Goal: Task Accomplishment & Management: Manage account settings

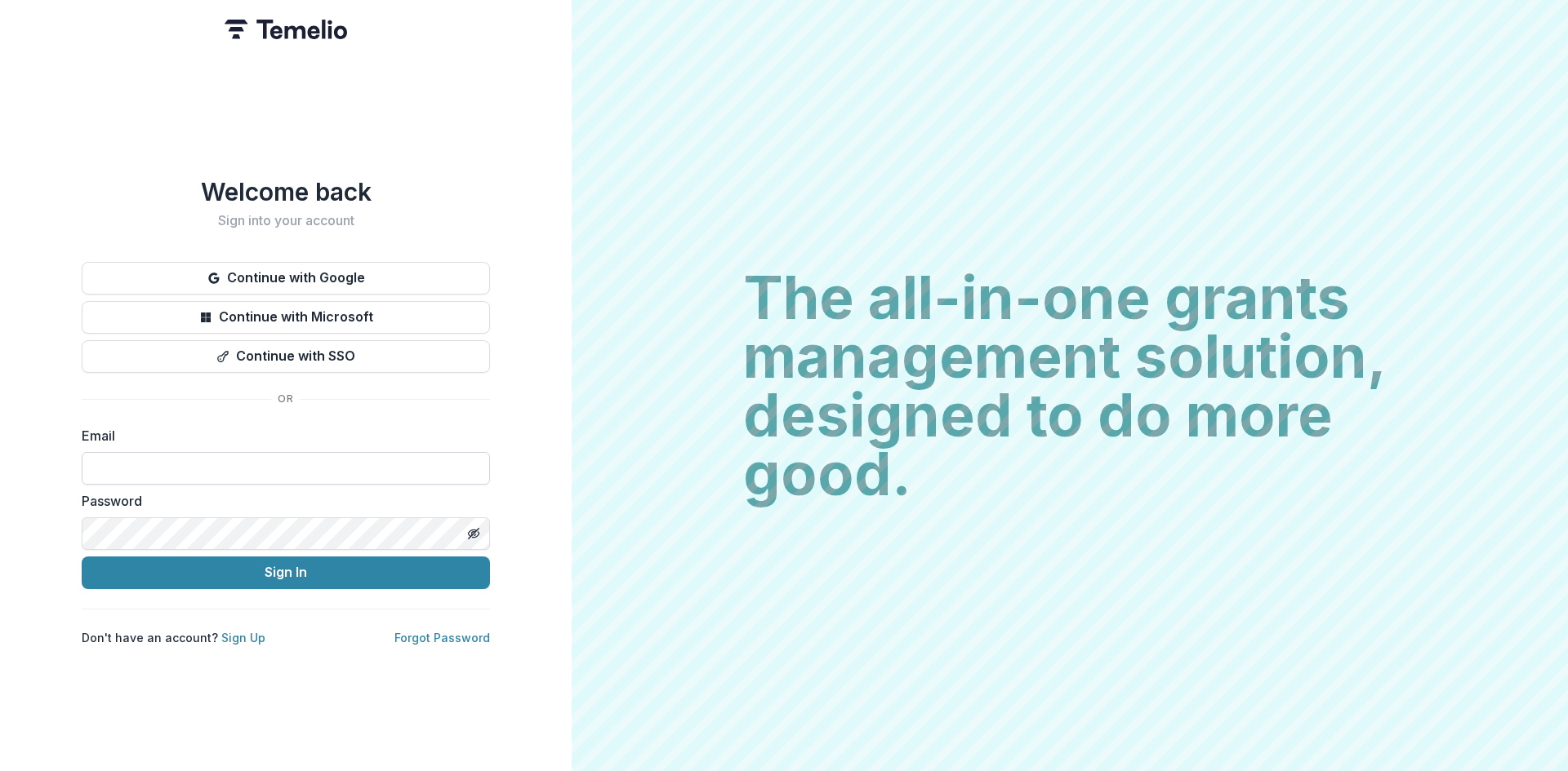
click at [268, 471] on input at bounding box center [285, 469] width 409 height 33
type input "**********"
click at [294, 556] on button "Sign In" at bounding box center [285, 573] width 409 height 33
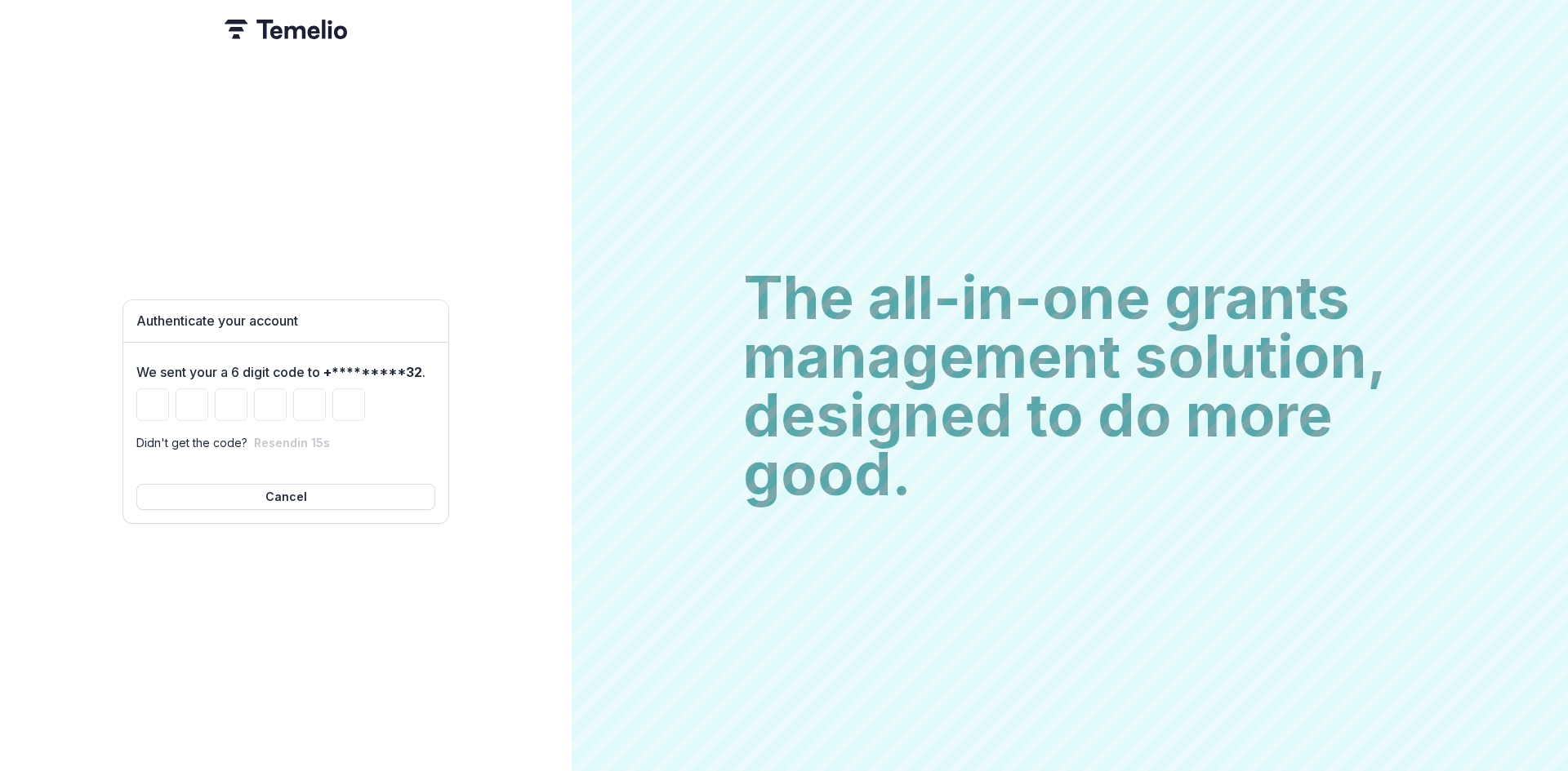
type input "*"
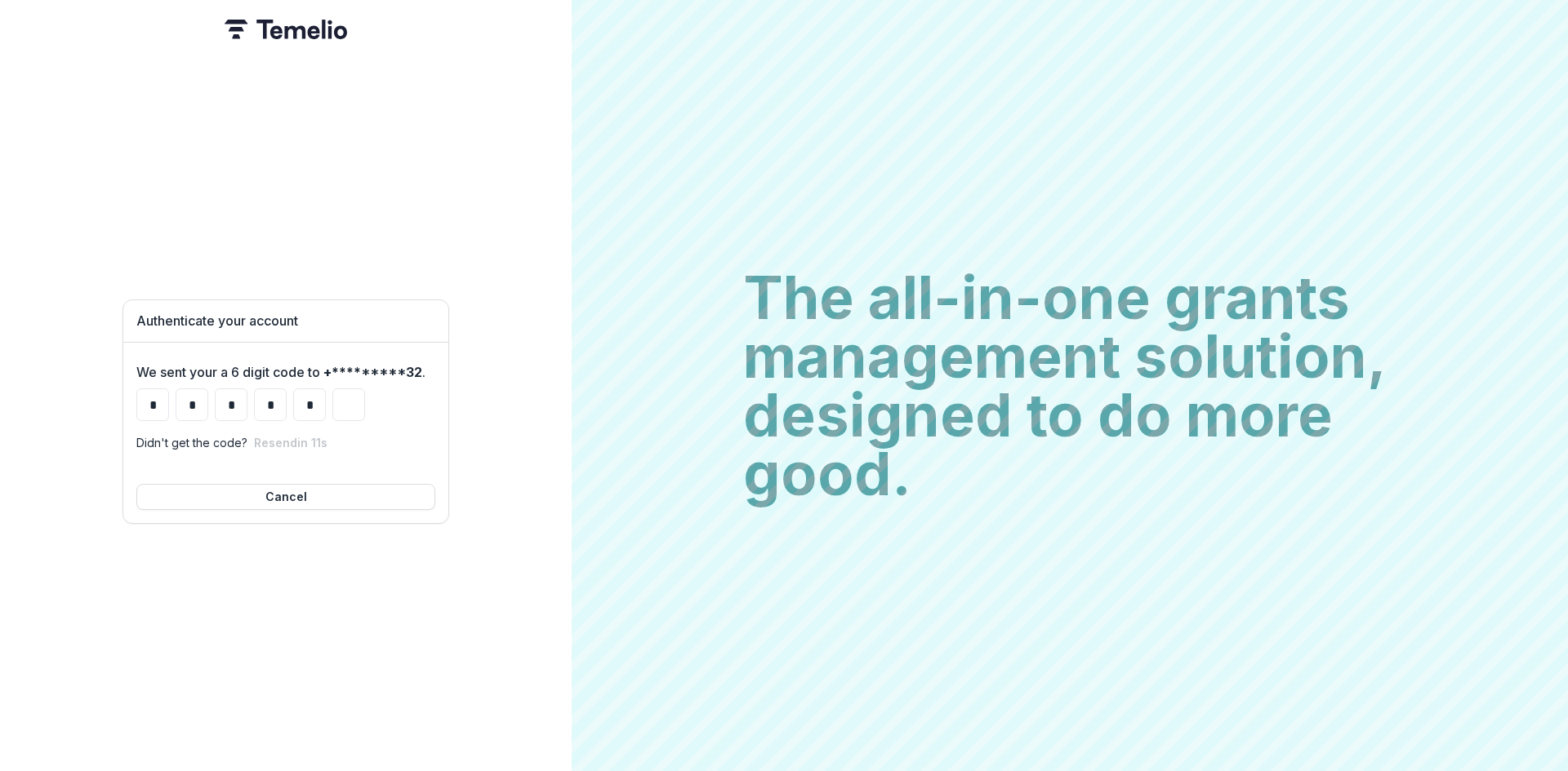
type input "*"
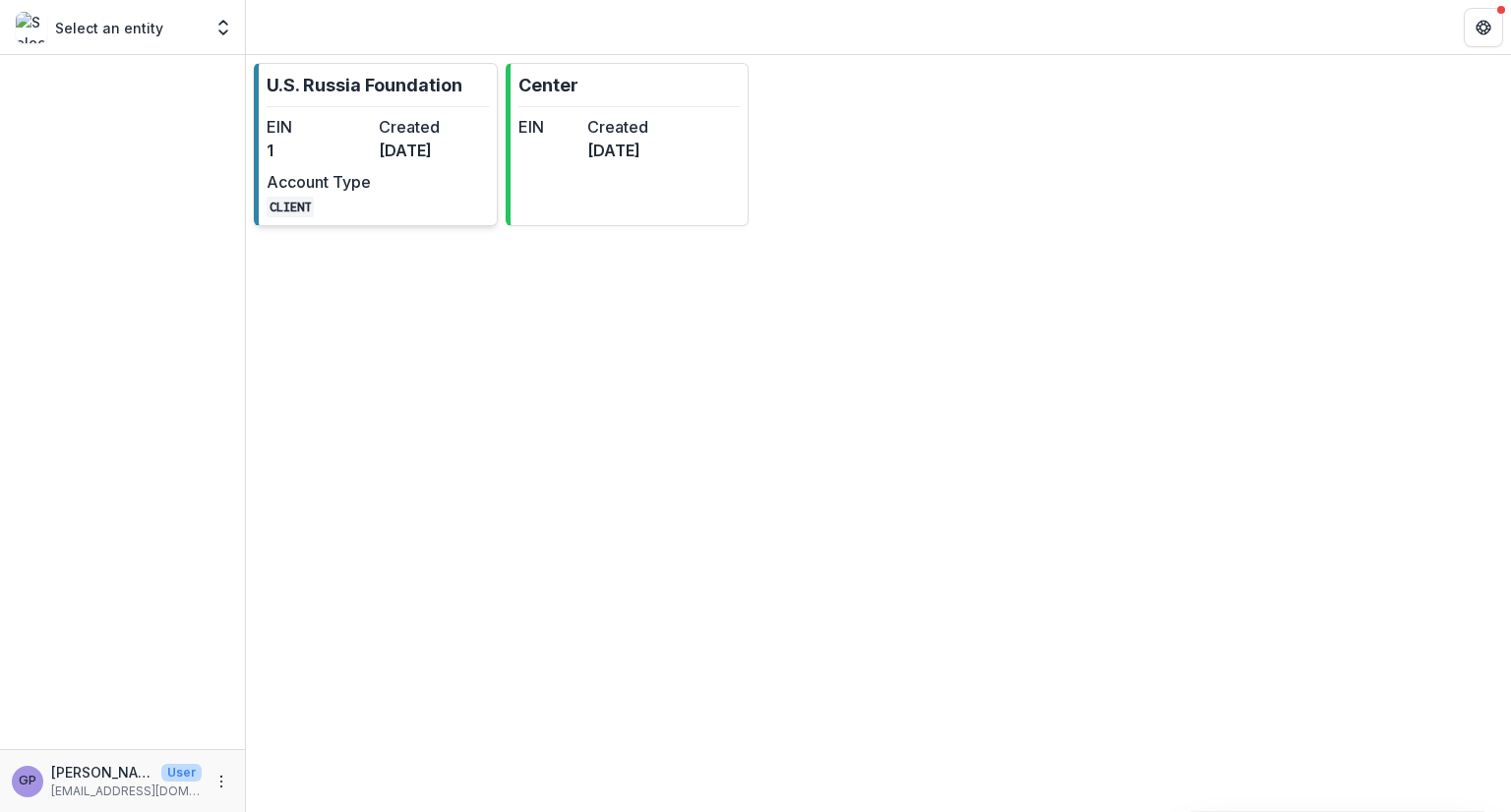
click at [372, 139] on div "EIN 1 Created [DATE] Account Type CLIENT" at bounding box center [375, 165] width 216 height 102
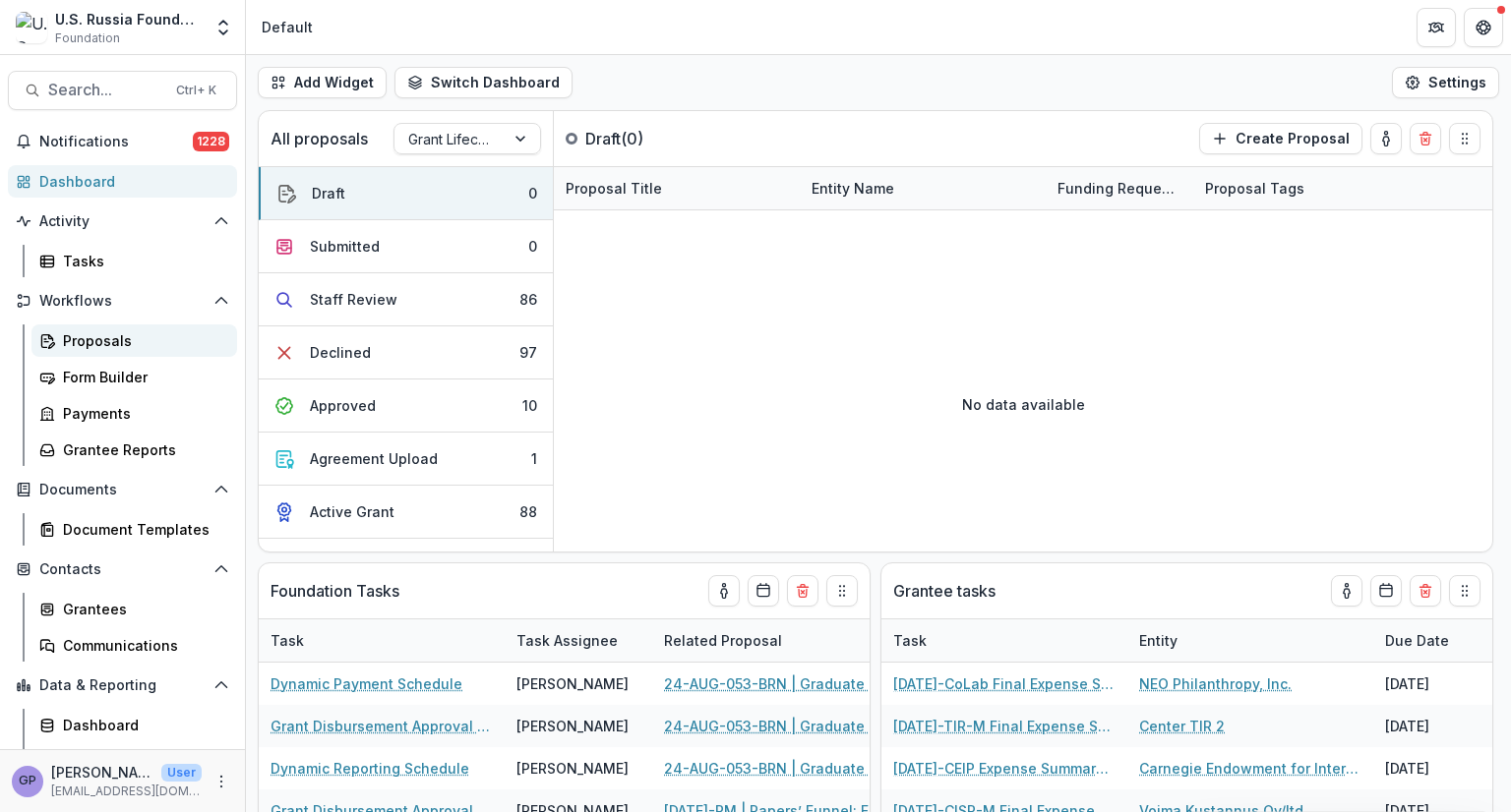
click at [106, 339] on div "Proposals" at bounding box center [143, 341] width 159 height 21
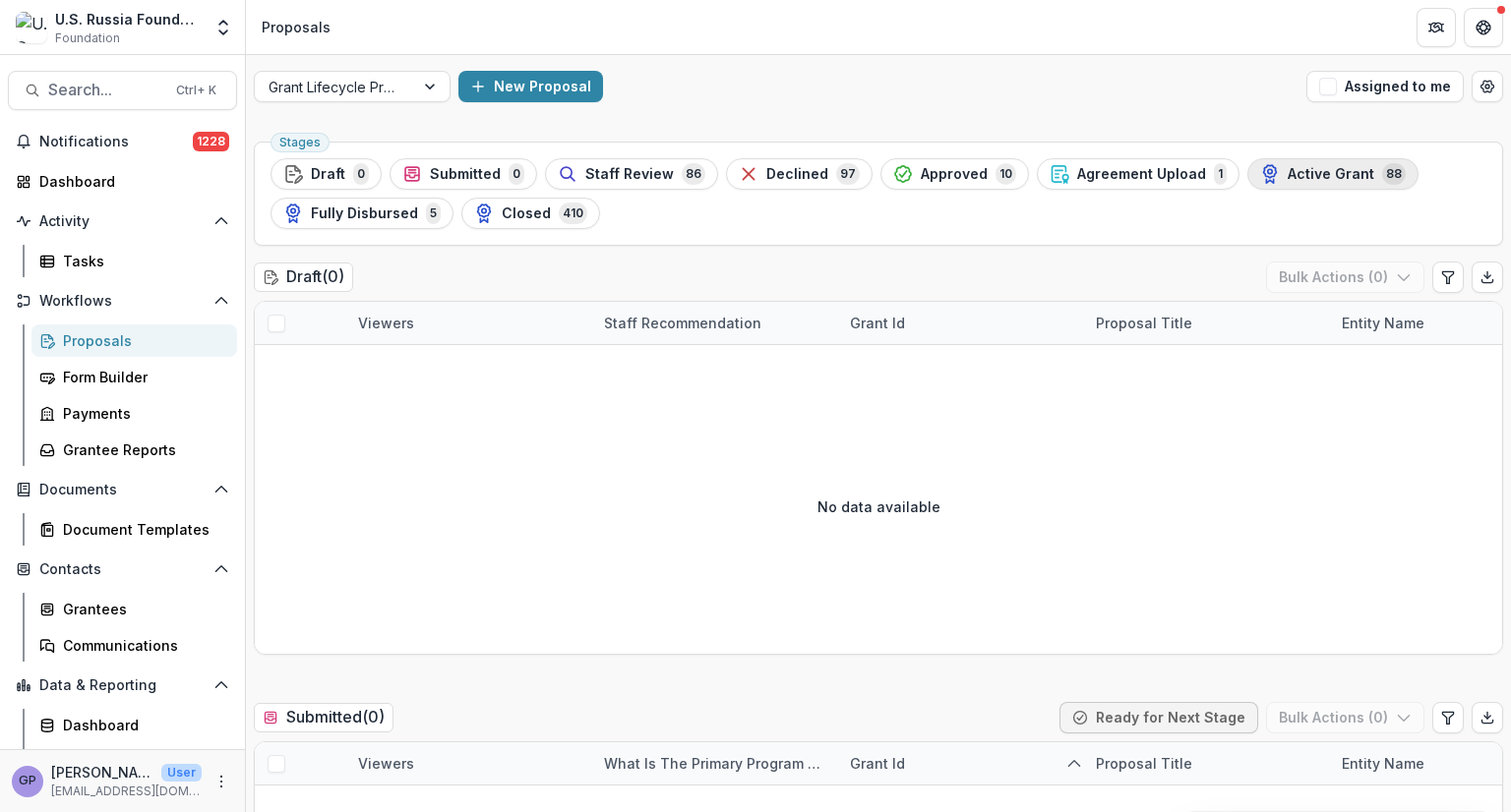
click at [1311, 174] on span "Active Grant" at bounding box center [1331, 174] width 86 height 17
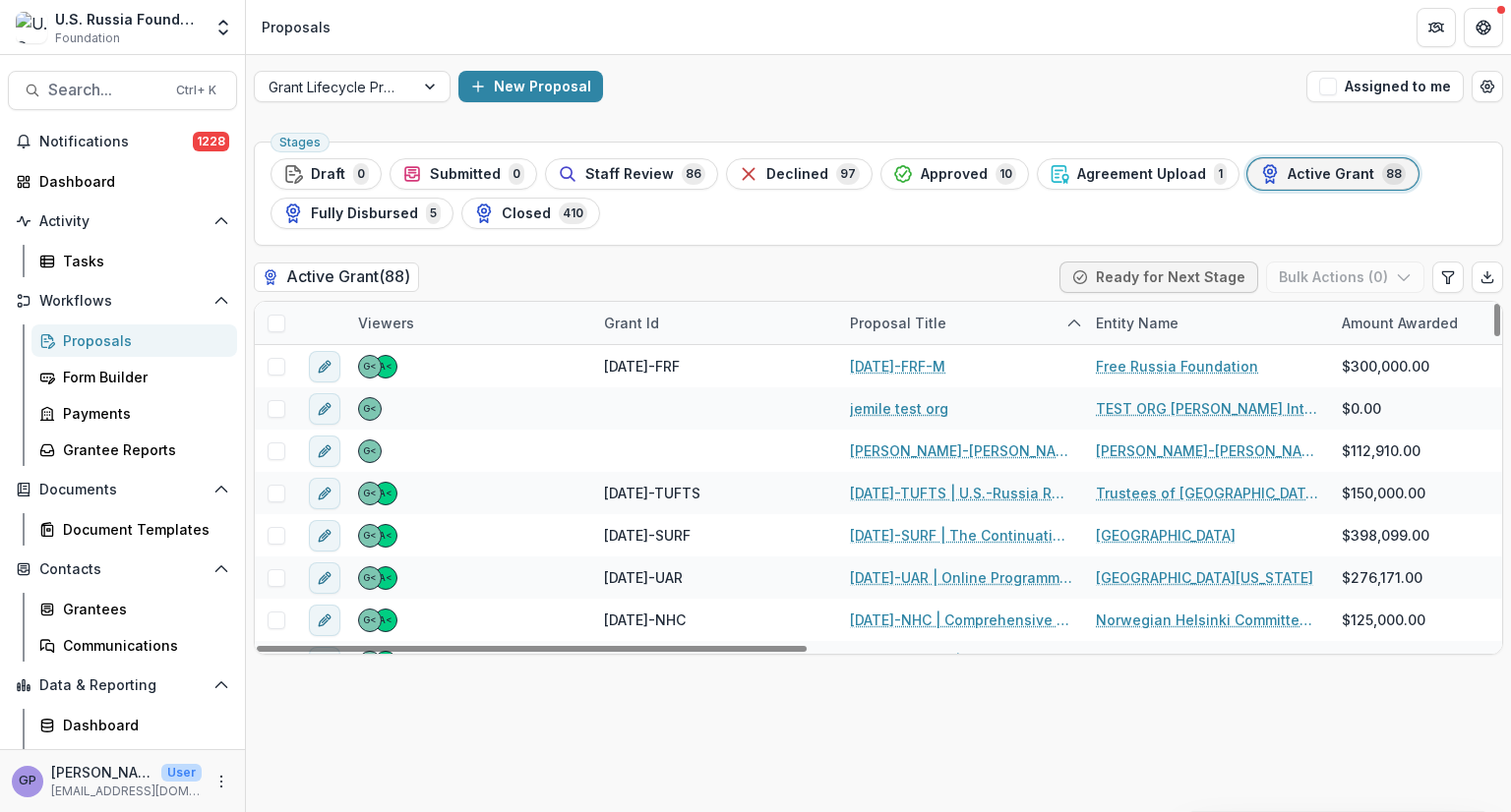
click at [883, 320] on div "Proposal Title" at bounding box center [898, 323] width 120 height 21
click at [921, 444] on span "Sort Descending" at bounding box center [933, 443] width 114 height 17
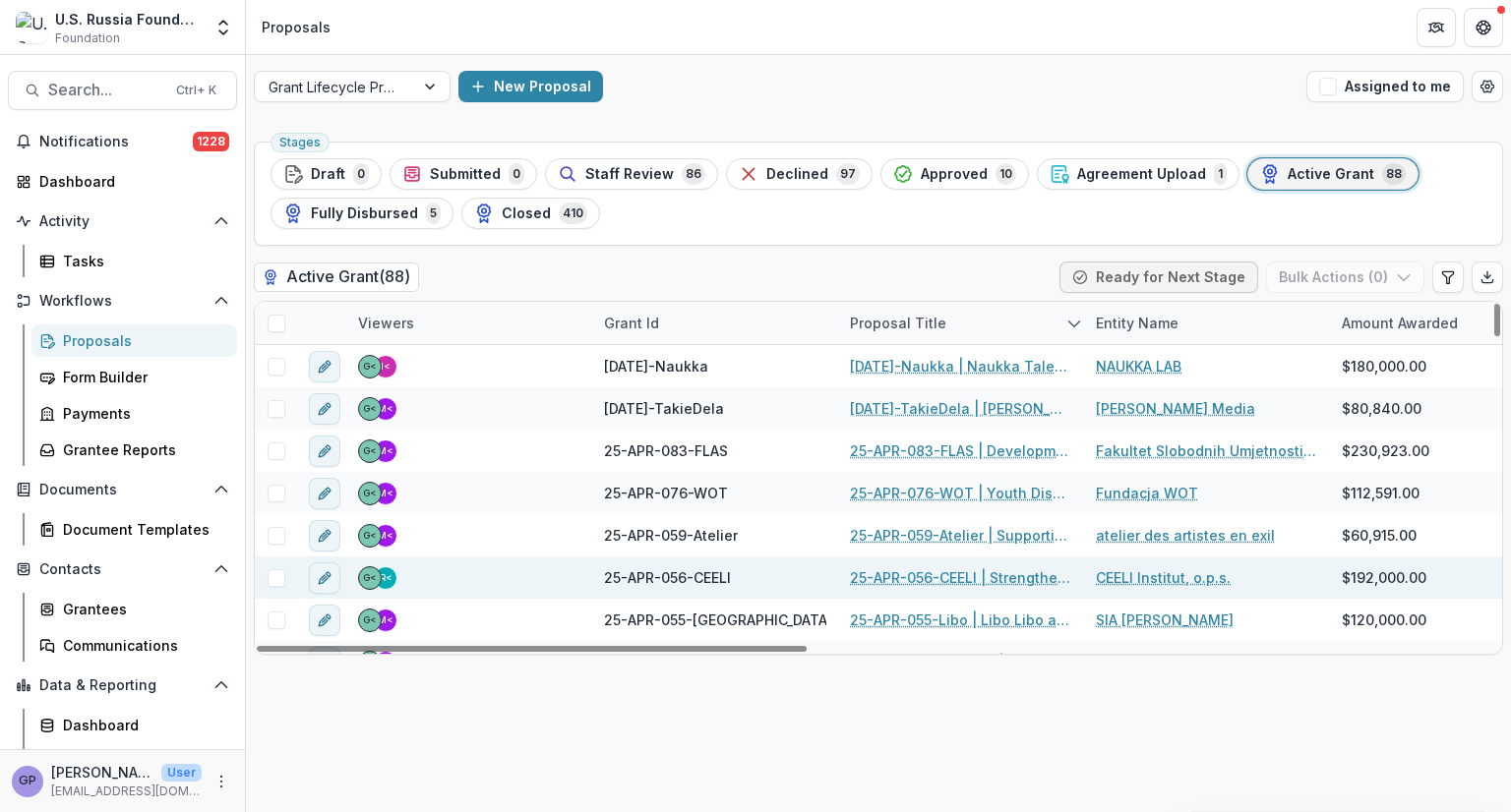
click at [917, 581] on link "25-APR-056-CEELI | Strengthening [DEMOGRAPHIC_DATA] lawyers’ capacity to addres…" at bounding box center [961, 577] width 222 height 21
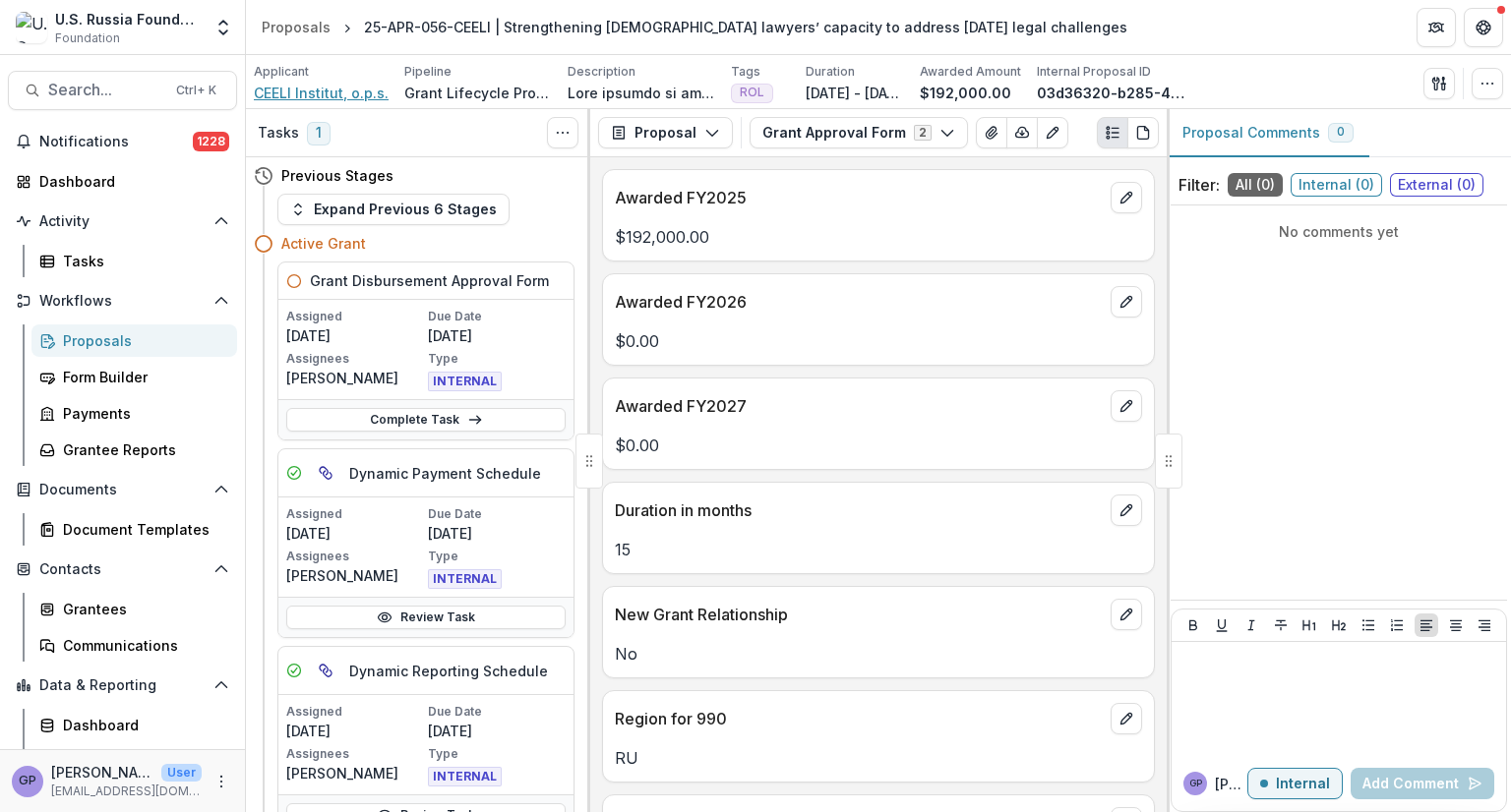
click at [332, 91] on span "CEELI Institut, o.p.s." at bounding box center [321, 92] width 135 height 21
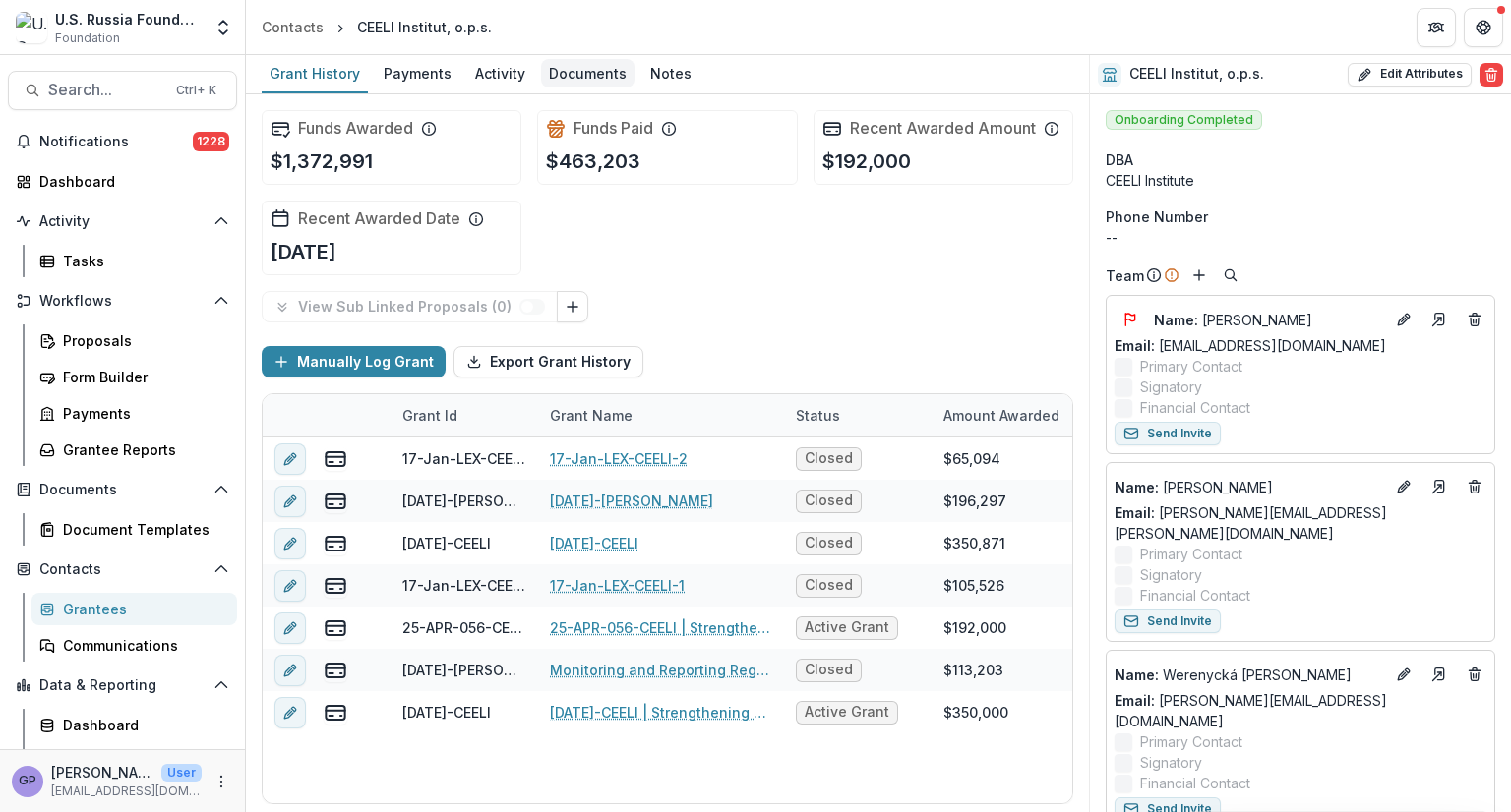
click at [591, 69] on div "Documents" at bounding box center [588, 73] width 93 height 29
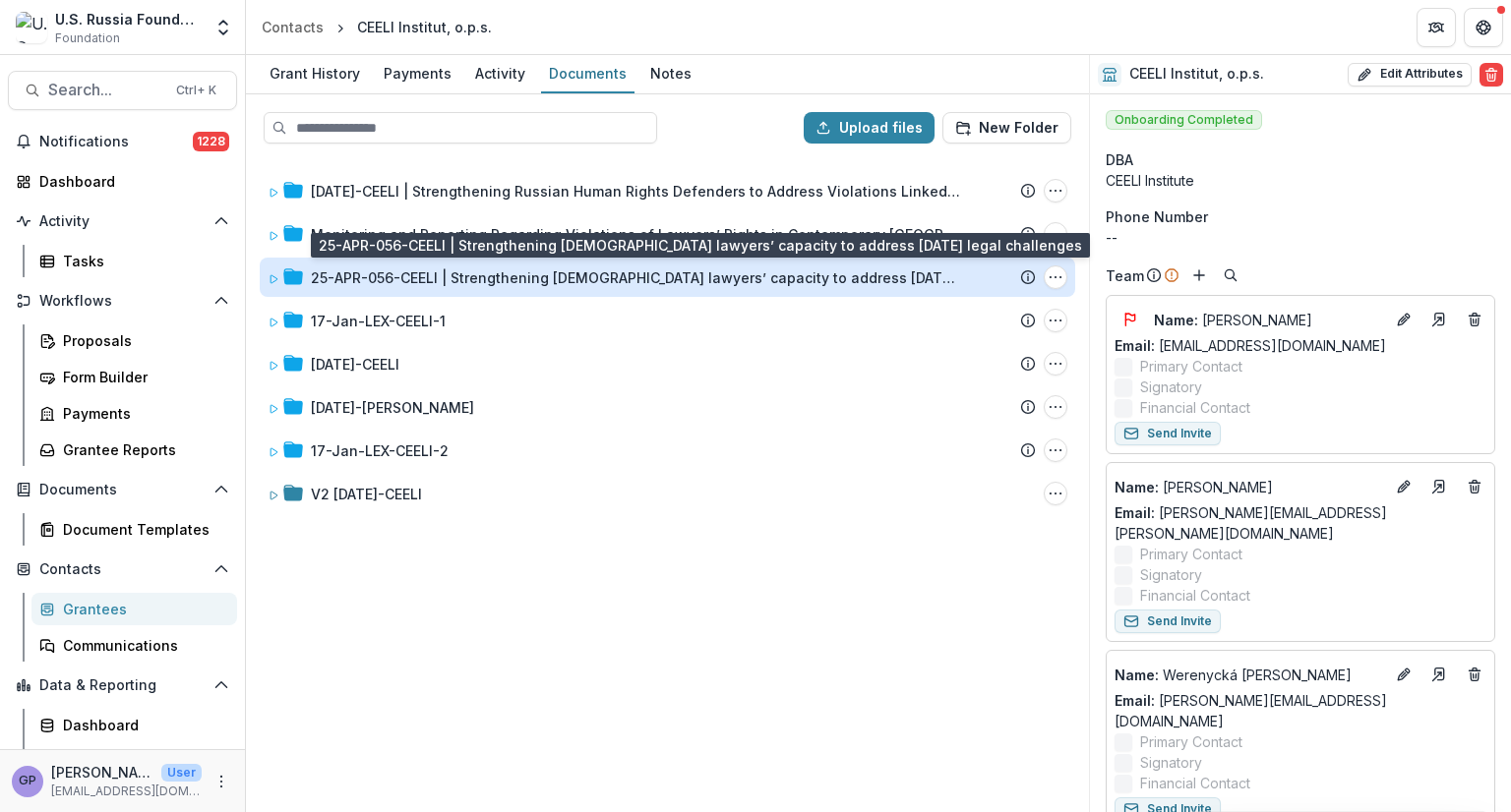
click at [556, 280] on div "25-APR-056-CEELI | Strengthening [DEMOGRAPHIC_DATA] lawyers’ capacity to addres…" at bounding box center [635, 277] width 649 height 21
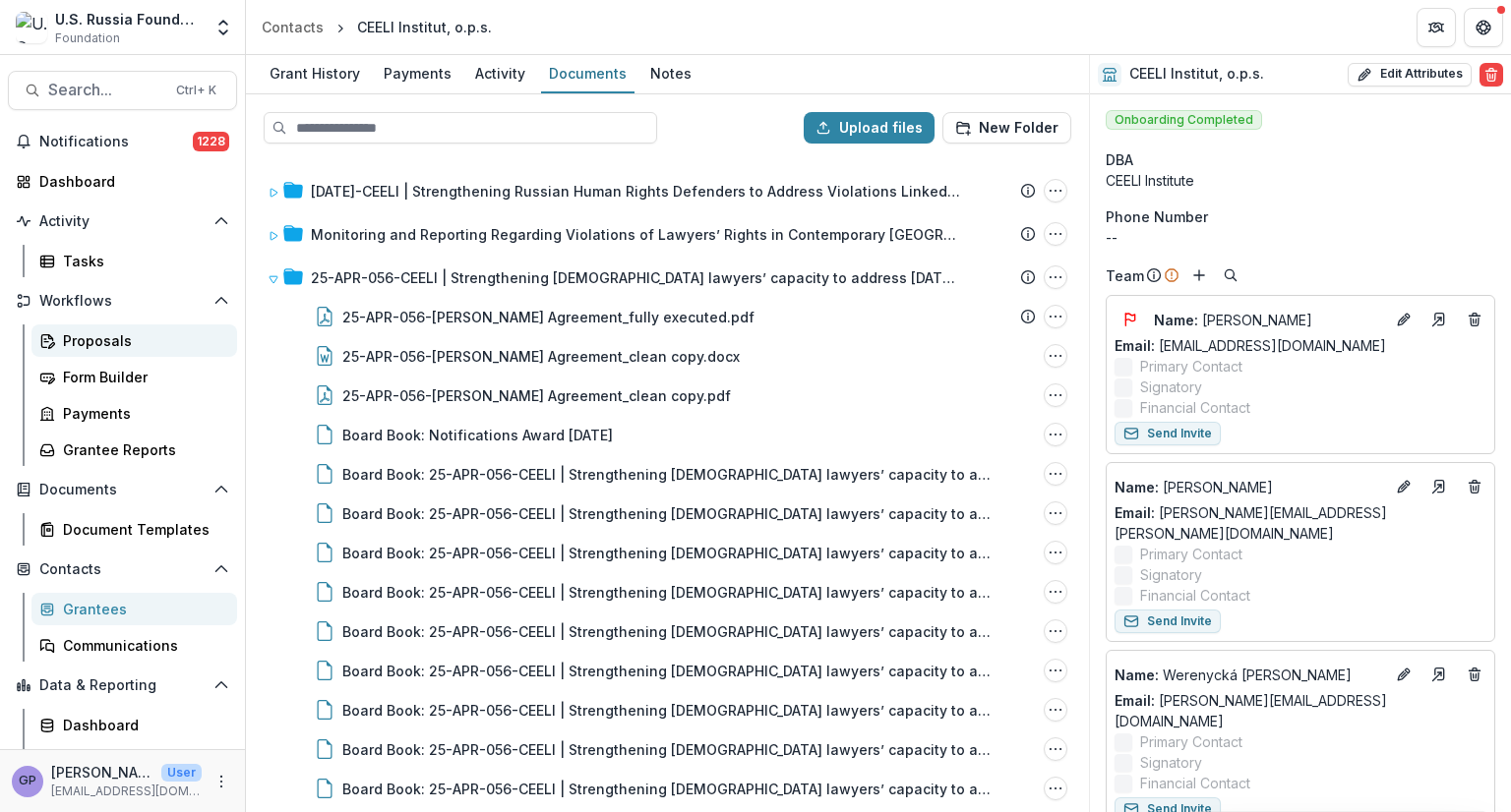
click at [88, 340] on div "Proposals" at bounding box center [143, 341] width 159 height 21
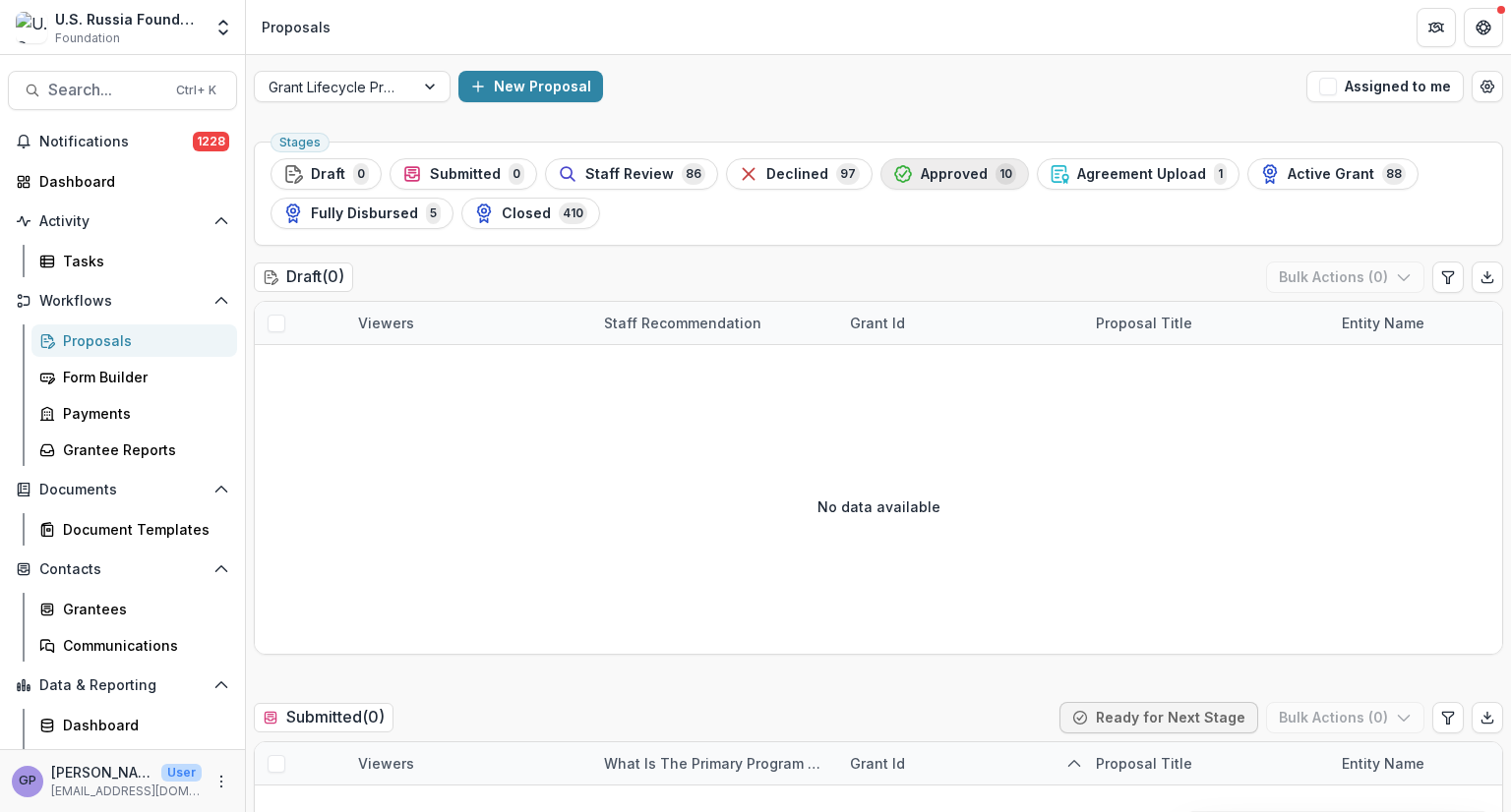
click at [932, 171] on span "Approved" at bounding box center [954, 174] width 67 height 17
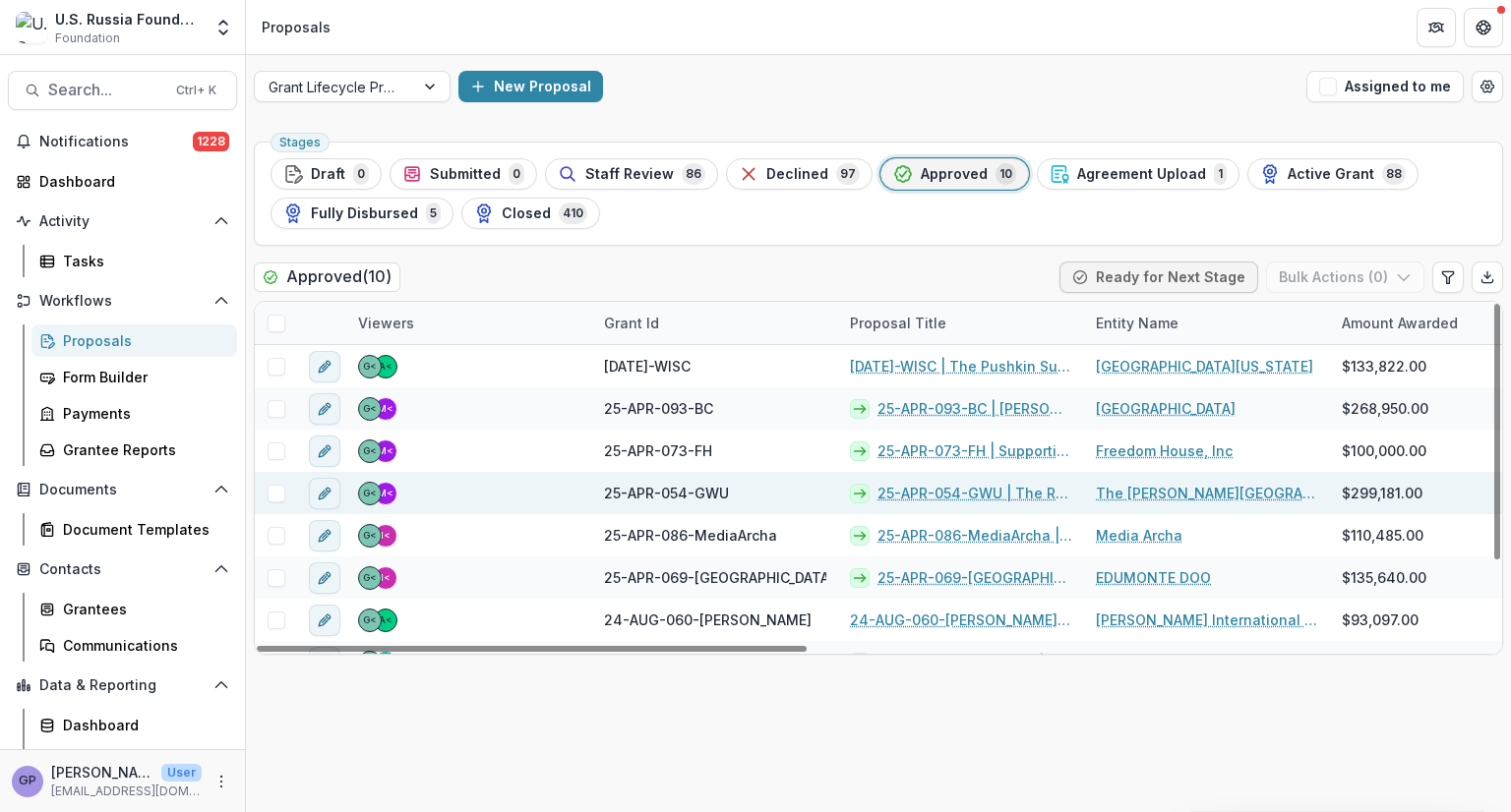
click at [954, 490] on link "25-APR-054-GWU | The Russia Program Educational Platform" at bounding box center [975, 493] width 195 height 21
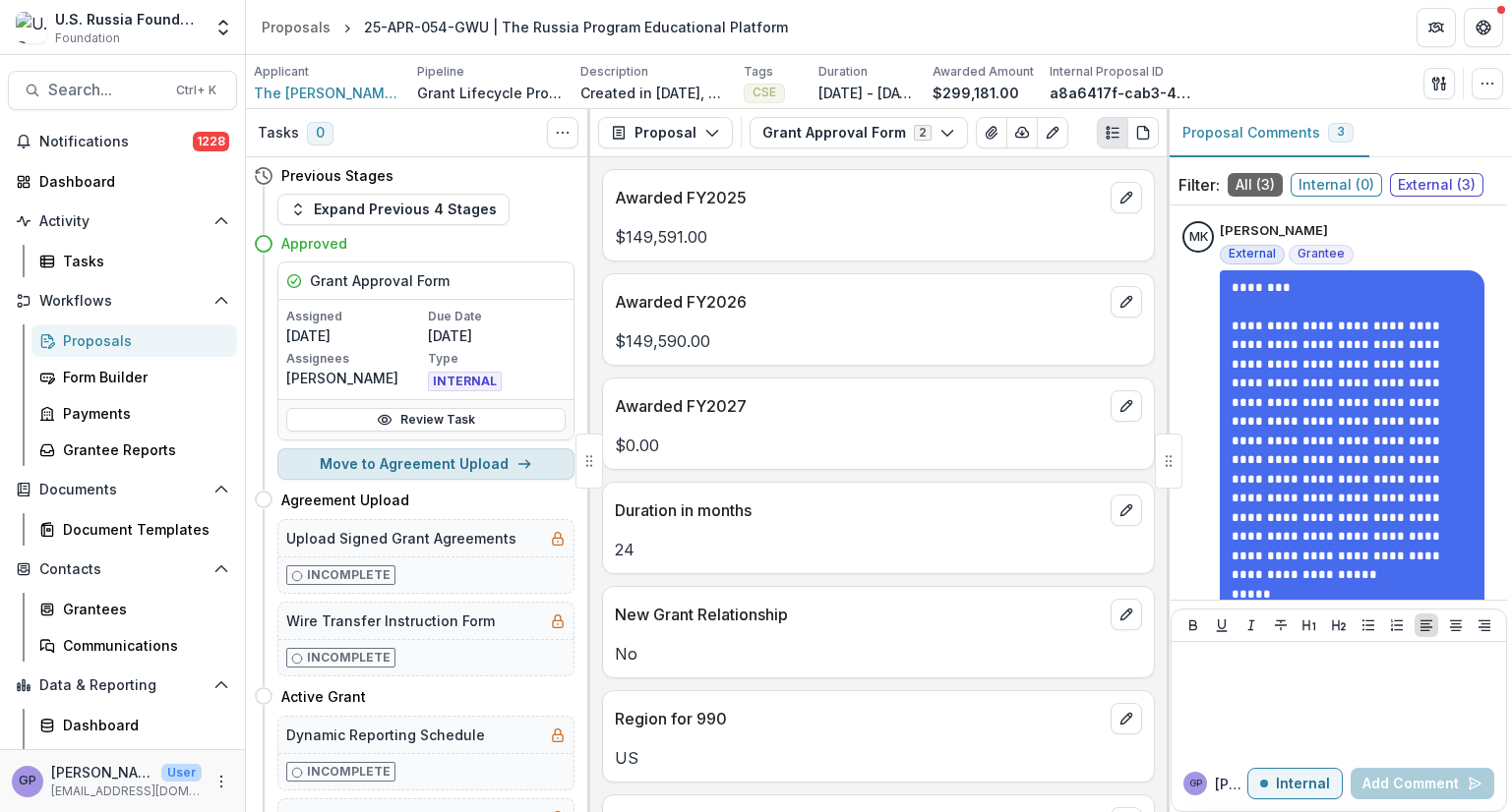
click at [485, 462] on button "Move to Agreement Upload" at bounding box center [426, 464] width 297 height 32
select select "**********"
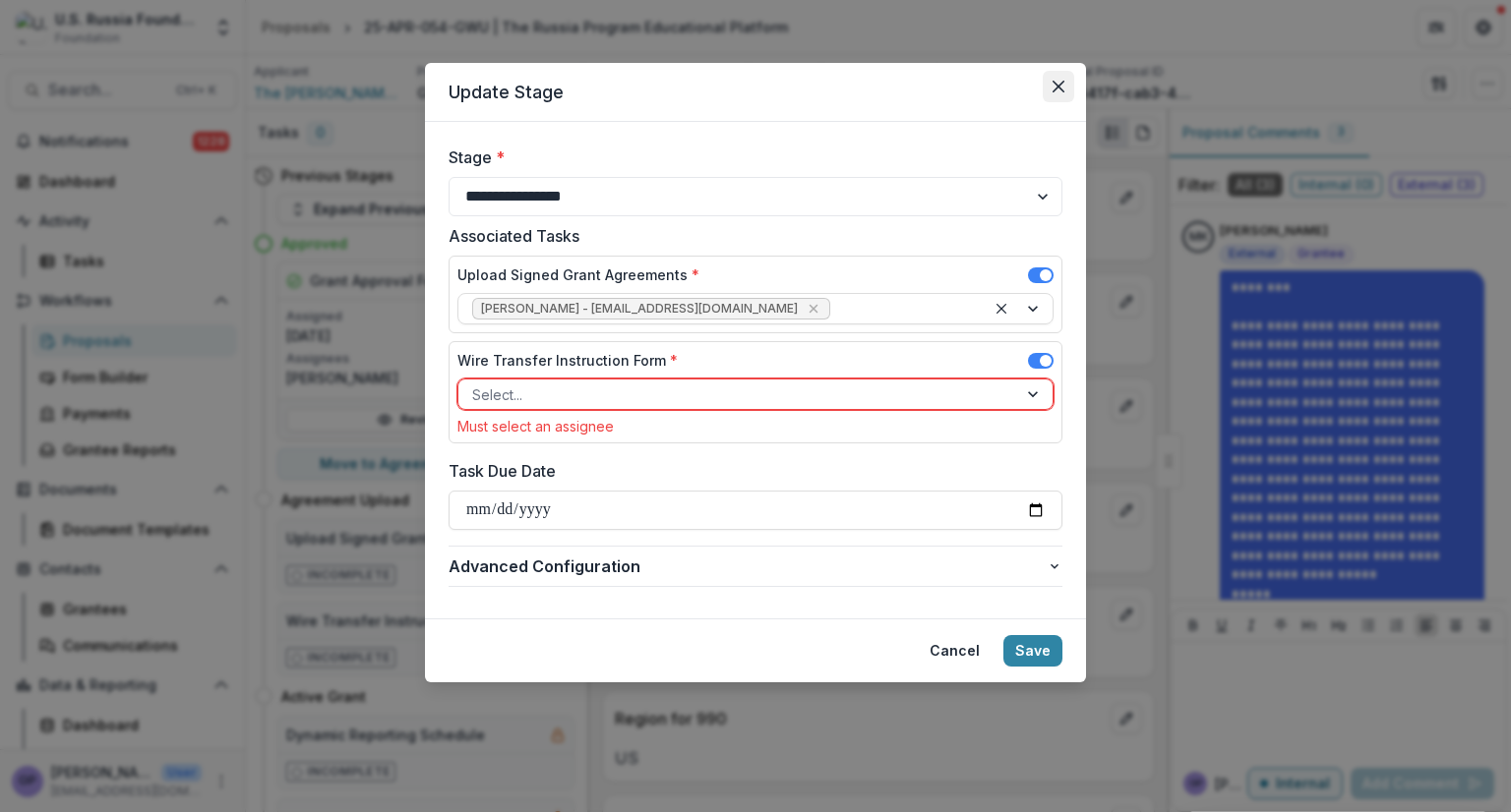
click at [1057, 79] on button "Close" at bounding box center [1059, 86] width 32 height 32
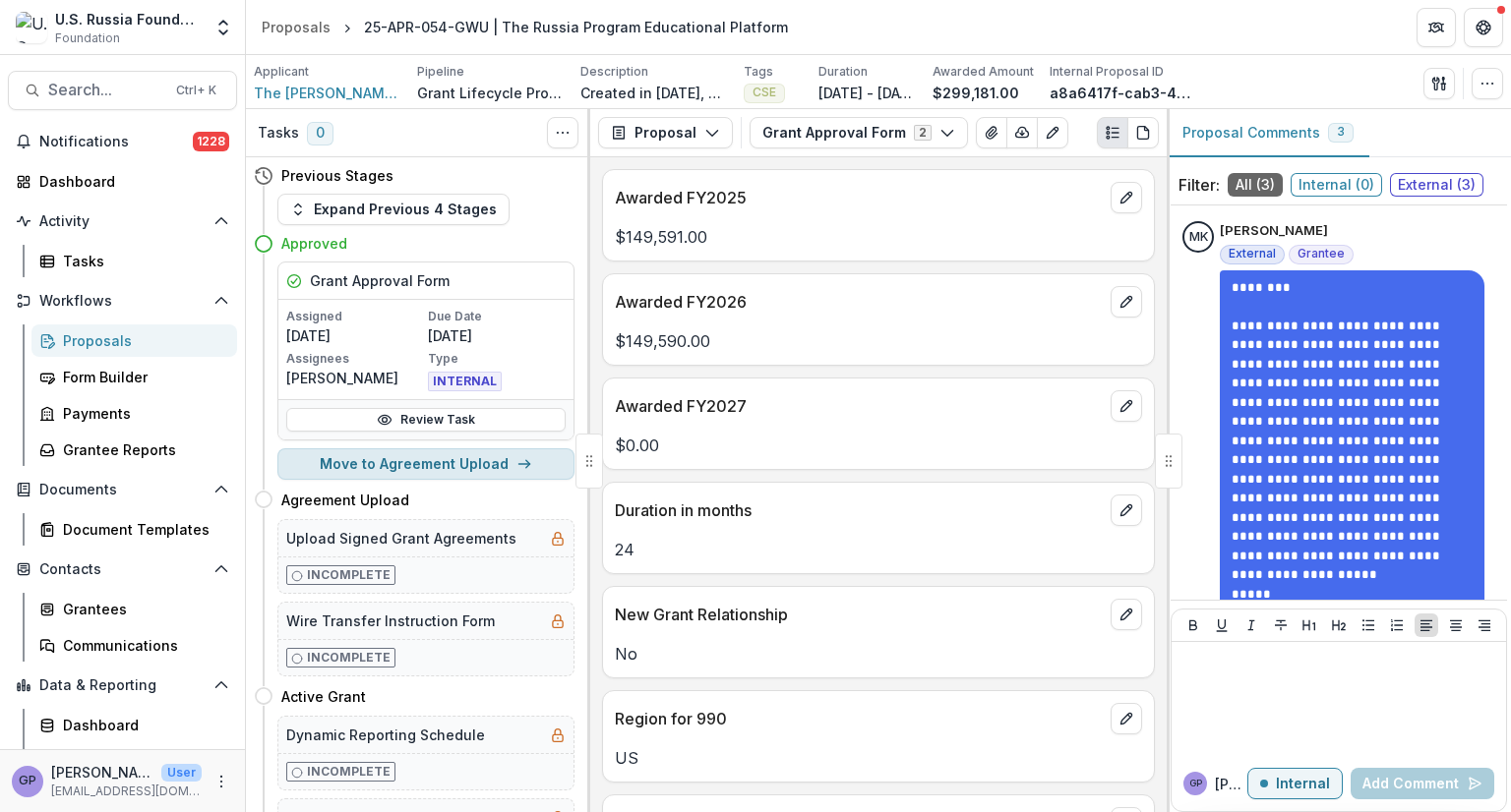
click at [493, 457] on button "Move to Agreement Upload" at bounding box center [426, 464] width 297 height 32
select select "**********"
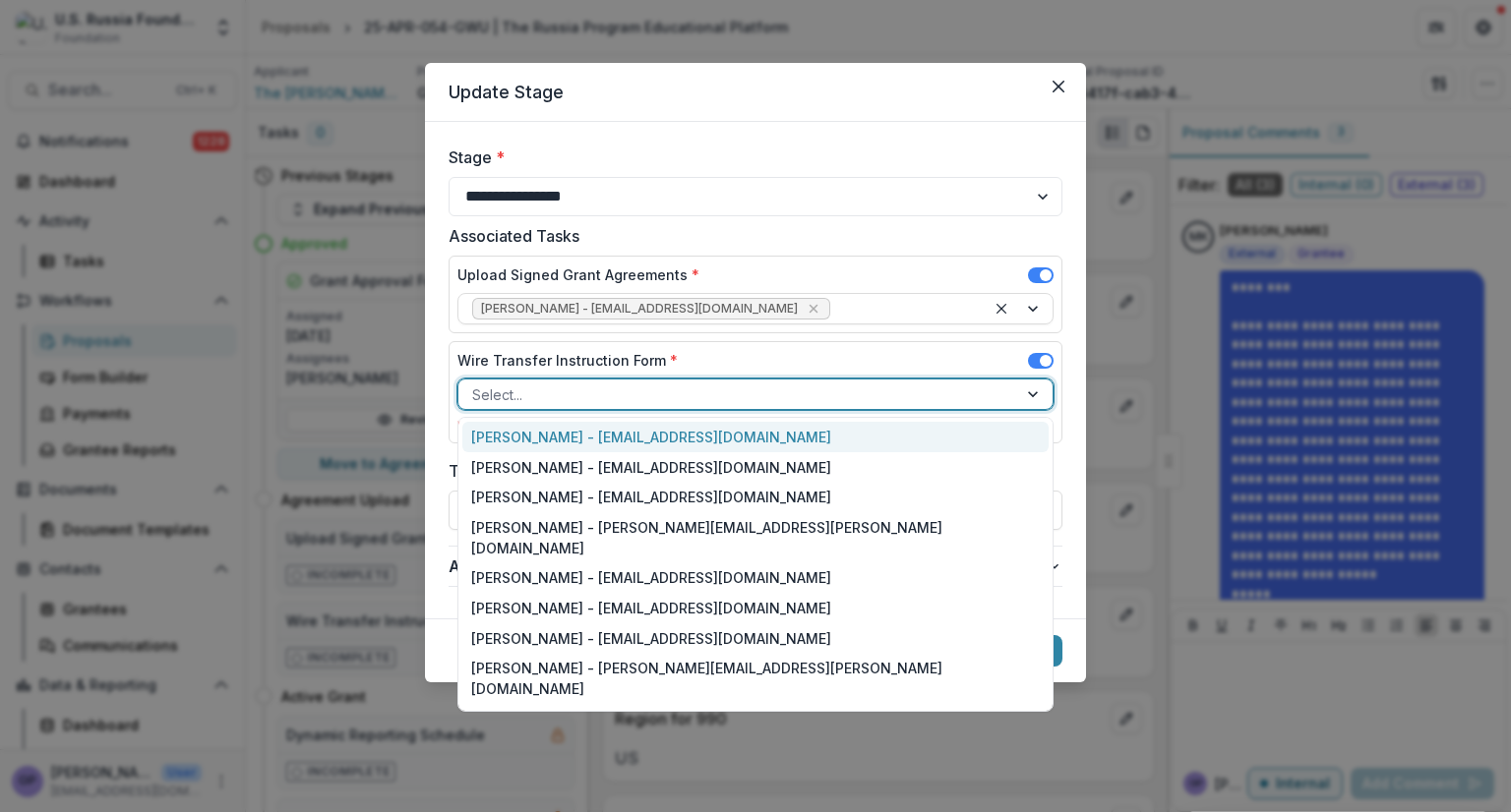
drag, startPoint x: 1033, startPoint y: 389, endPoint x: 617, endPoint y: 436, distance: 418.6
click at [617, 436] on div "[PERSON_NAME] - [EMAIL_ADDRESS][DOMAIN_NAME]" at bounding box center [756, 437] width 587 height 31
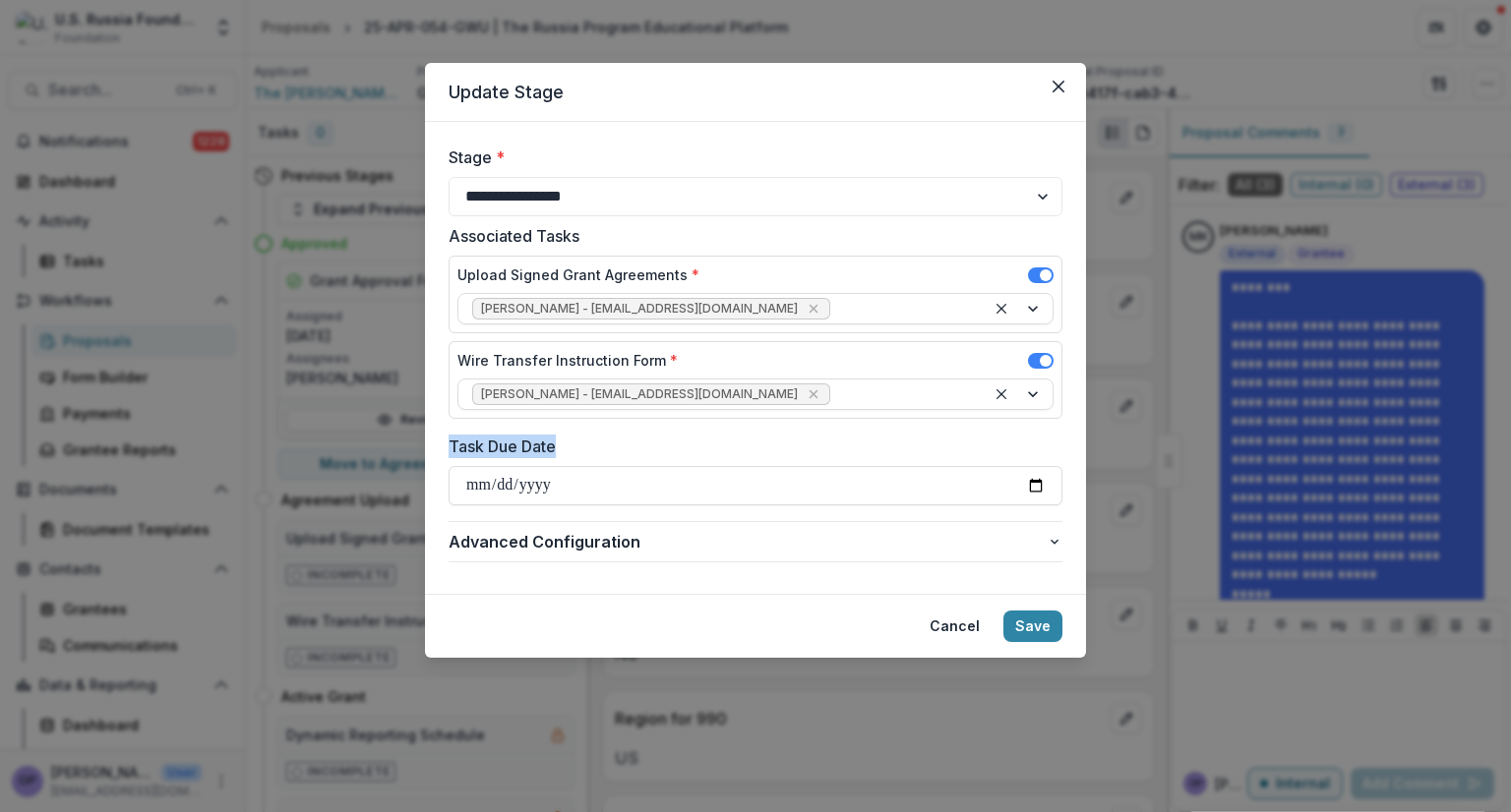
click at [617, 436] on label "Task Due Date" at bounding box center [750, 447] width 602 height 24
click at [617, 466] on input "Task Due Date" at bounding box center [756, 486] width 614 height 40
drag, startPoint x: 1036, startPoint y: 487, endPoint x: 921, endPoint y: 460, distance: 118.1
drag, startPoint x: 921, startPoint y: 460, endPoint x: 893, endPoint y: 485, distance: 37.5
click at [893, 485] on input "Task Due Date" at bounding box center [756, 486] width 614 height 40
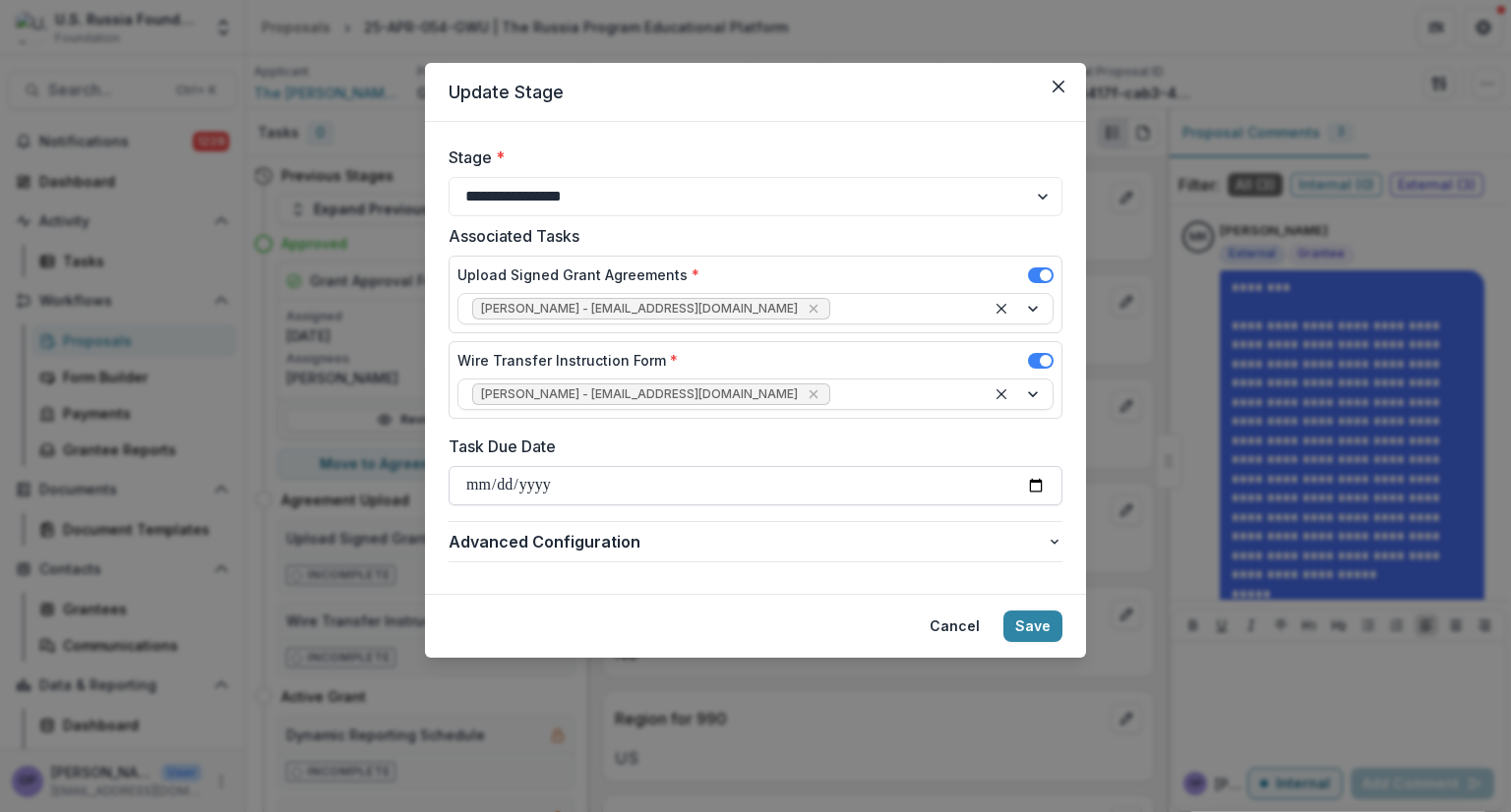
click at [1033, 480] on input "Task Due Date" at bounding box center [756, 486] width 614 height 40
click at [733, 582] on form "**********" at bounding box center [755, 357] width 661 height 472
click at [1037, 483] on input "Task Due Date" at bounding box center [756, 486] width 614 height 40
type input "**********"
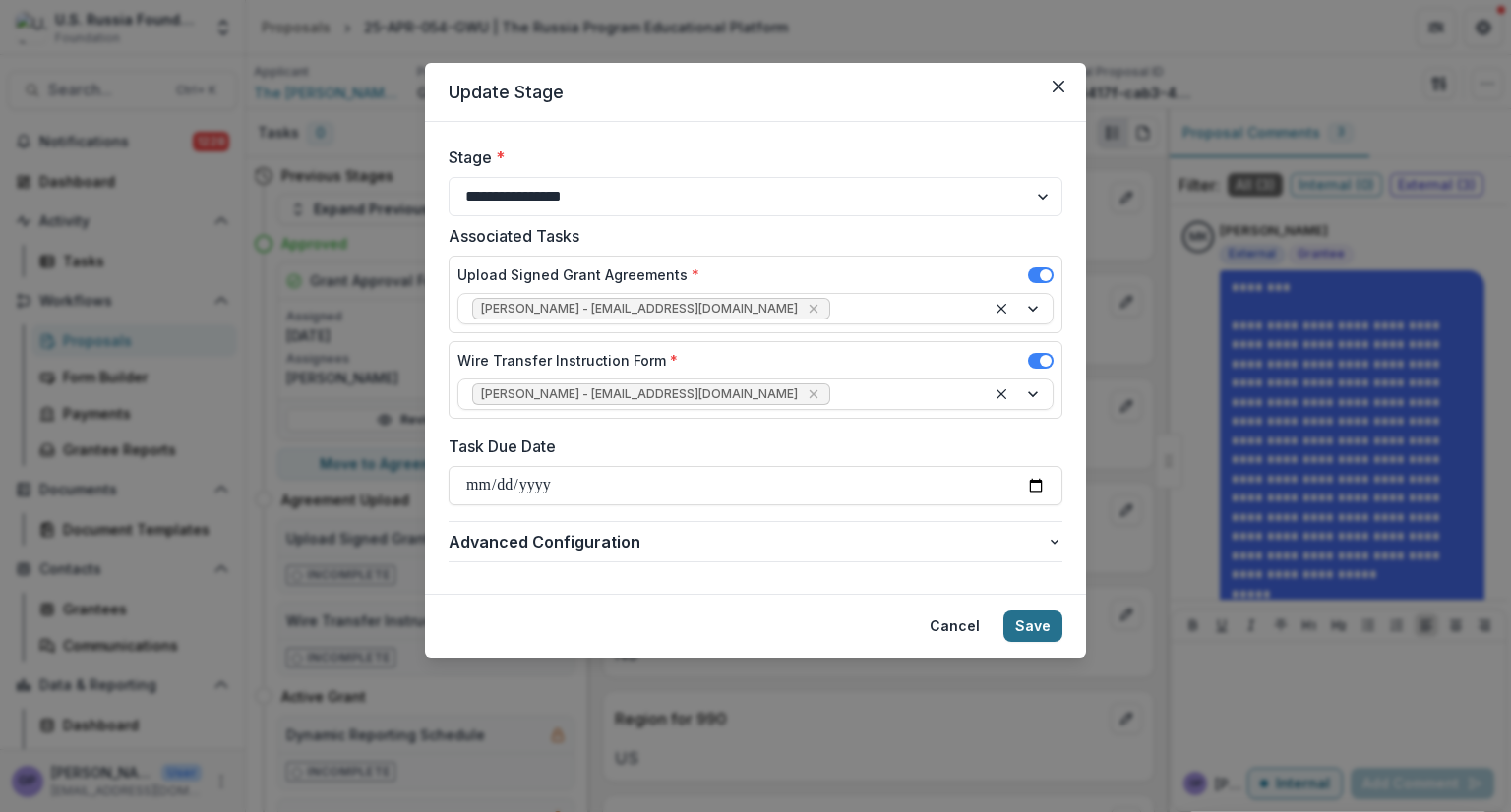
click at [1025, 624] on button "Save" at bounding box center [1033, 627] width 59 height 32
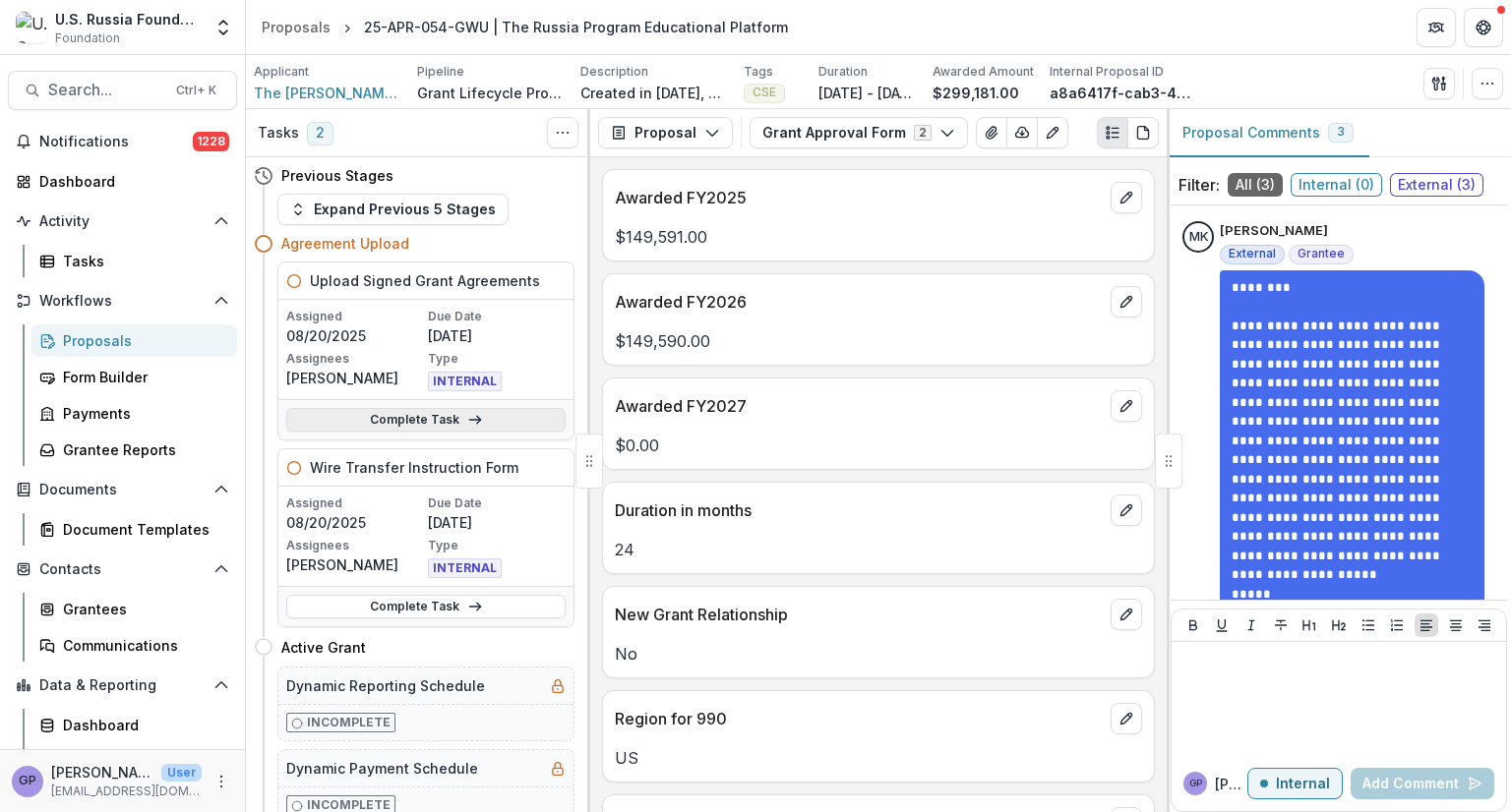
click at [468, 418] on icon at bounding box center [476, 420] width 16 height 16
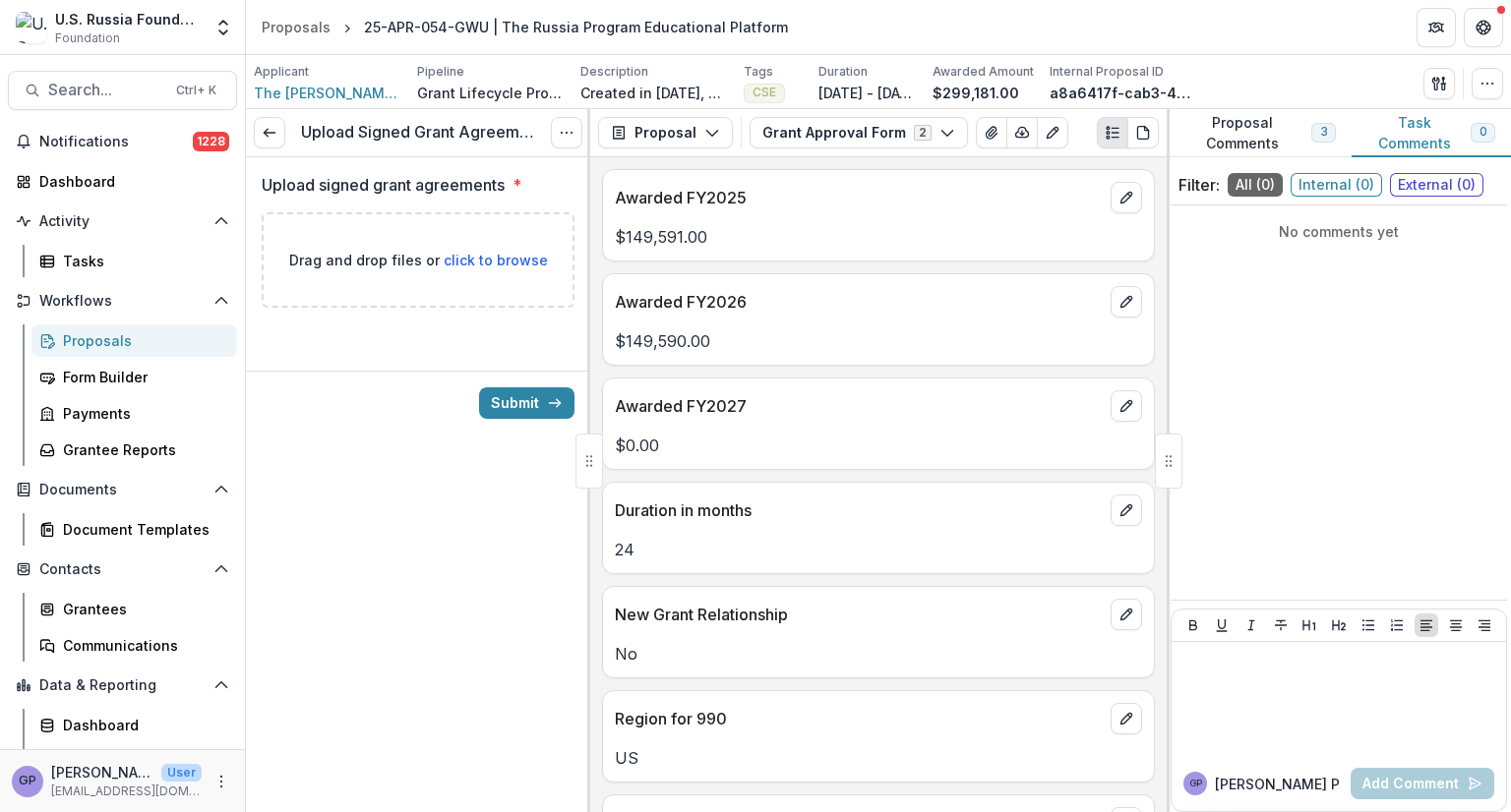
click at [507, 256] on span "click to browse" at bounding box center [495, 259] width 104 height 17
type input "**********"
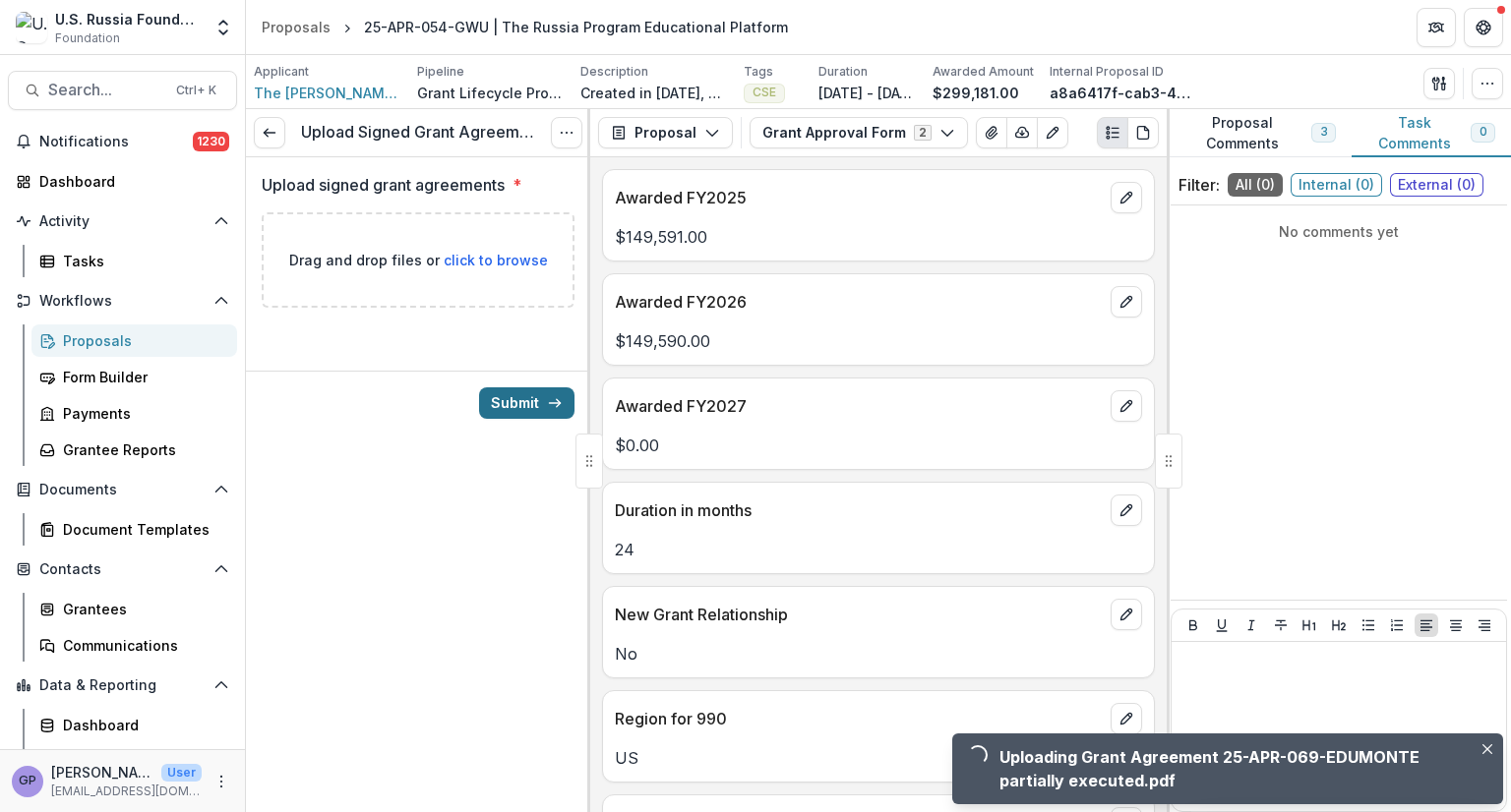
click at [539, 398] on button "Submit" at bounding box center [527, 403] width 95 height 32
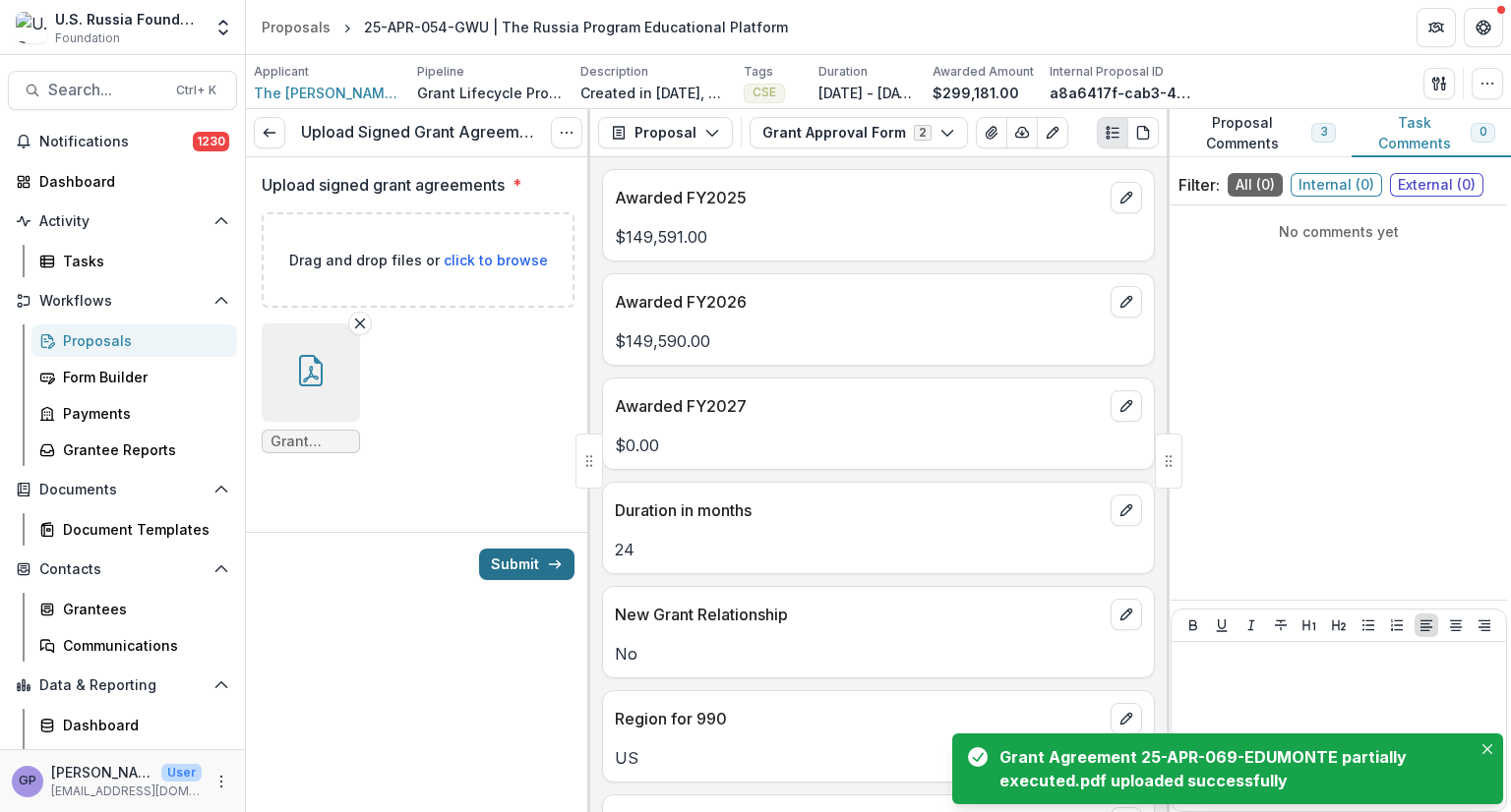
click at [540, 559] on button "Submit" at bounding box center [527, 564] width 95 height 32
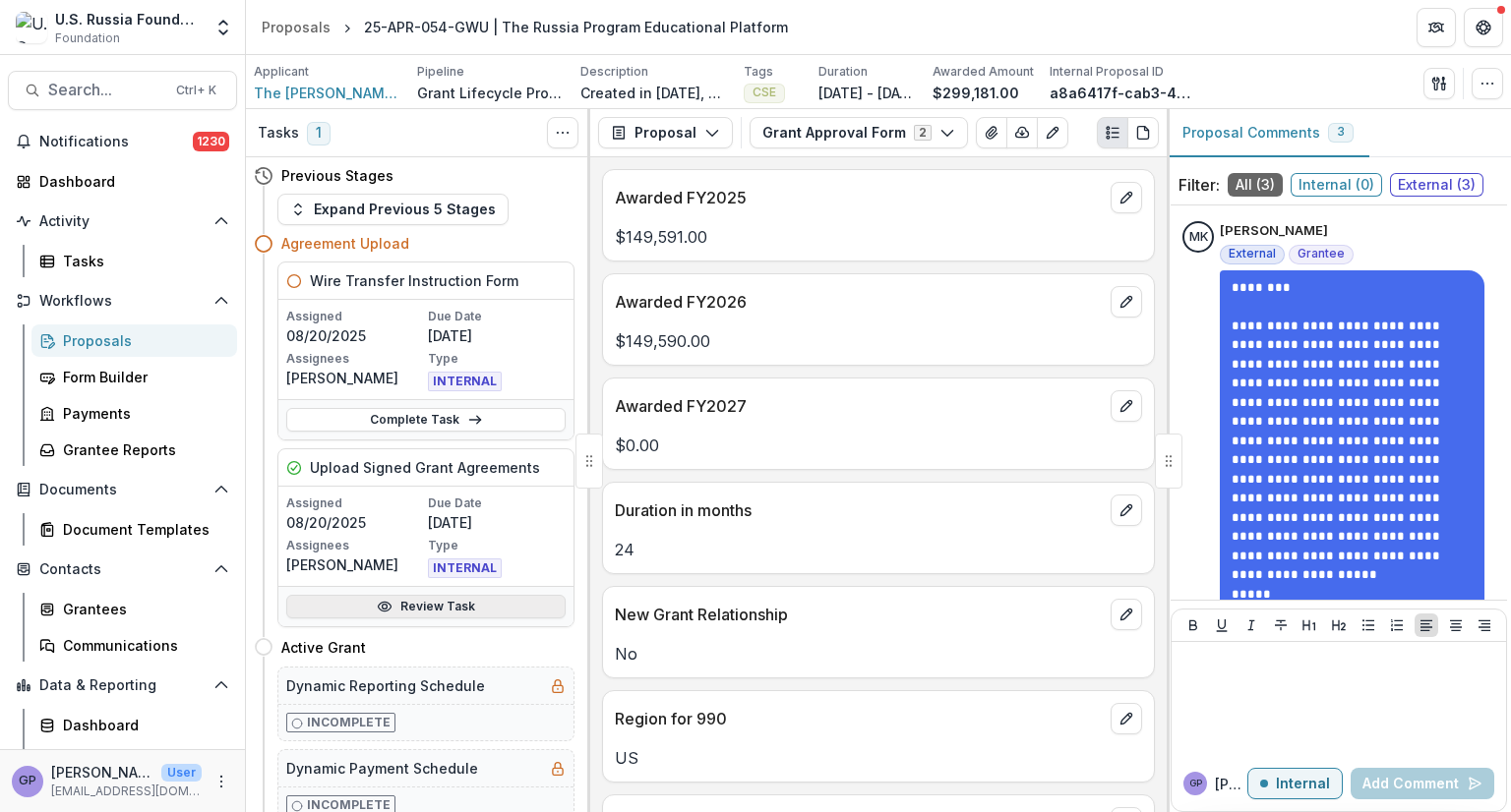
click at [422, 600] on link "Review Task" at bounding box center [426, 607] width 279 height 24
click at [438, 411] on link "Complete Task" at bounding box center [426, 420] width 279 height 24
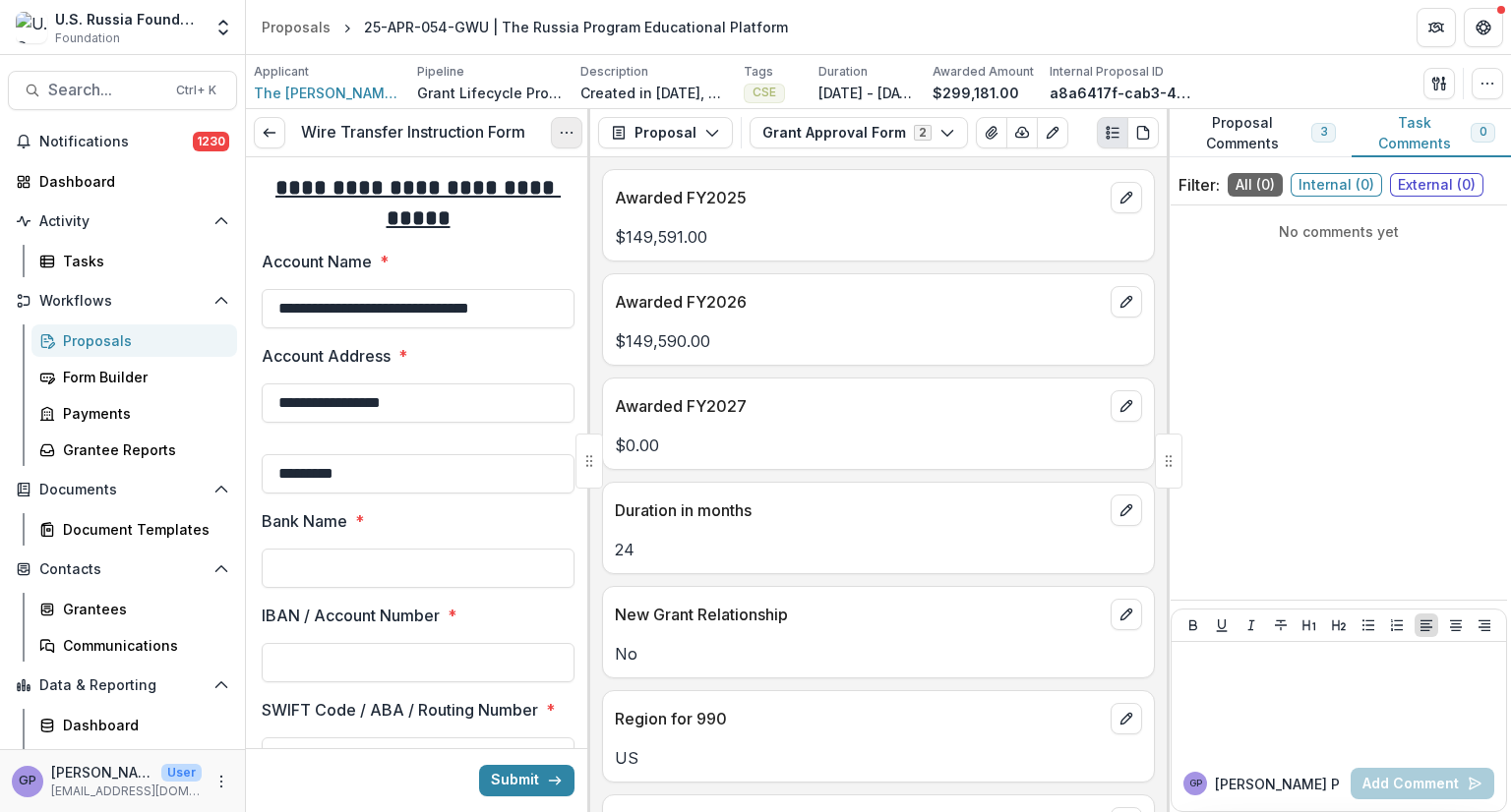
click at [561, 123] on button "Options" at bounding box center [567, 133] width 32 height 32
click at [466, 216] on button "Cancel Task" at bounding box center [472, 219] width 211 height 33
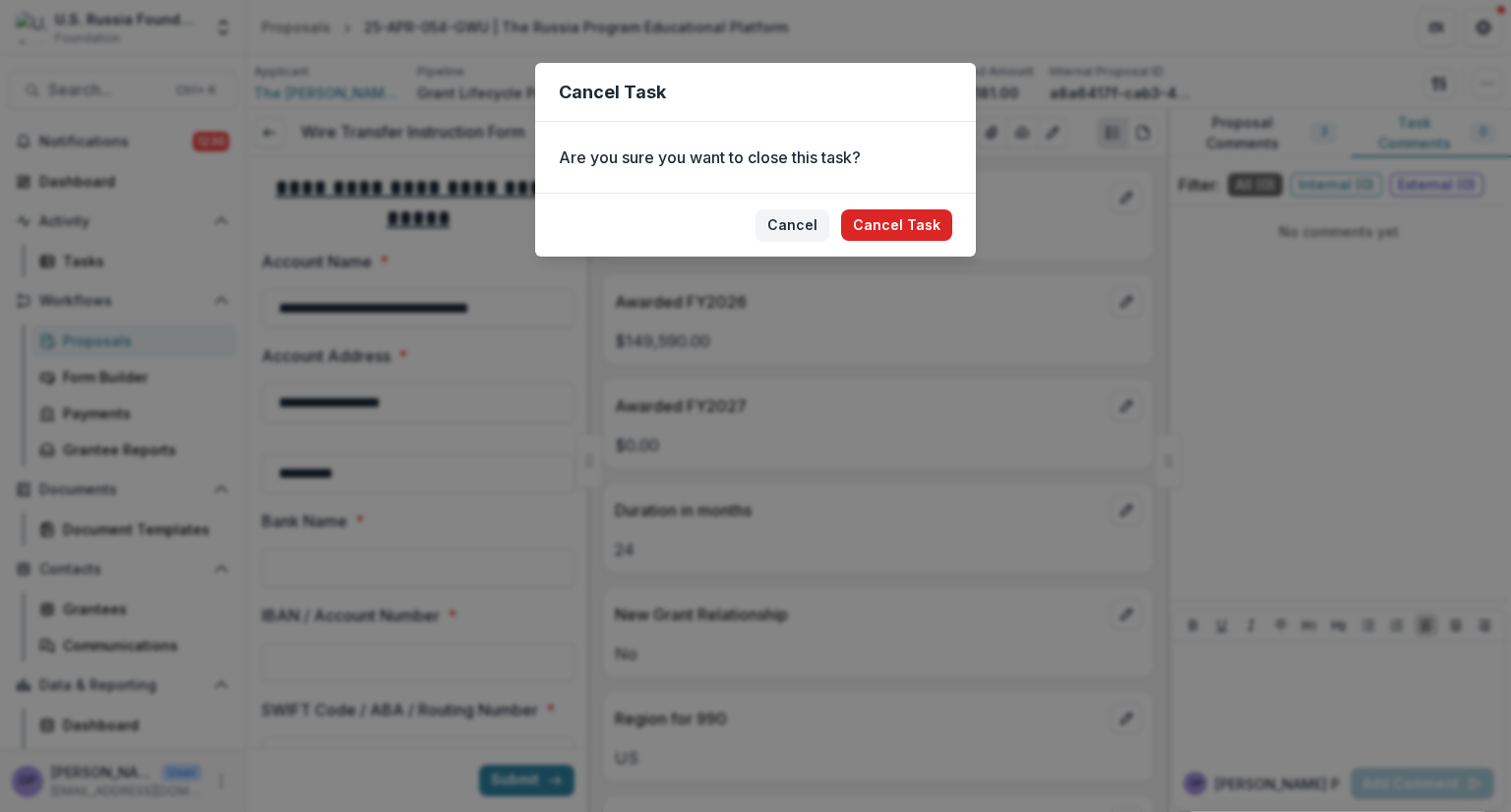
click at [914, 219] on button "Cancel Task" at bounding box center [897, 226] width 111 height 32
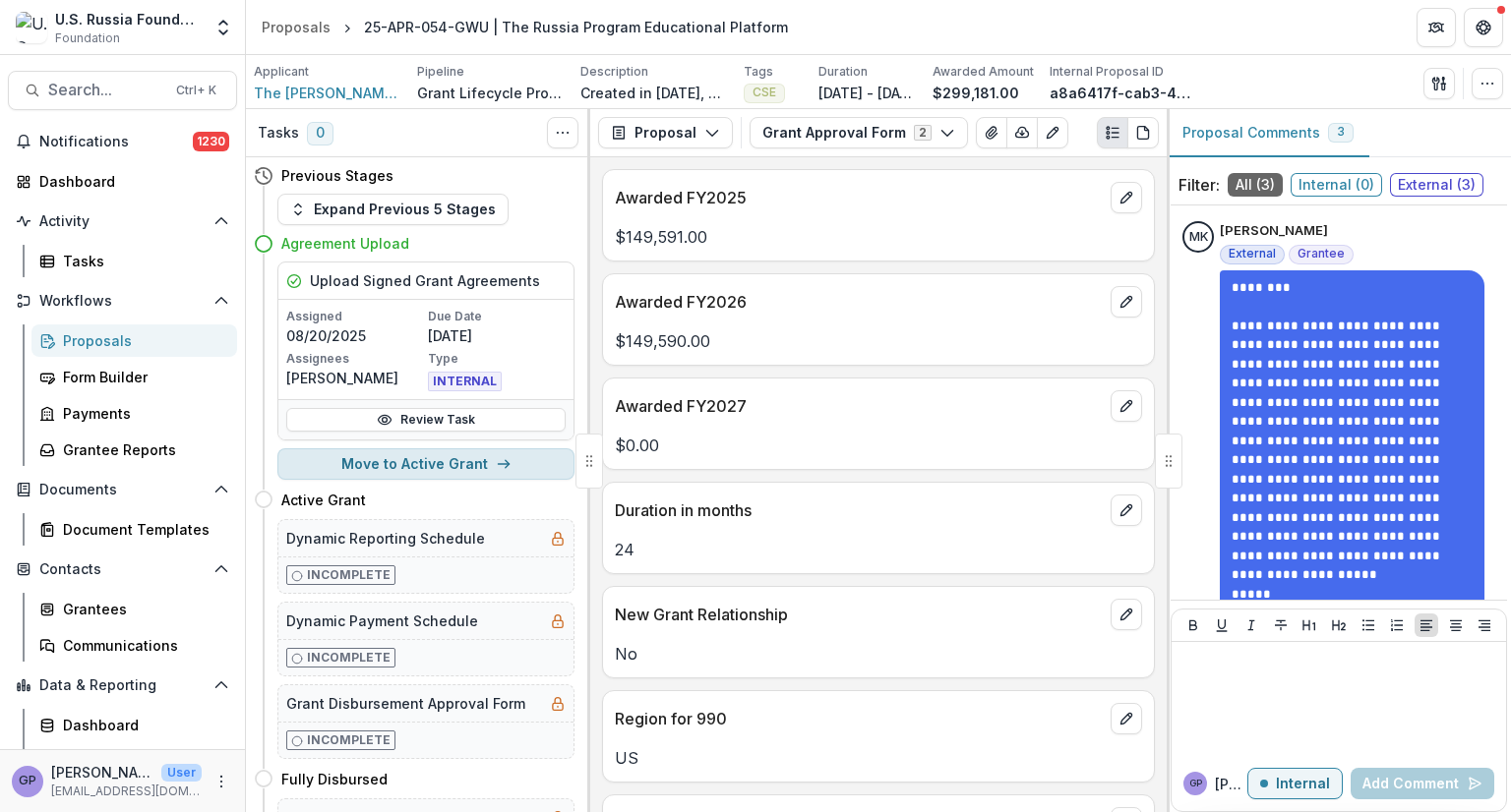
click at [483, 464] on button "Move to Active Grant" at bounding box center [426, 464] width 297 height 32
select select "**********"
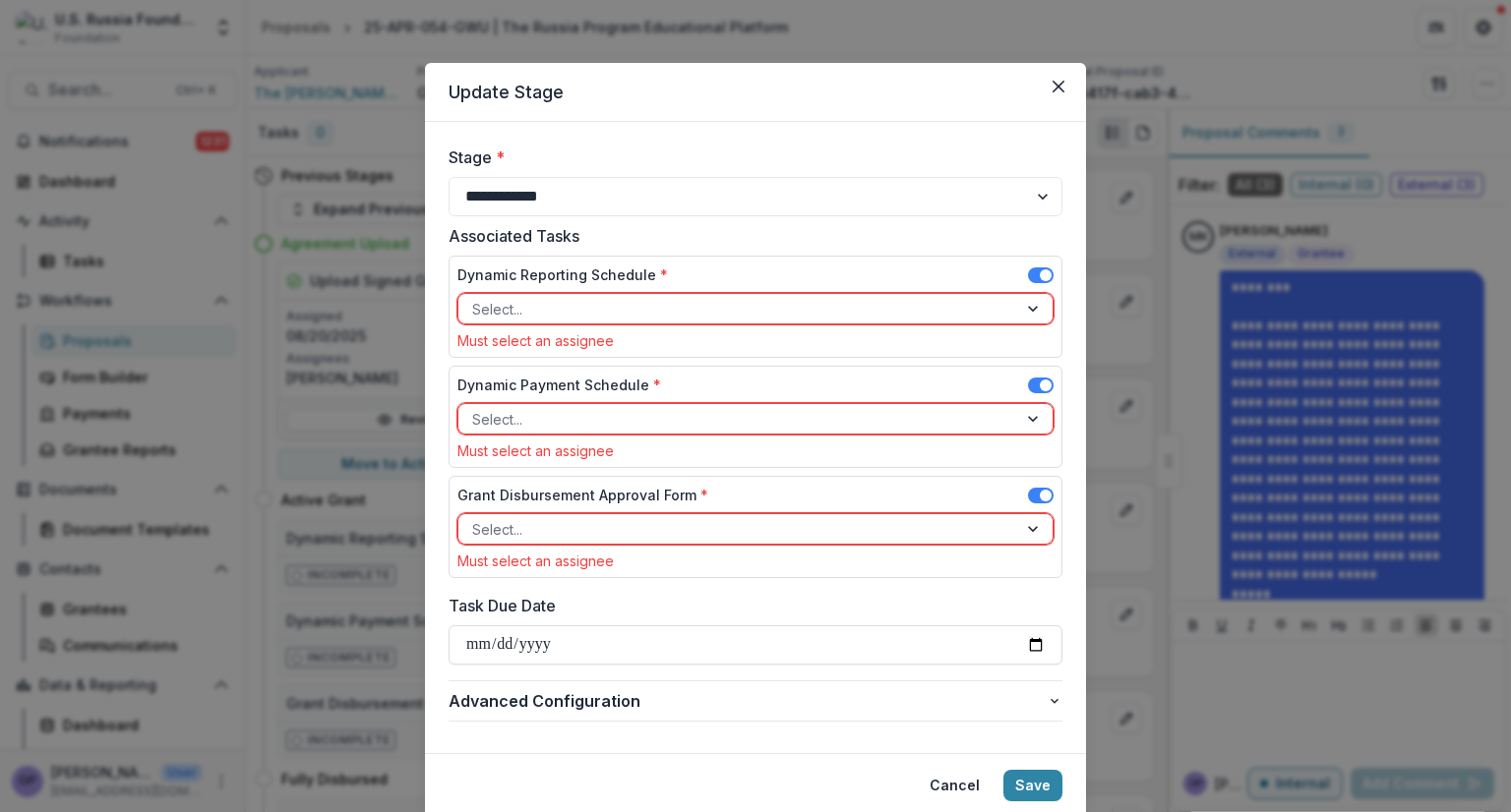
click at [1035, 304] on div at bounding box center [1035, 309] width 36 height 30
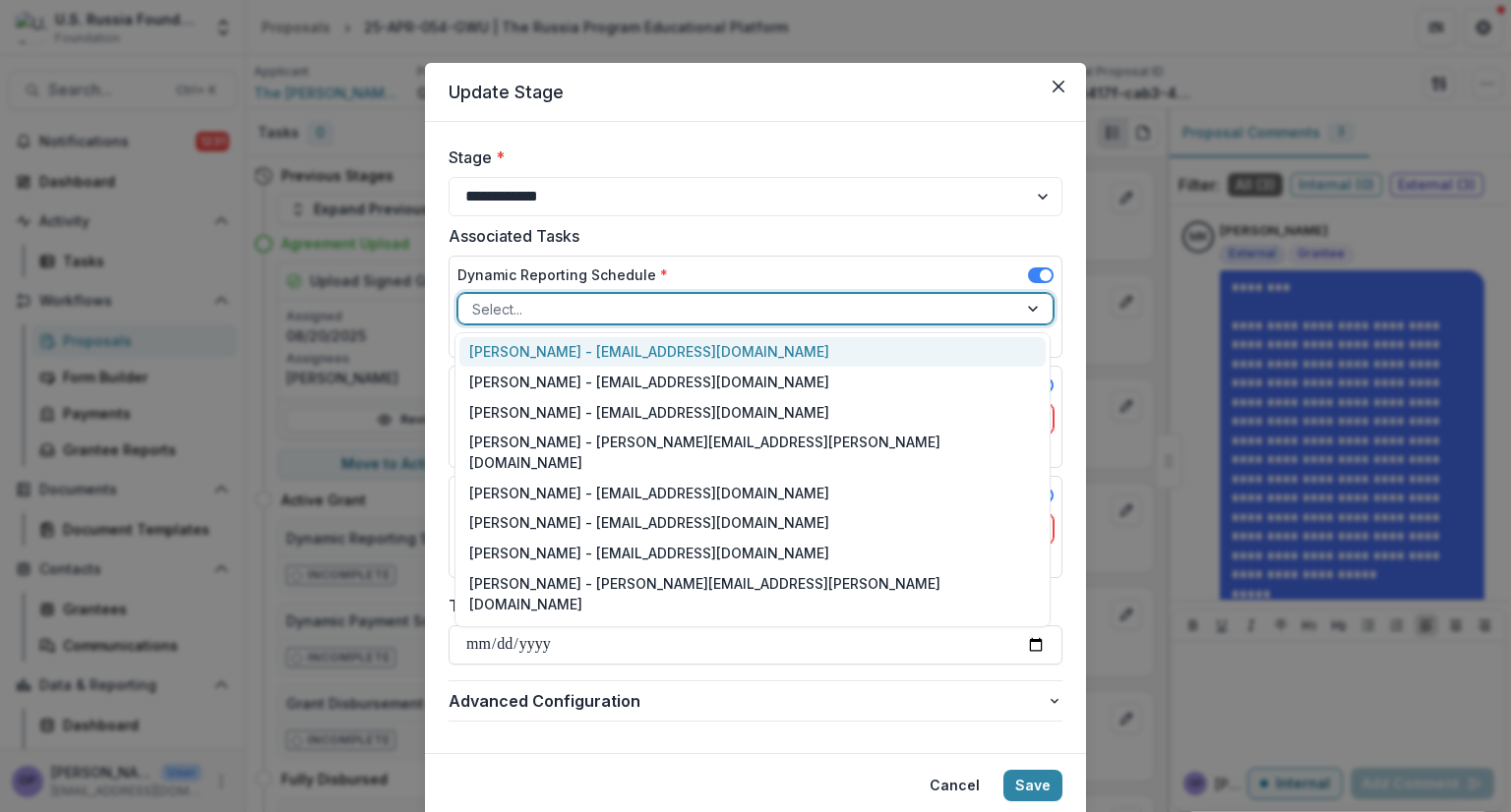
click at [725, 352] on div "[PERSON_NAME] - [EMAIL_ADDRESS][DOMAIN_NAME]" at bounding box center [753, 353] width 587 height 31
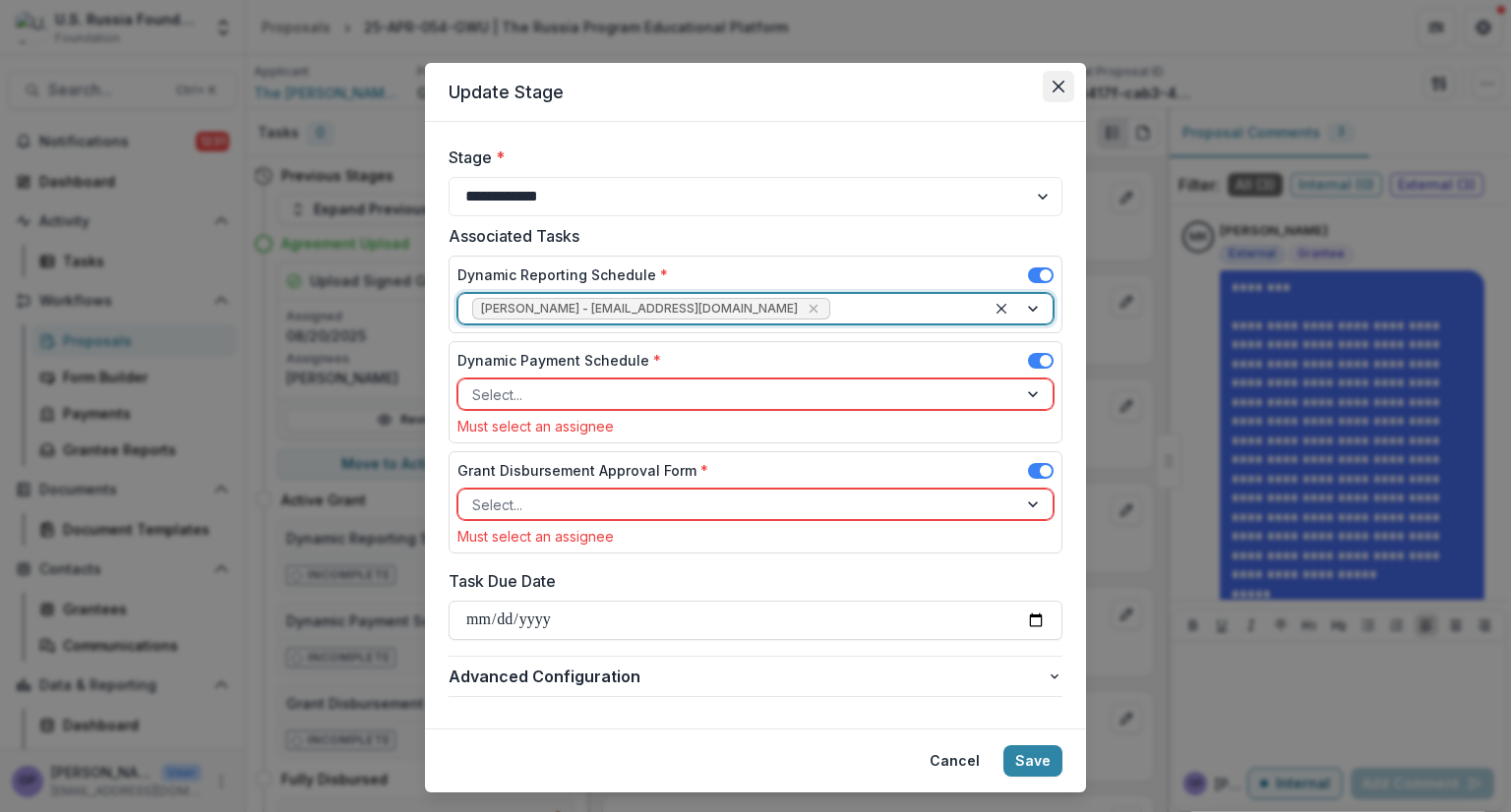
click at [1059, 83] on icon "Close" at bounding box center [1059, 86] width 12 height 12
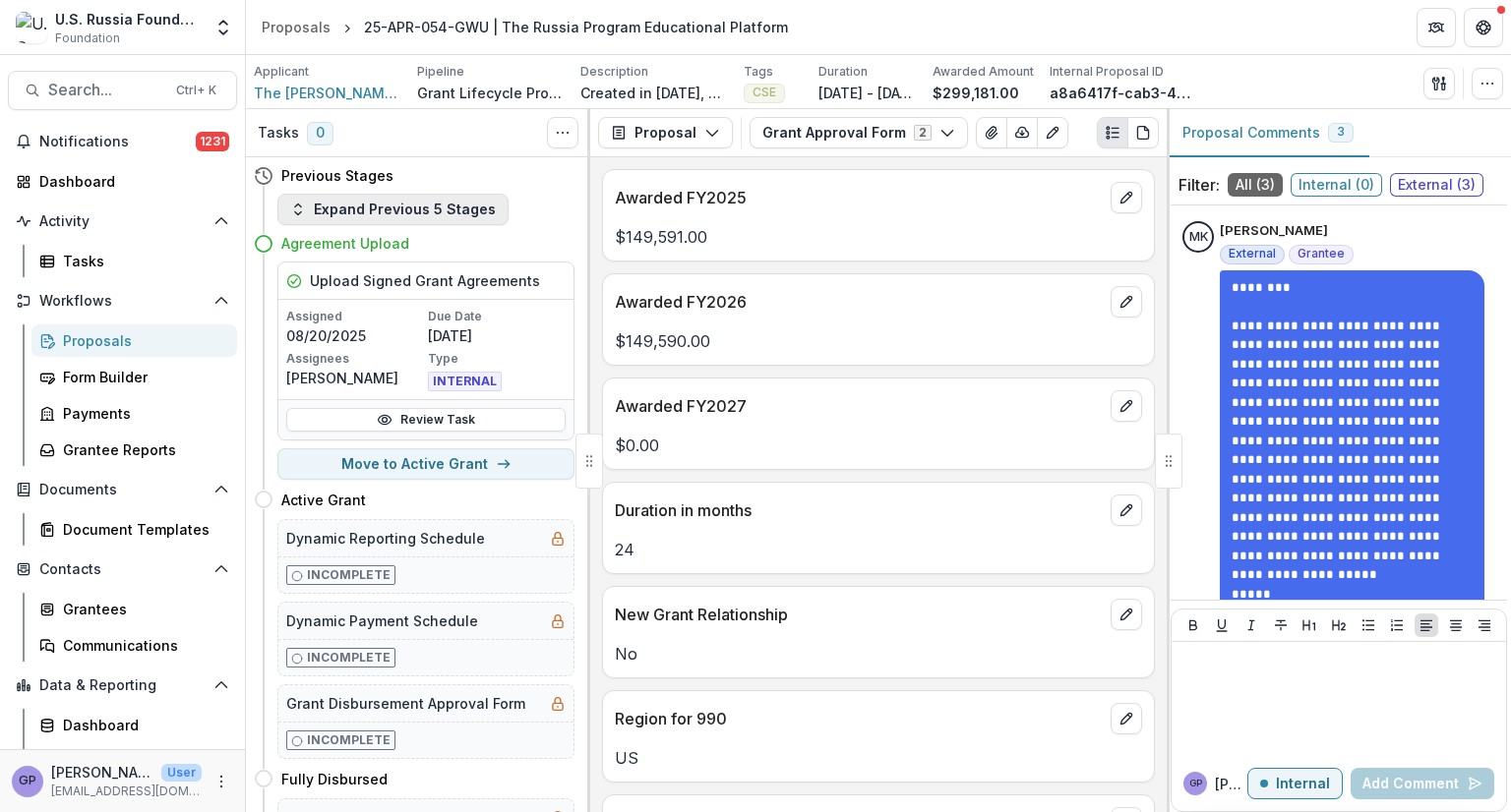
click at [295, 212] on polyline "button" at bounding box center [298, 213] width 6 height 3
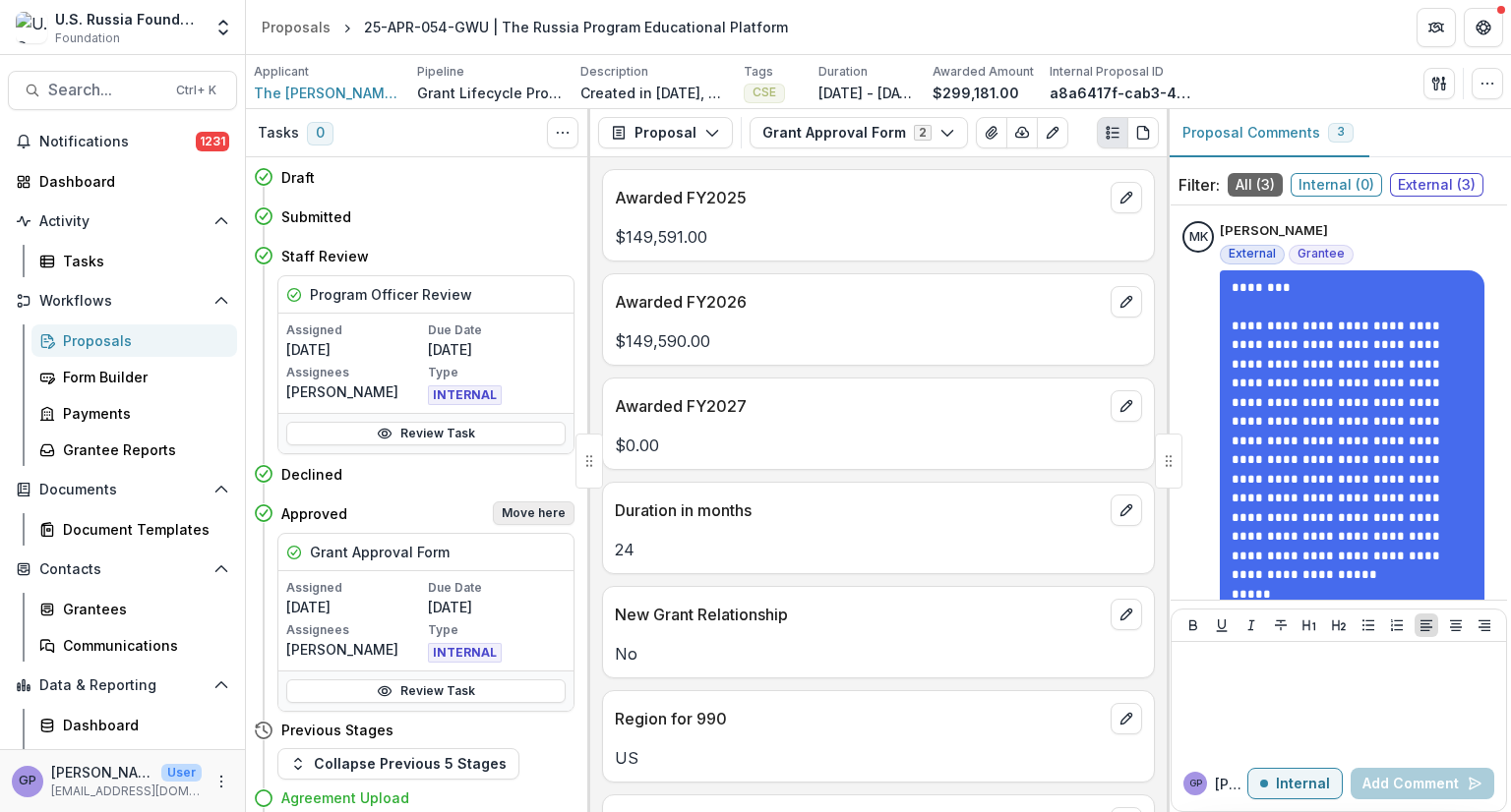
click at [527, 509] on button "Move here" at bounding box center [534, 513] width 81 height 24
select select "********"
select select "**********"
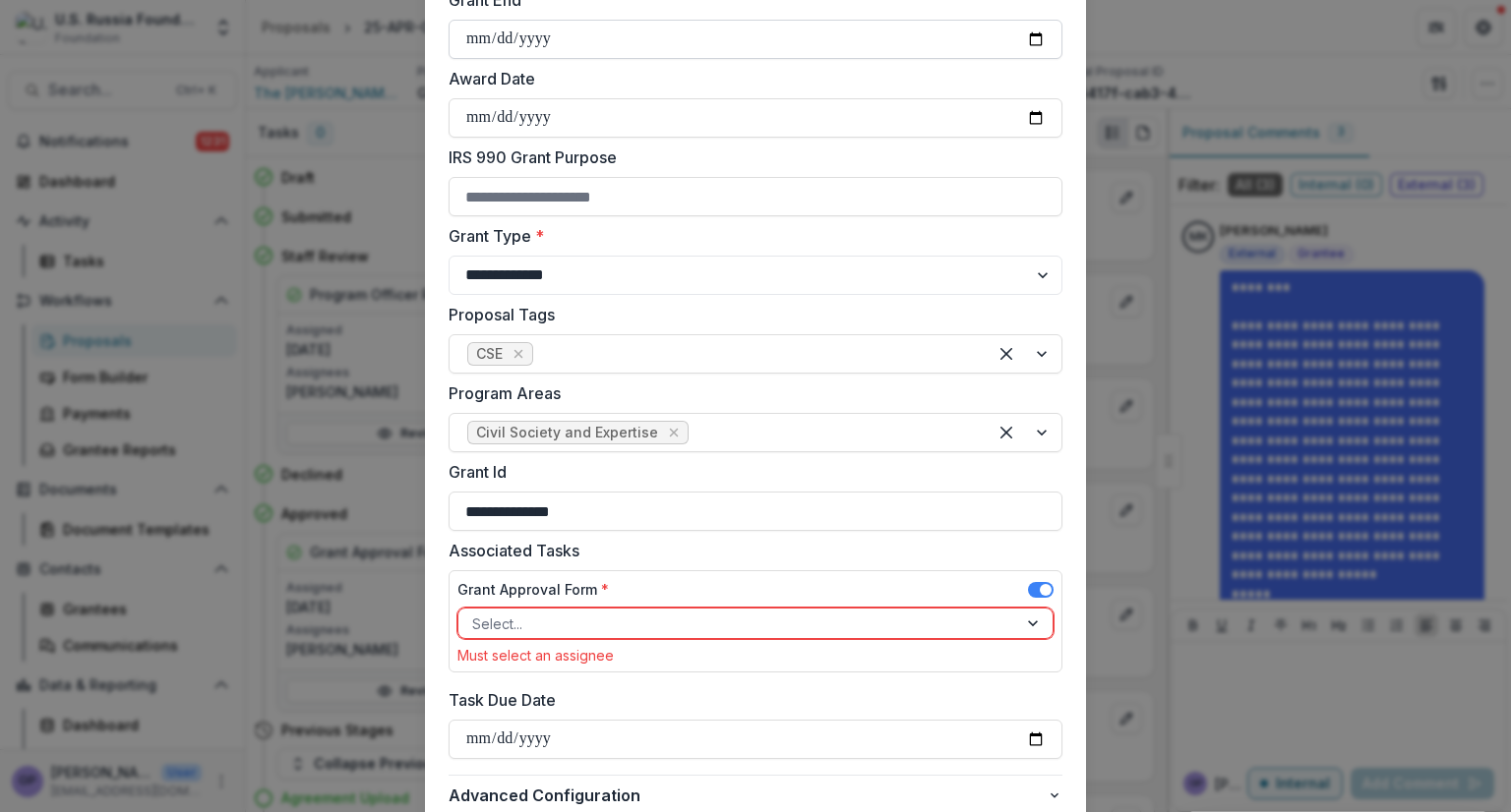
scroll to position [672, 0]
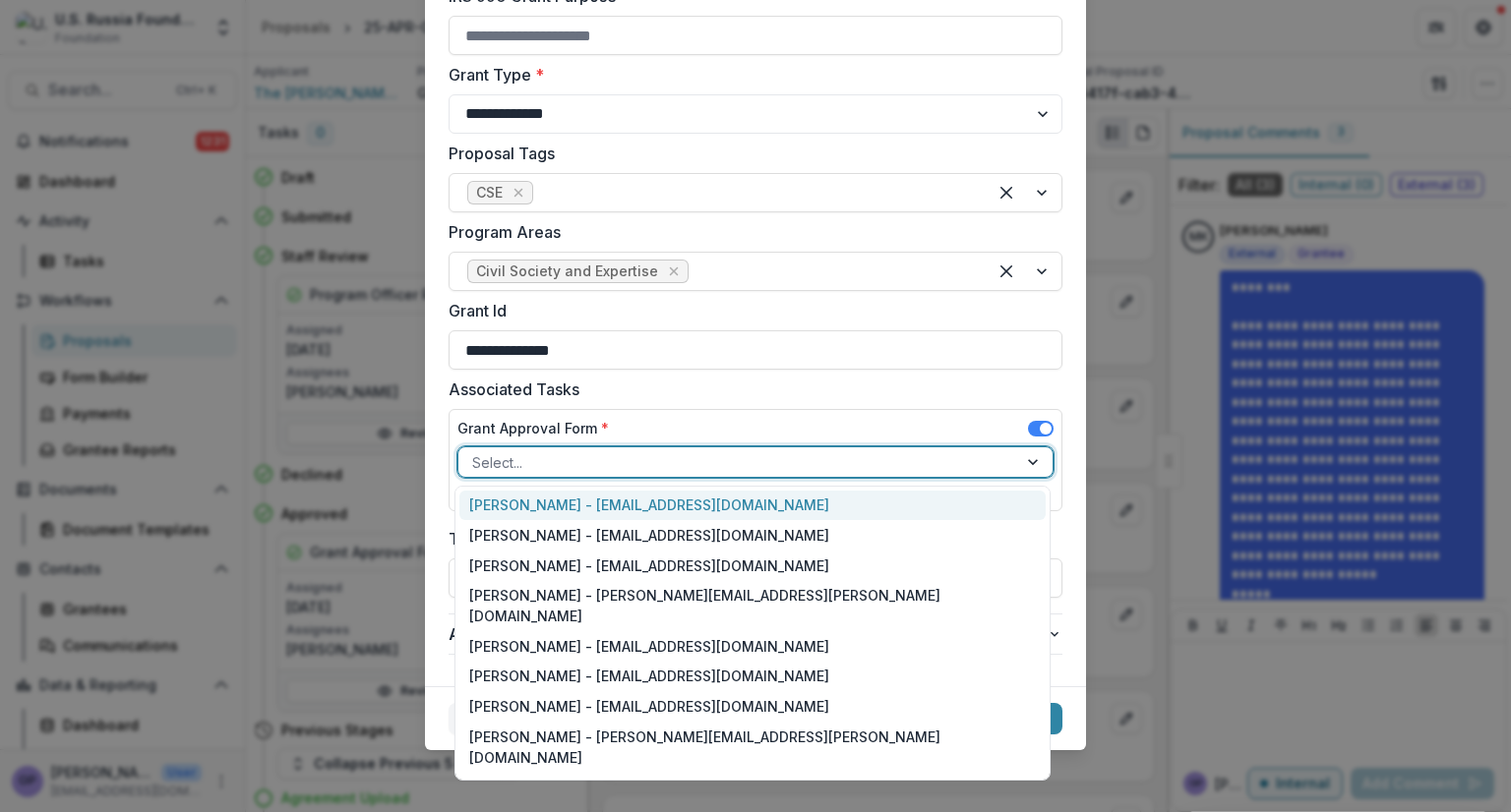
click at [1027, 463] on div at bounding box center [1035, 462] width 36 height 30
click at [708, 496] on div "[PERSON_NAME] - [EMAIL_ADDRESS][DOMAIN_NAME]" at bounding box center [753, 506] width 587 height 31
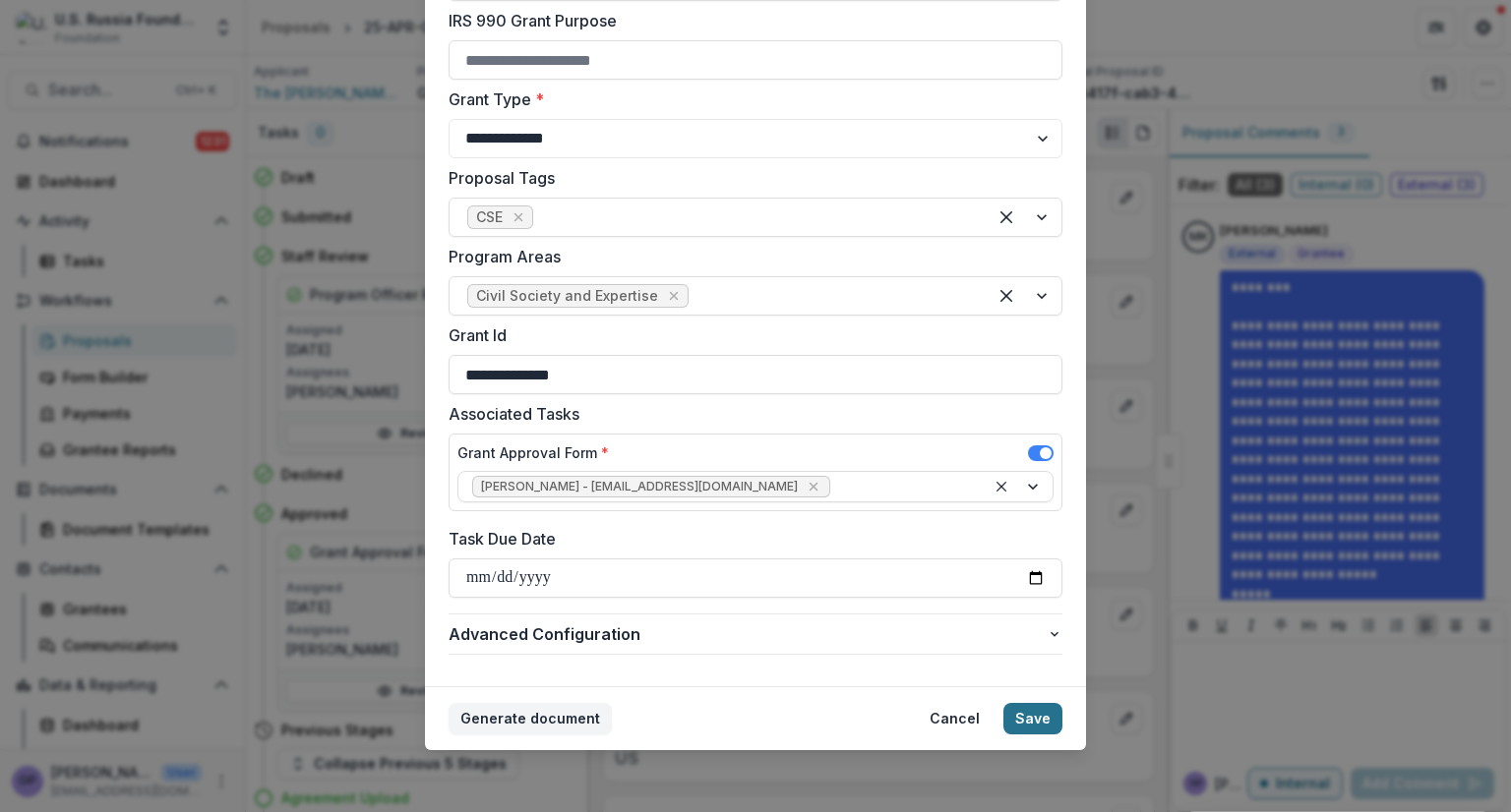
click at [1042, 715] on button "Save" at bounding box center [1033, 719] width 59 height 32
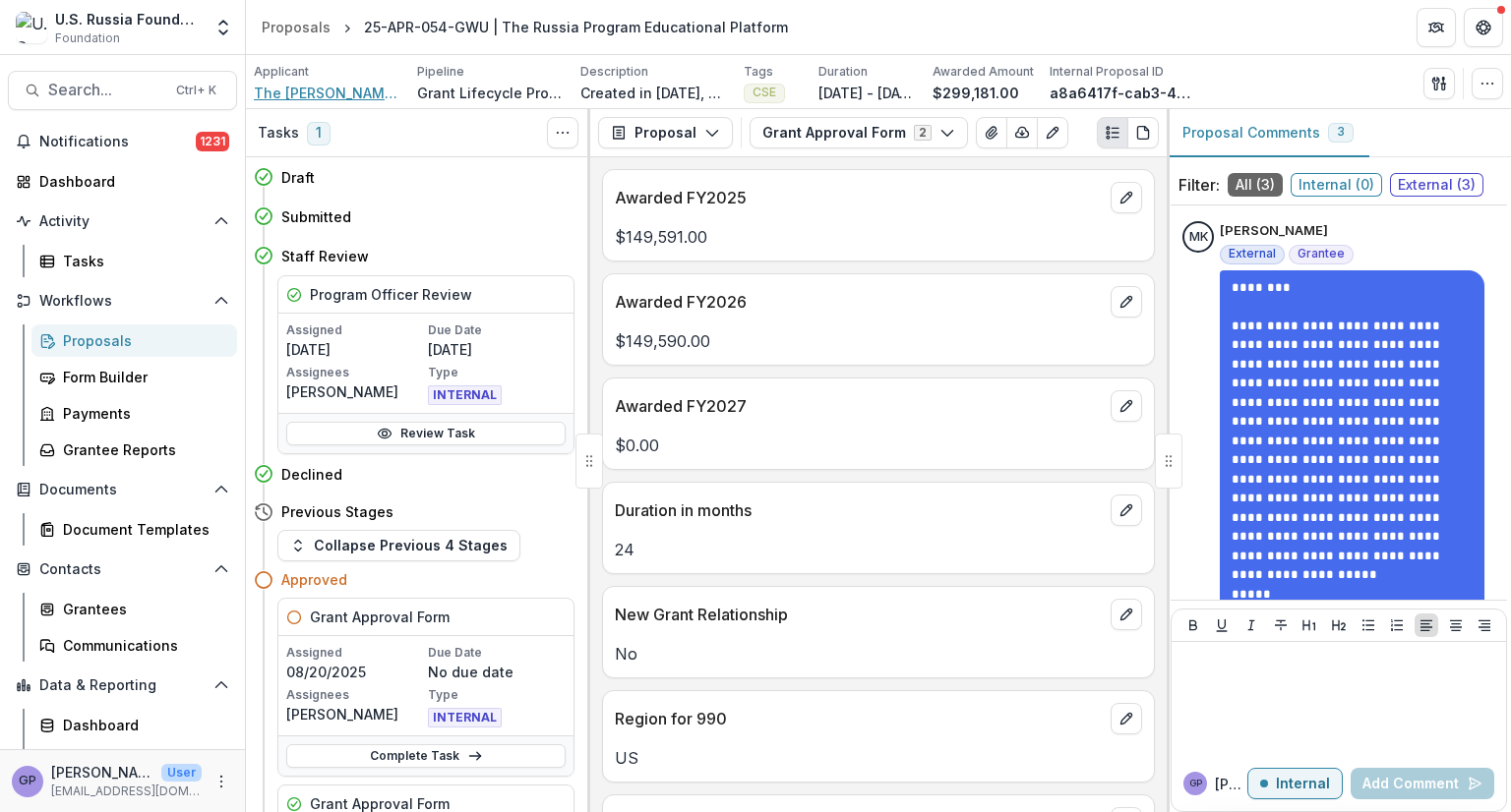
click at [332, 90] on span "The [PERSON_NAME][GEOGRAPHIC_DATA][US_STATE]" at bounding box center [327, 92] width 148 height 21
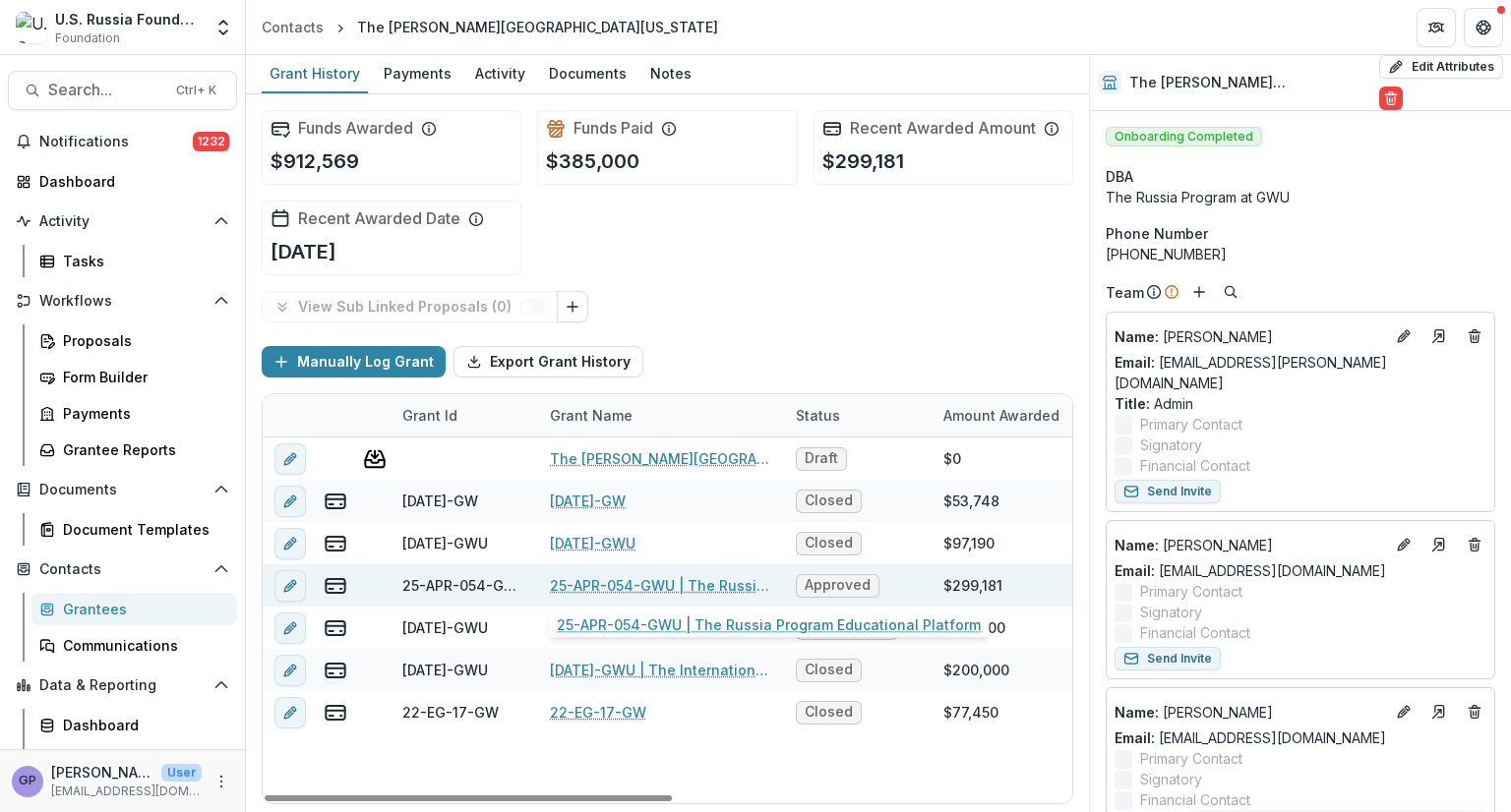
click at [638, 577] on link "25-APR-054-GWU | The Russia Program Educational Platform" at bounding box center [661, 585] width 222 height 21
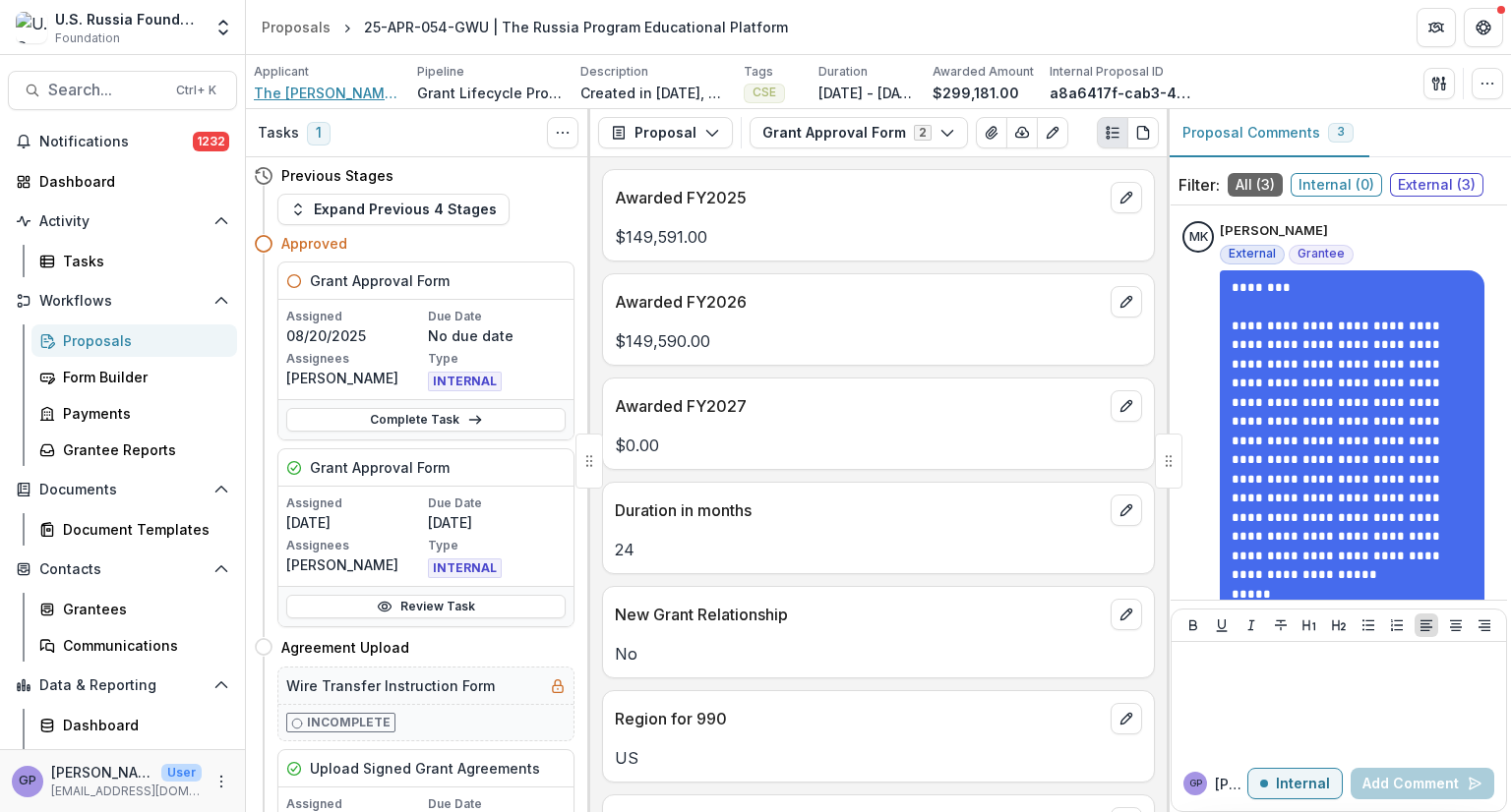
click at [338, 91] on span "The [PERSON_NAME][GEOGRAPHIC_DATA][US_STATE]" at bounding box center [327, 92] width 148 height 21
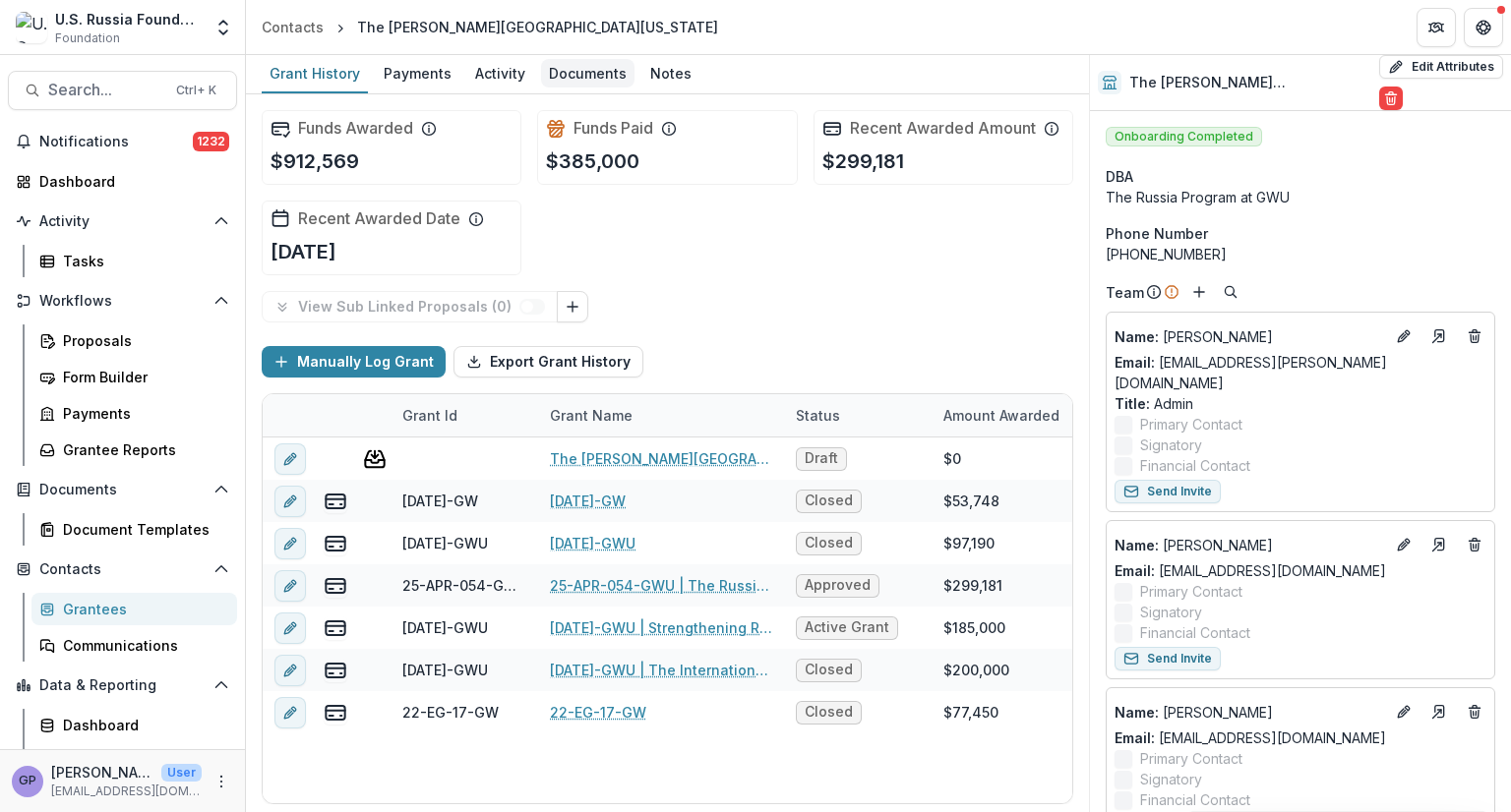
click at [593, 68] on div "Documents" at bounding box center [588, 73] width 93 height 29
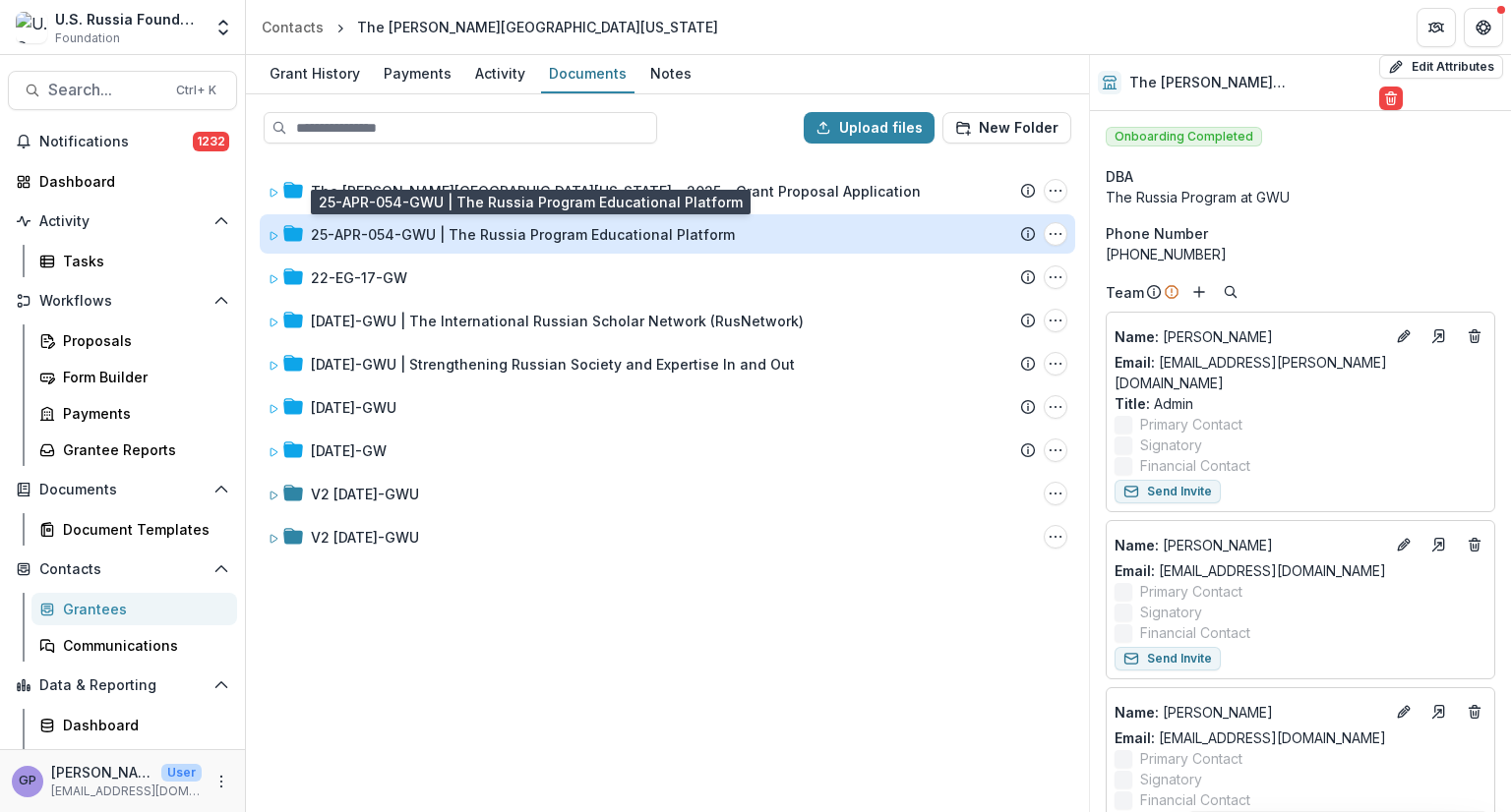
click at [542, 237] on div "25-APR-054-GWU | The Russia Program Educational Platform" at bounding box center [523, 234] width 424 height 21
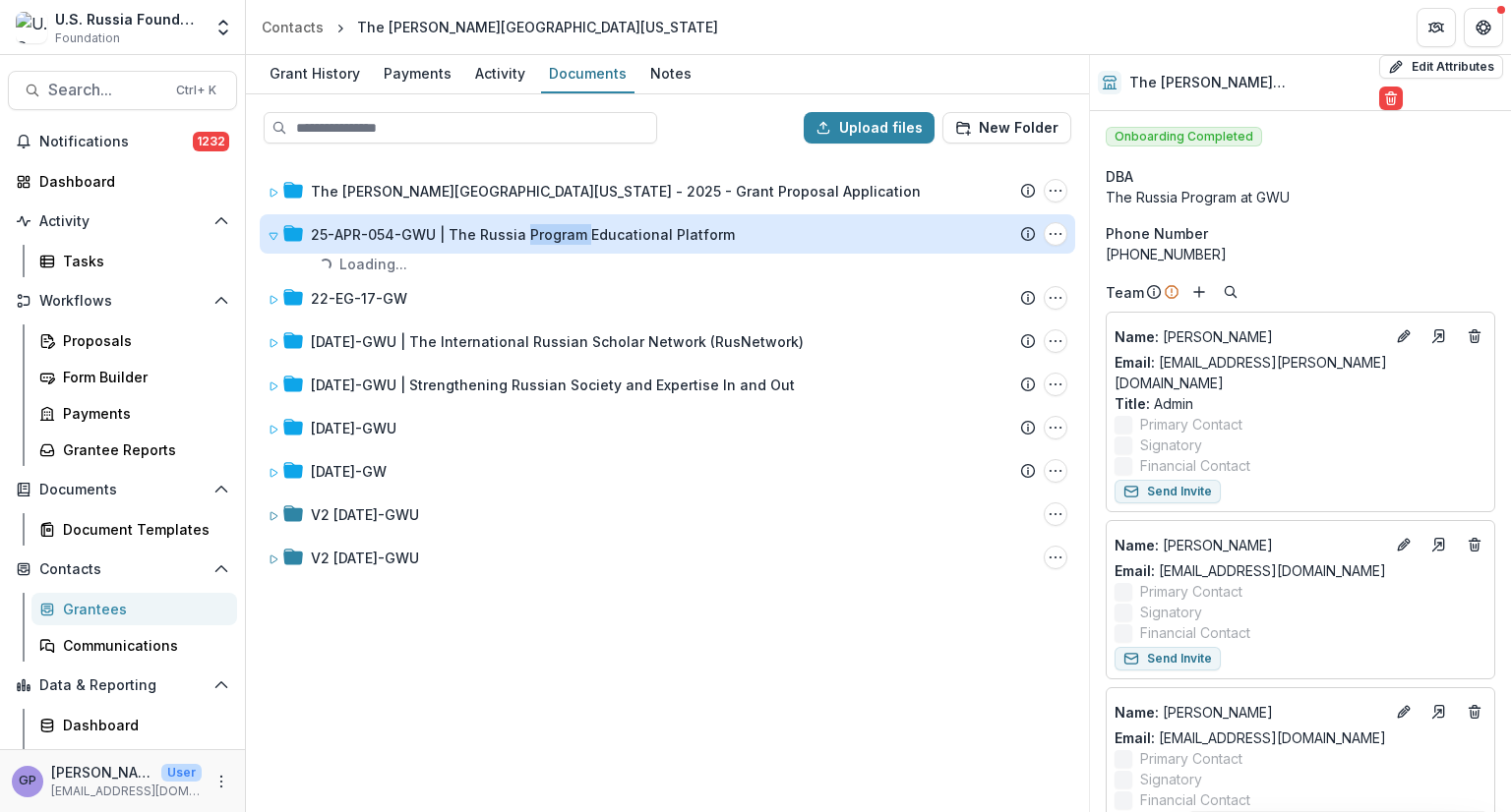
click at [542, 237] on div "25-APR-054-GWU | The Russia Program Educational Platform" at bounding box center [523, 234] width 424 height 21
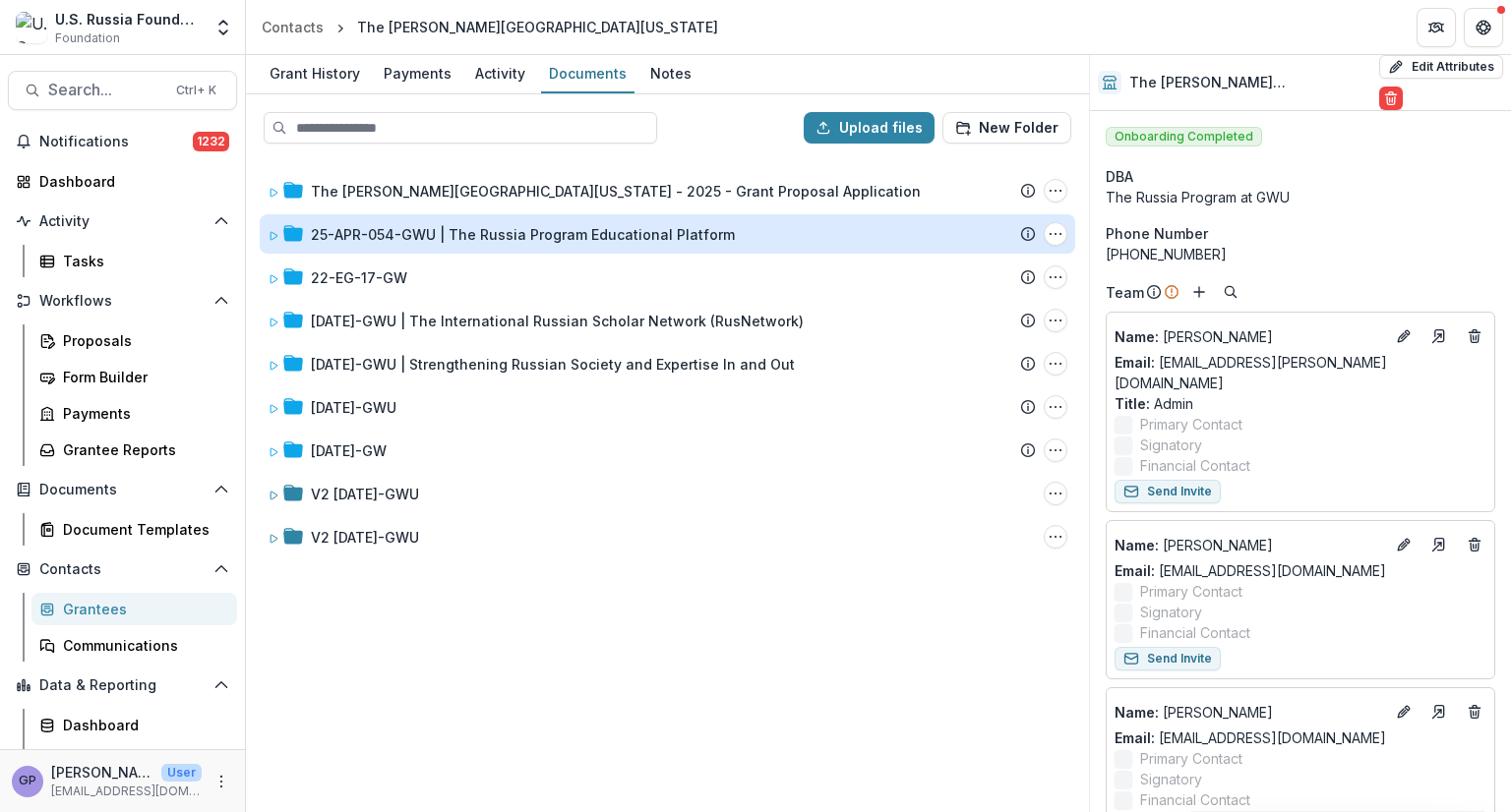
click at [487, 224] on div "25-APR-054-GWU | The Russia Program Educational Platform" at bounding box center [523, 234] width 424 height 21
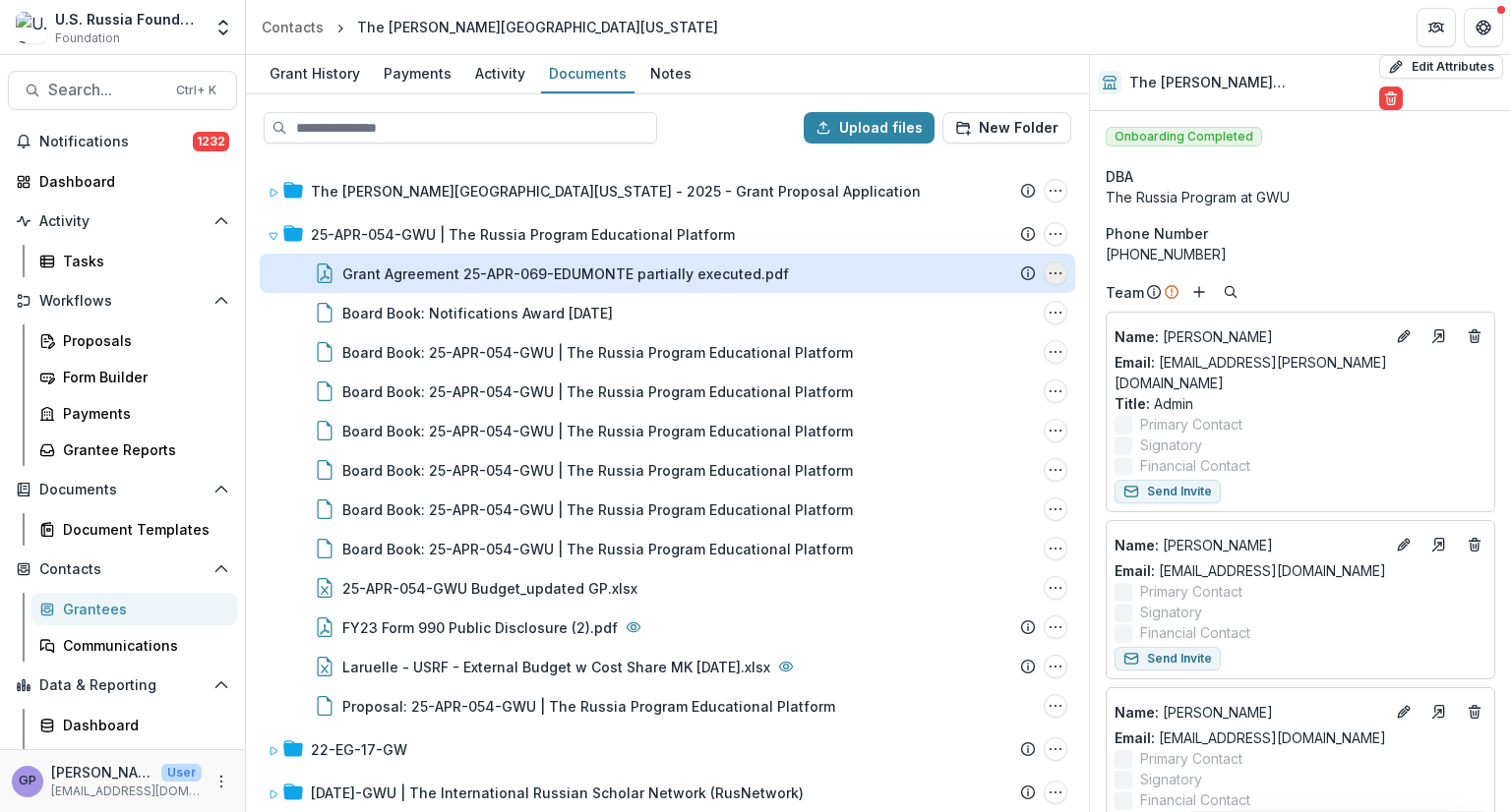
click at [1048, 268] on icon "Grant Agreement 25-APR-069-EDUMONTE partially executed.pdf Options" at bounding box center [1056, 273] width 16 height 16
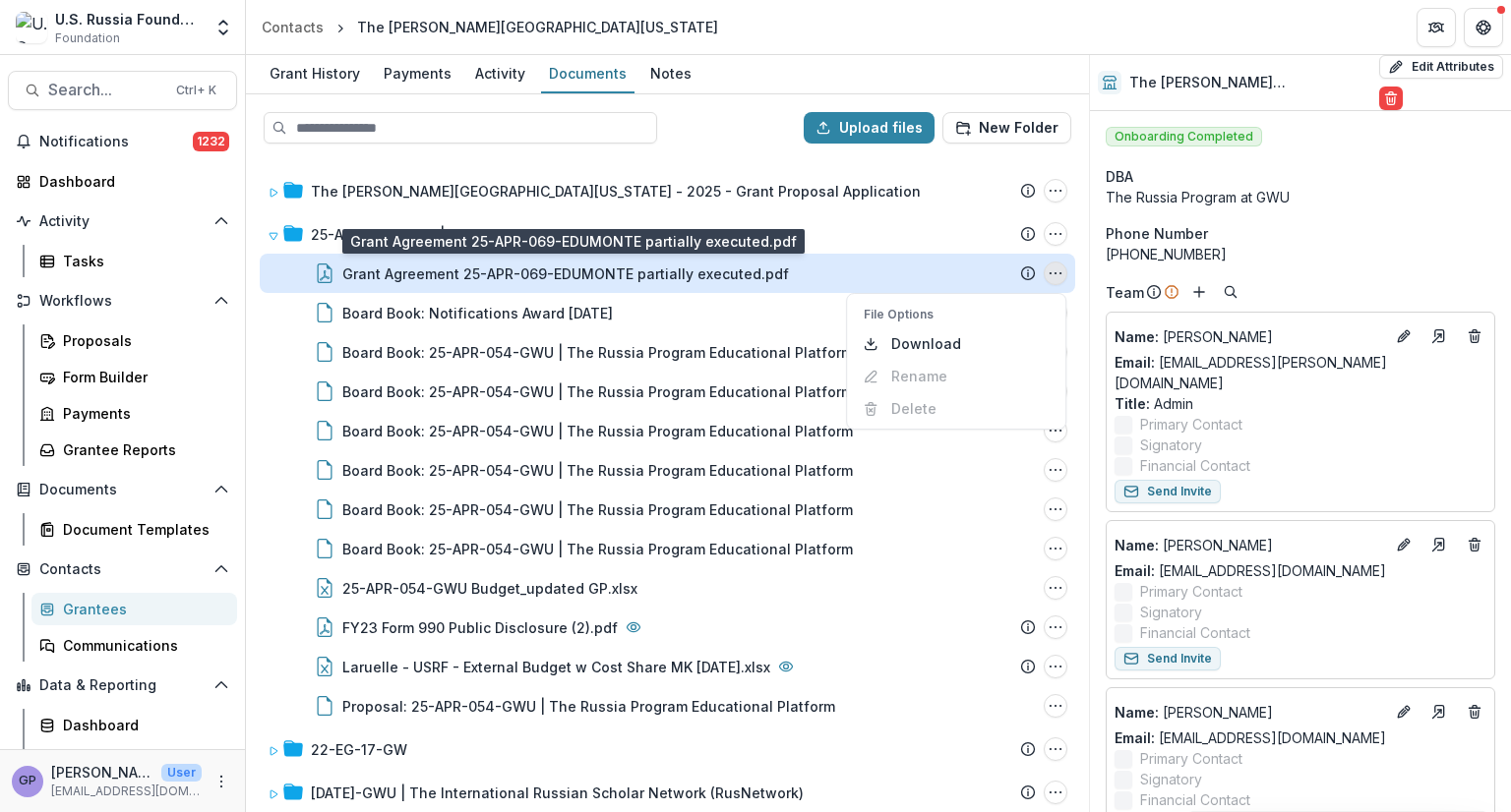
click at [669, 267] on div "Grant Agreement 25-APR-069-EDUMONTE partially executed.pdf" at bounding box center [566, 273] width 447 height 21
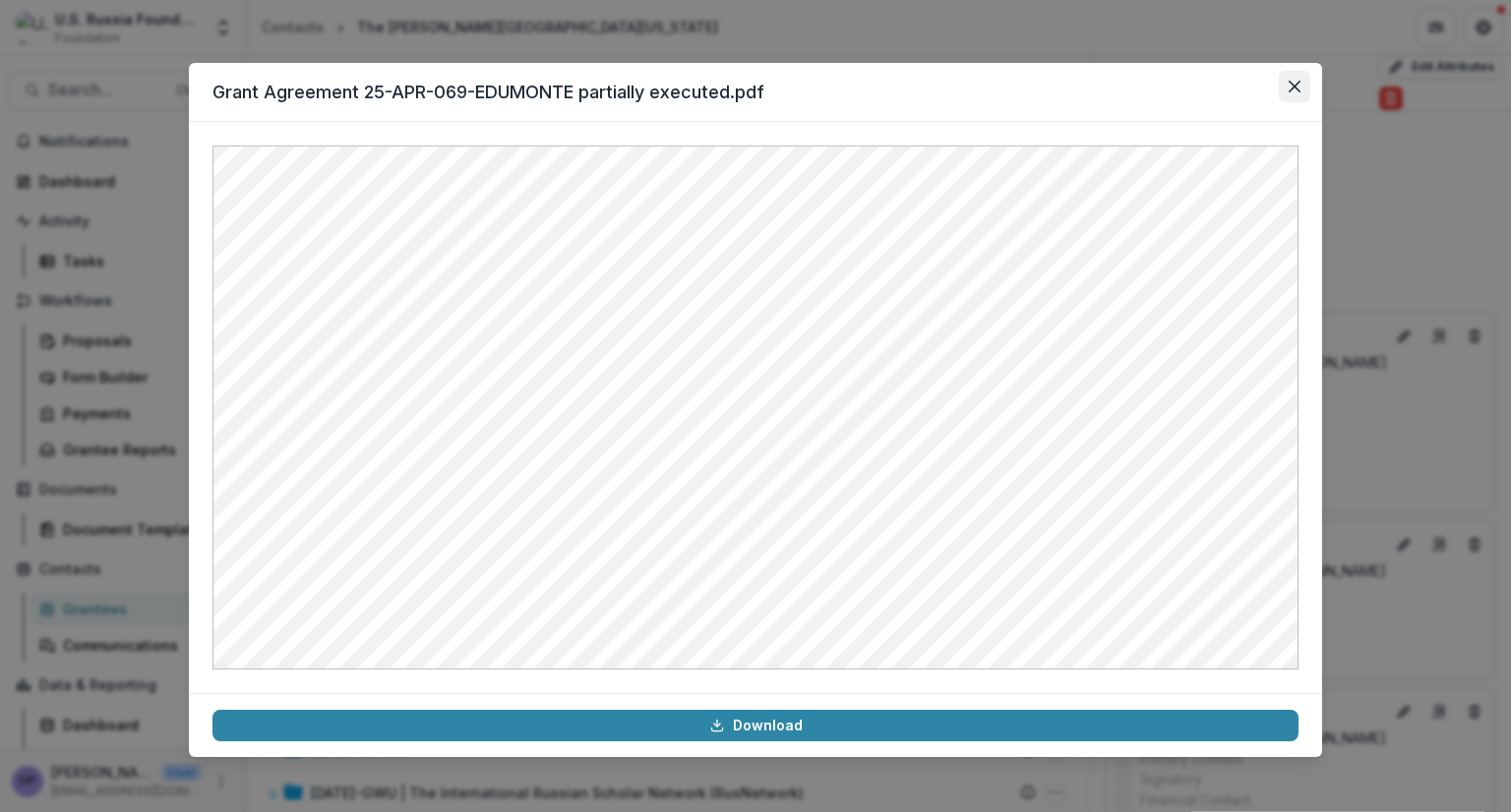
click at [1290, 83] on icon "Close" at bounding box center [1295, 86] width 12 height 12
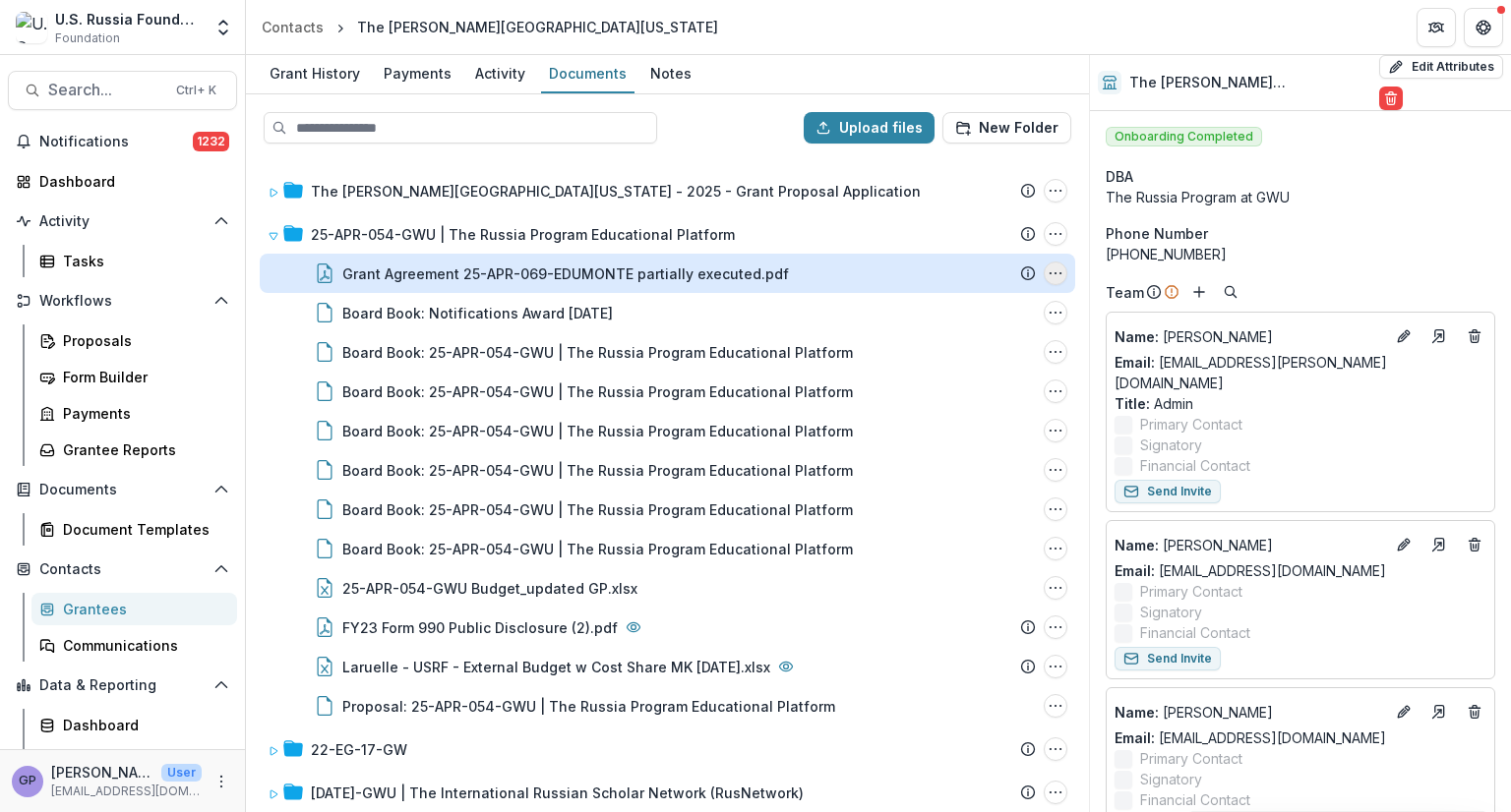
click at [1048, 276] on icon "Grant Agreement 25-APR-069-EDUMONTE partially executed.pdf Options" at bounding box center [1056, 273] width 16 height 16
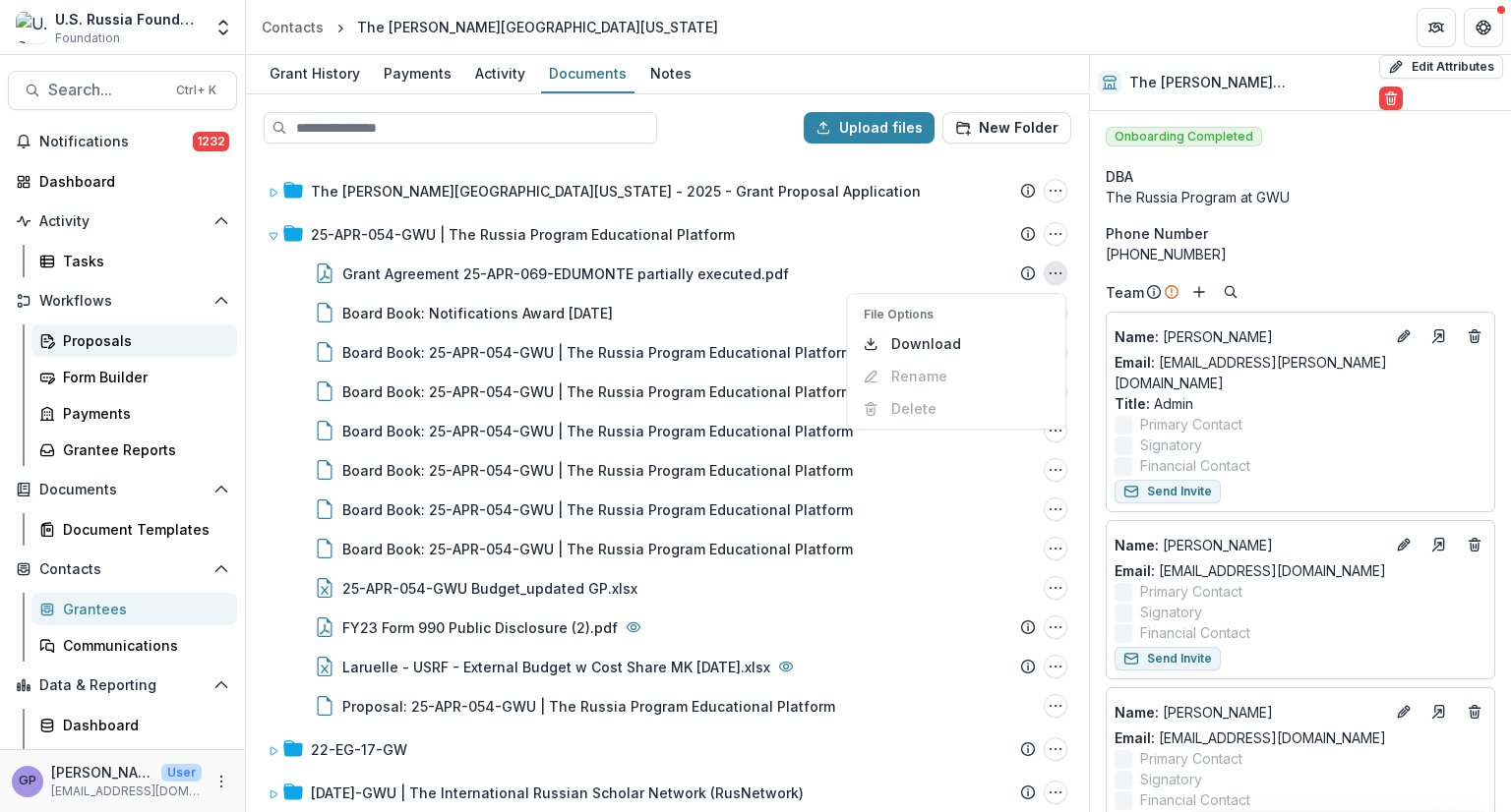
click at [104, 339] on div "Proposals" at bounding box center [143, 341] width 159 height 21
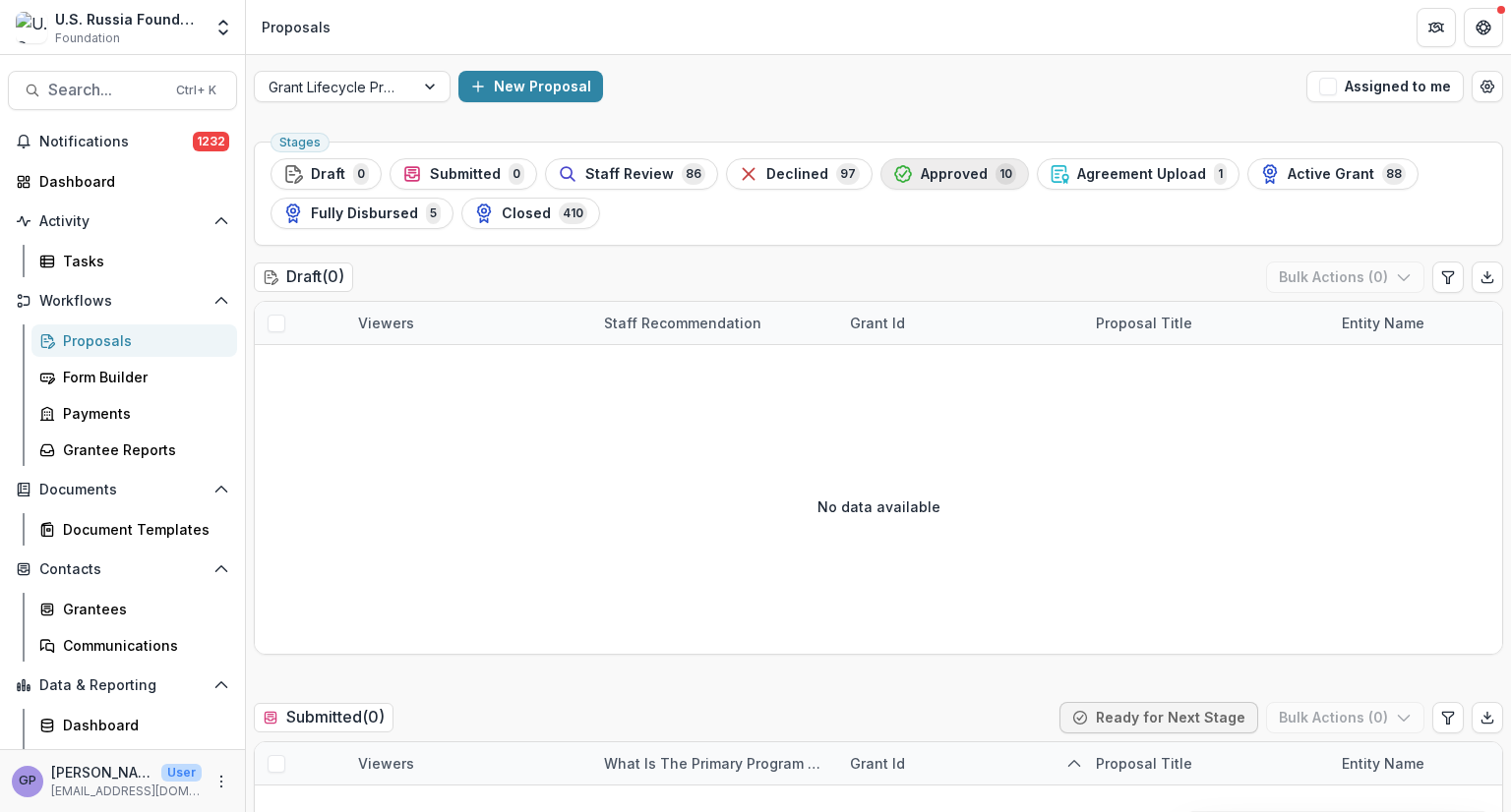
click at [930, 174] on span "Approved" at bounding box center [954, 174] width 67 height 17
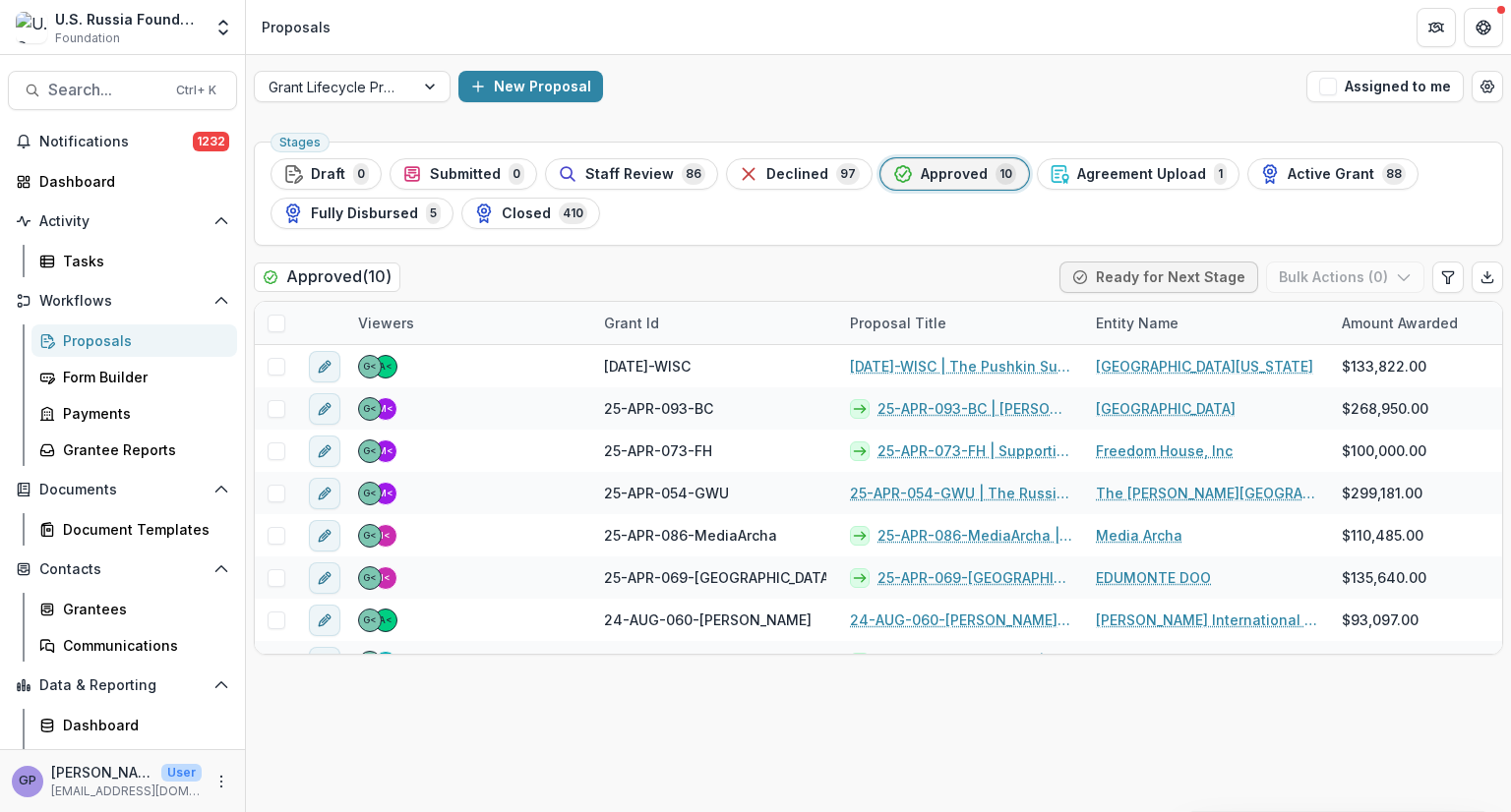
click at [934, 182] on div "Approved 10" at bounding box center [955, 174] width 123 height 22
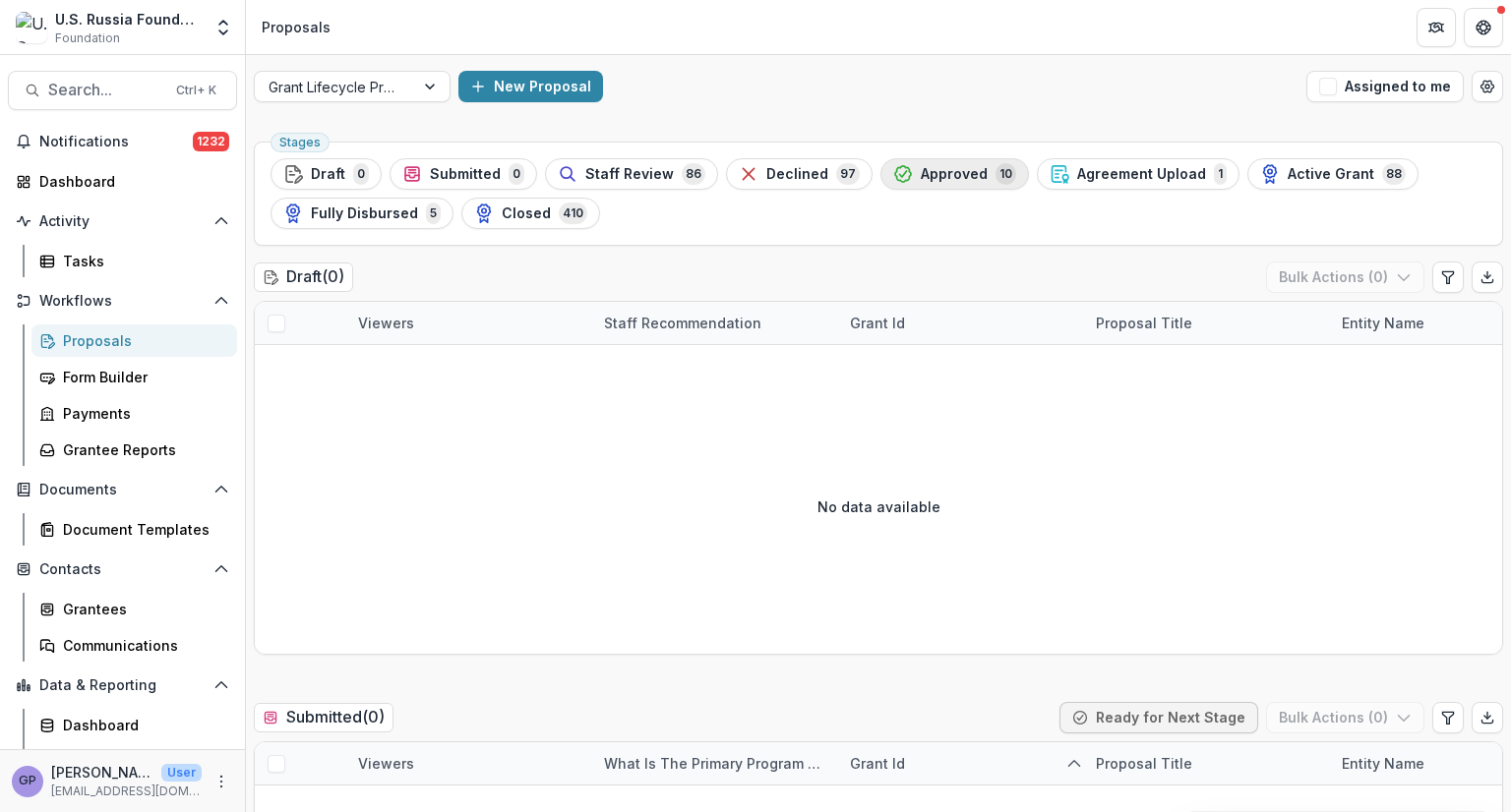
click at [927, 175] on span "Approved" at bounding box center [954, 174] width 67 height 17
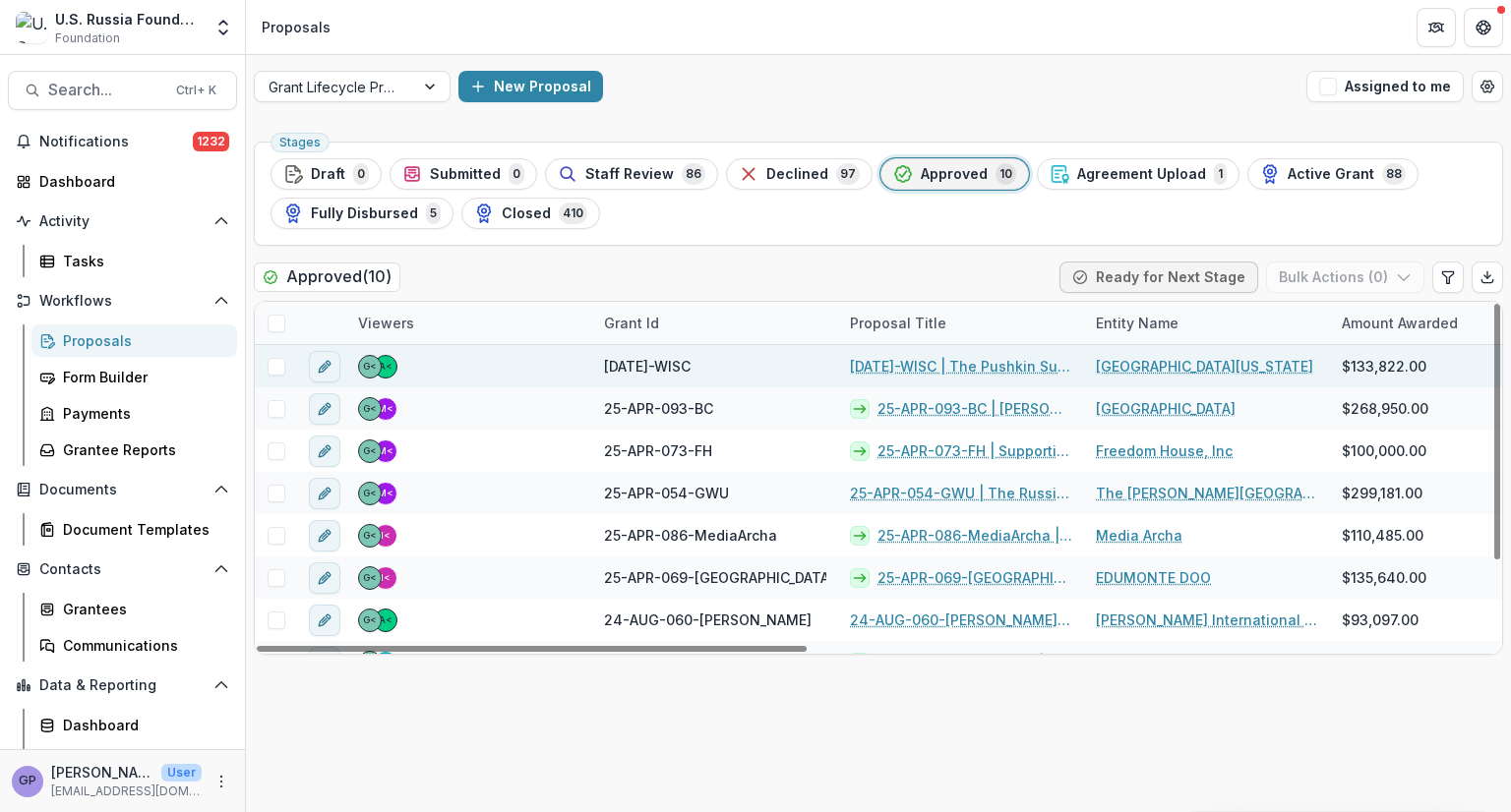
click at [929, 363] on link "[DATE]-WISC | The Pushkin Summer Institute: From High School to Professional [D…" at bounding box center [961, 365] width 222 height 21
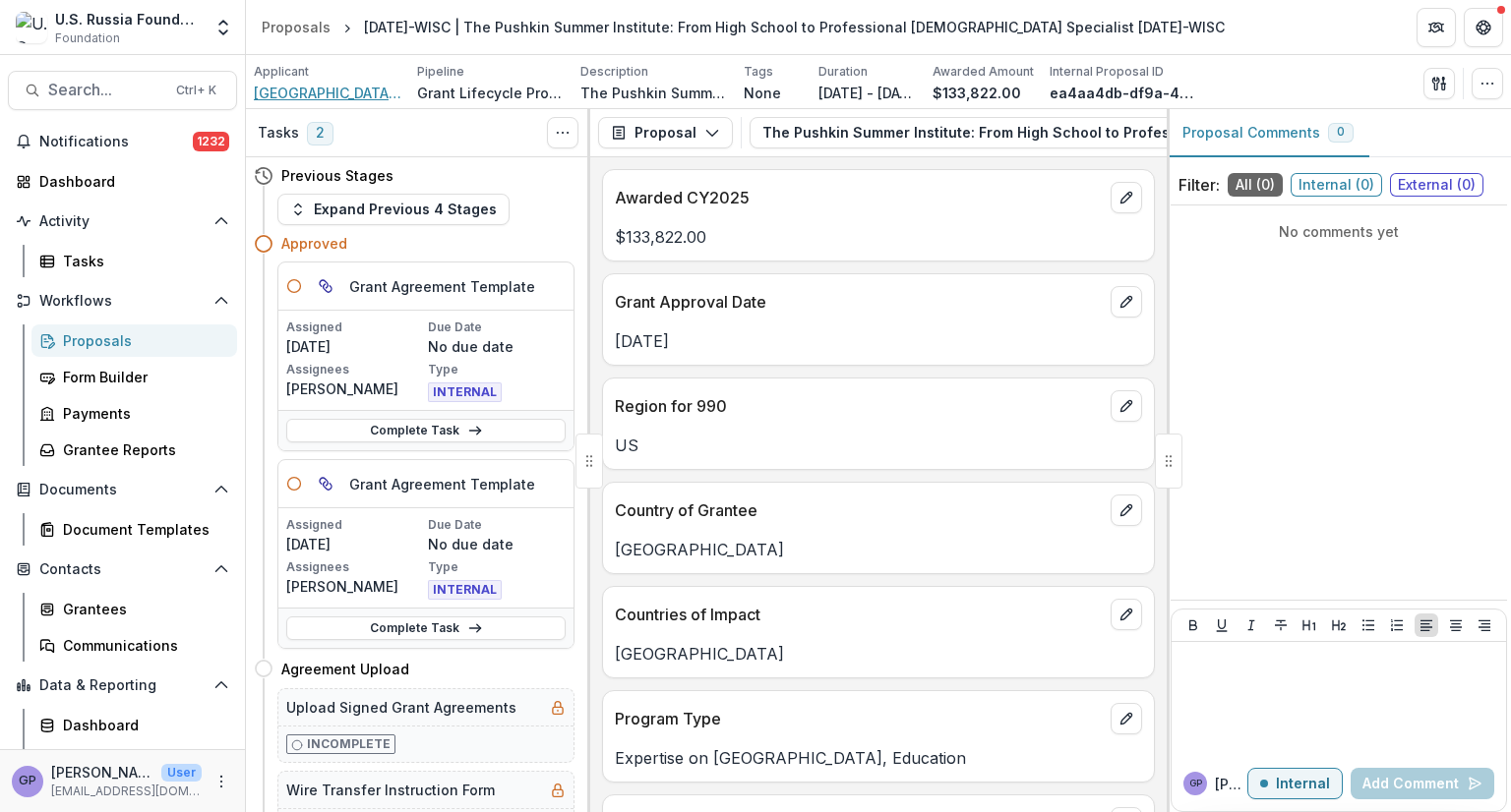
click at [337, 85] on span "[GEOGRAPHIC_DATA][US_STATE]" at bounding box center [327, 92] width 148 height 21
click at [102, 340] on div "Proposals" at bounding box center [143, 341] width 159 height 21
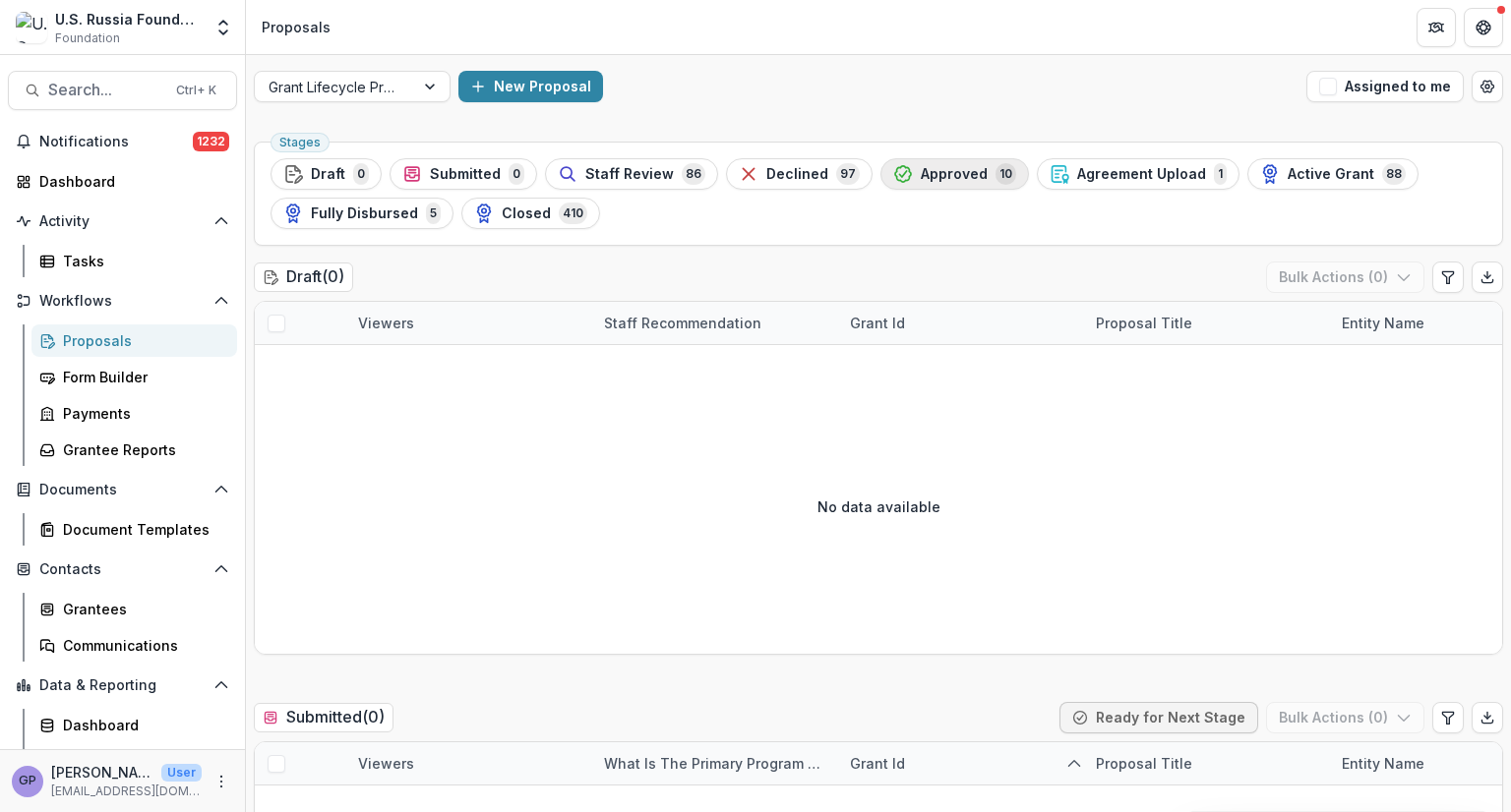
click at [928, 174] on span "Approved" at bounding box center [954, 174] width 67 height 17
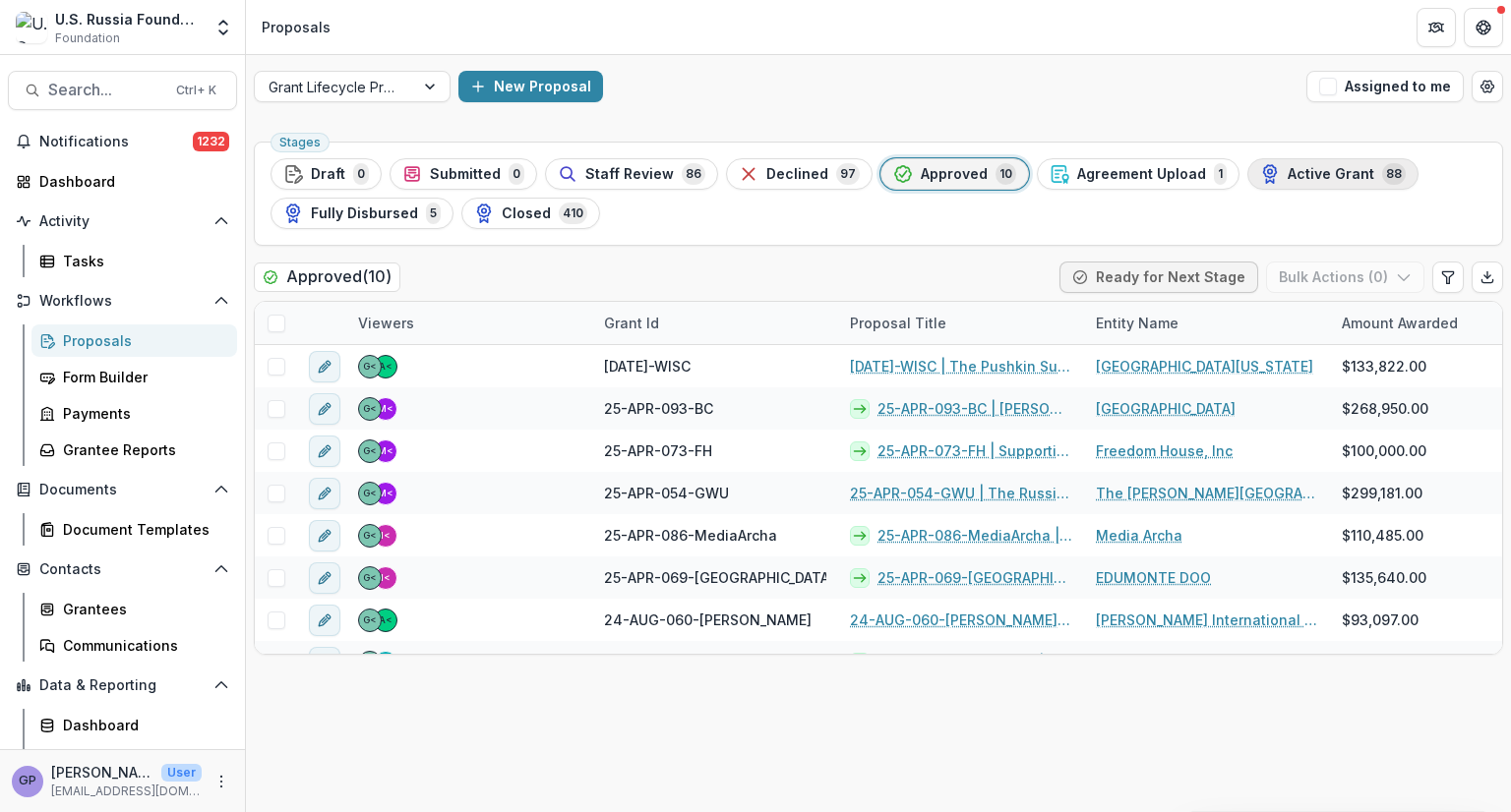
click at [1318, 174] on span "Active Grant" at bounding box center [1331, 174] width 86 height 17
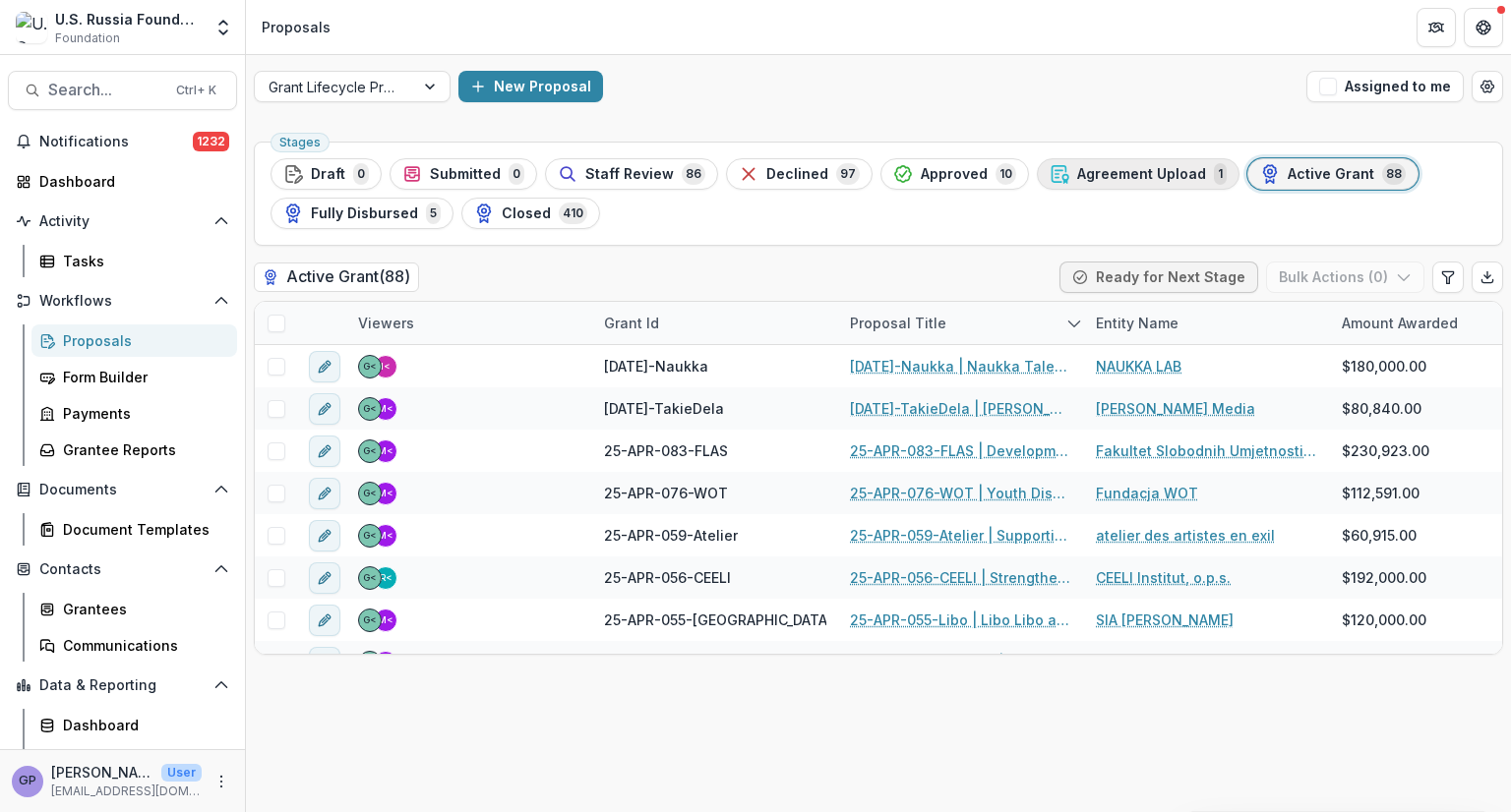
click at [1090, 175] on span "Agreement Upload" at bounding box center [1141, 174] width 129 height 17
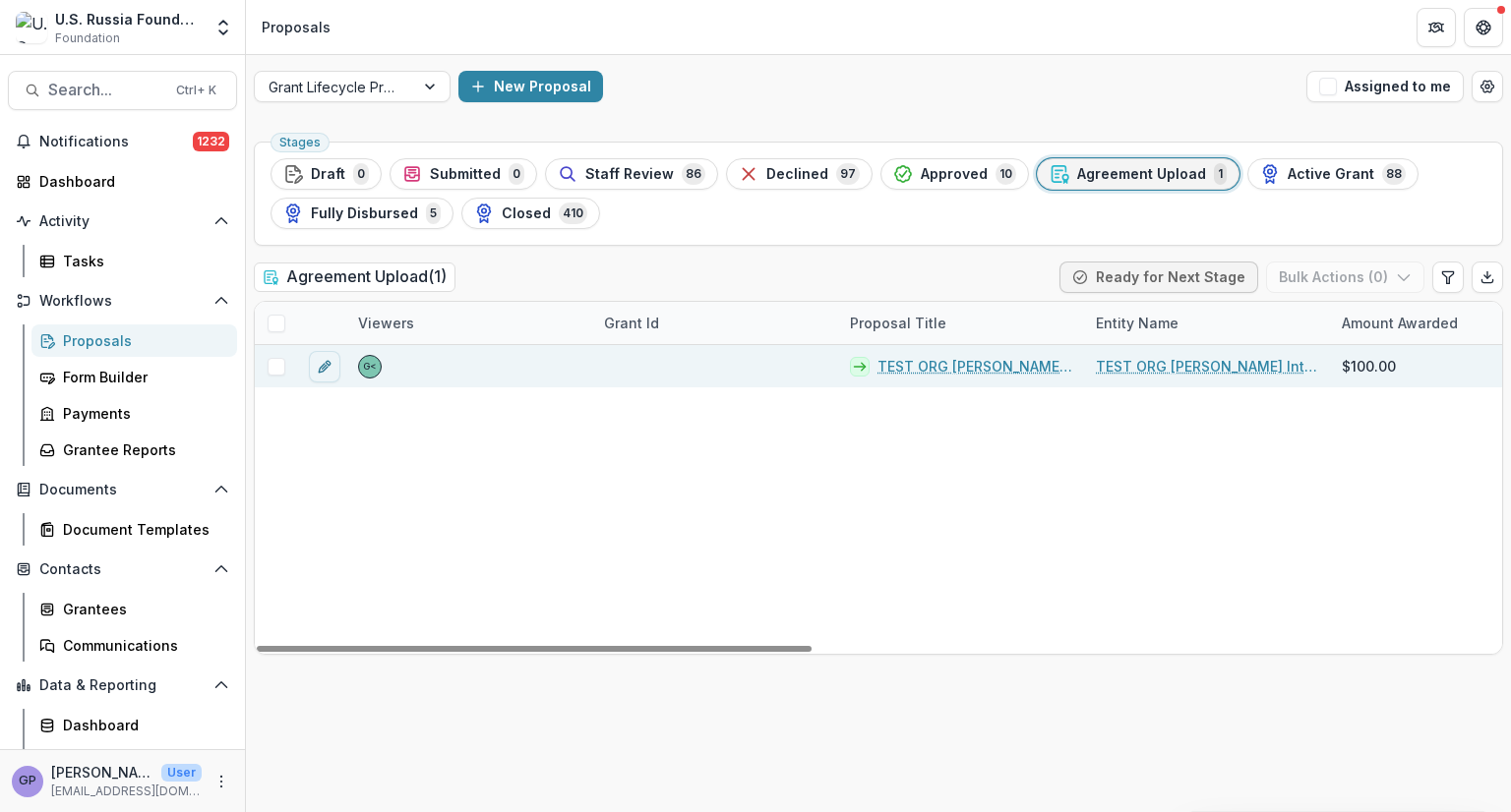
click at [930, 366] on link "TEST ORG [PERSON_NAME] International - 2025 - Grant Proposal Application" at bounding box center [975, 365] width 195 height 21
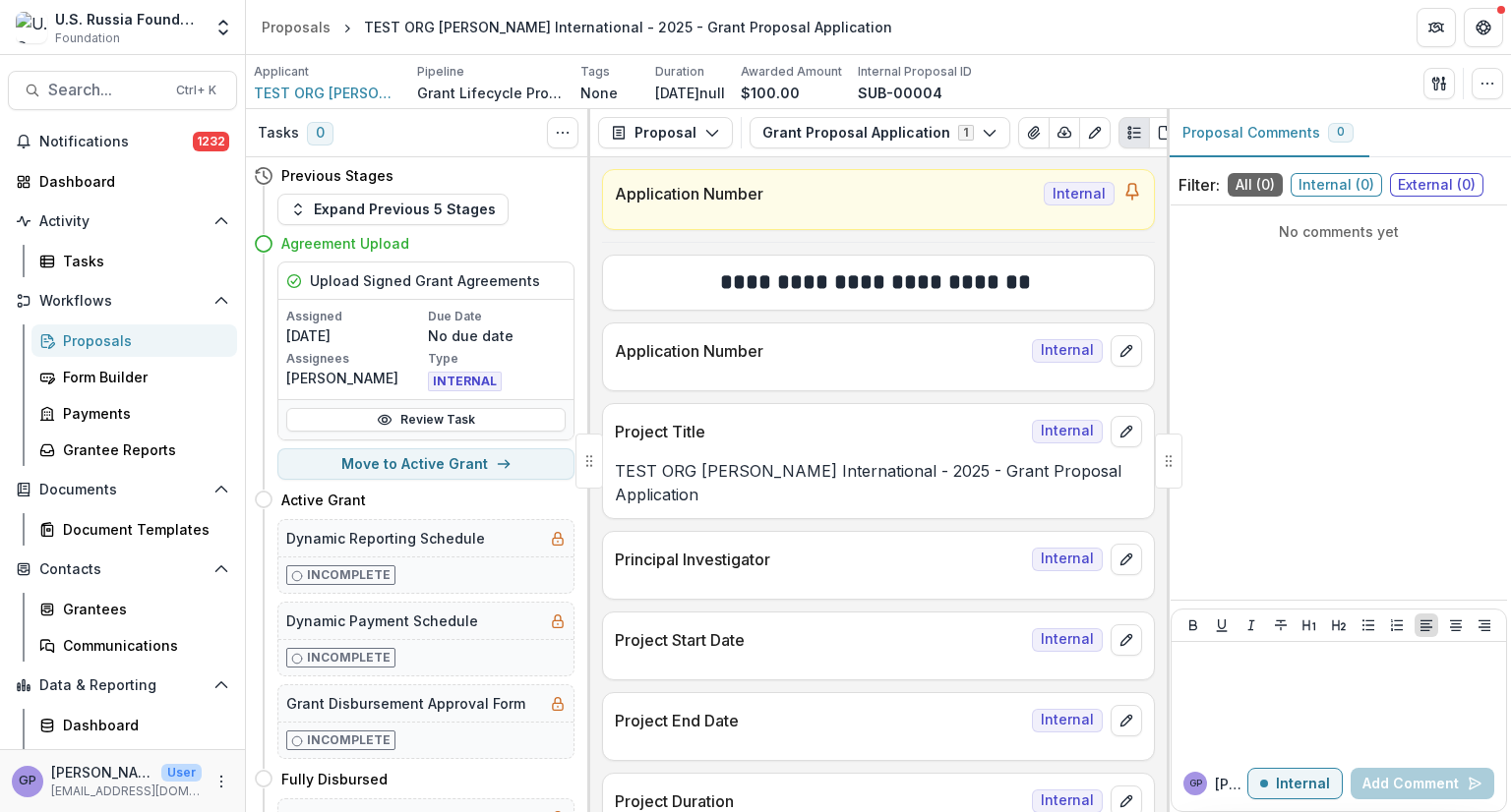
click at [97, 342] on div "Proposals" at bounding box center [143, 341] width 159 height 21
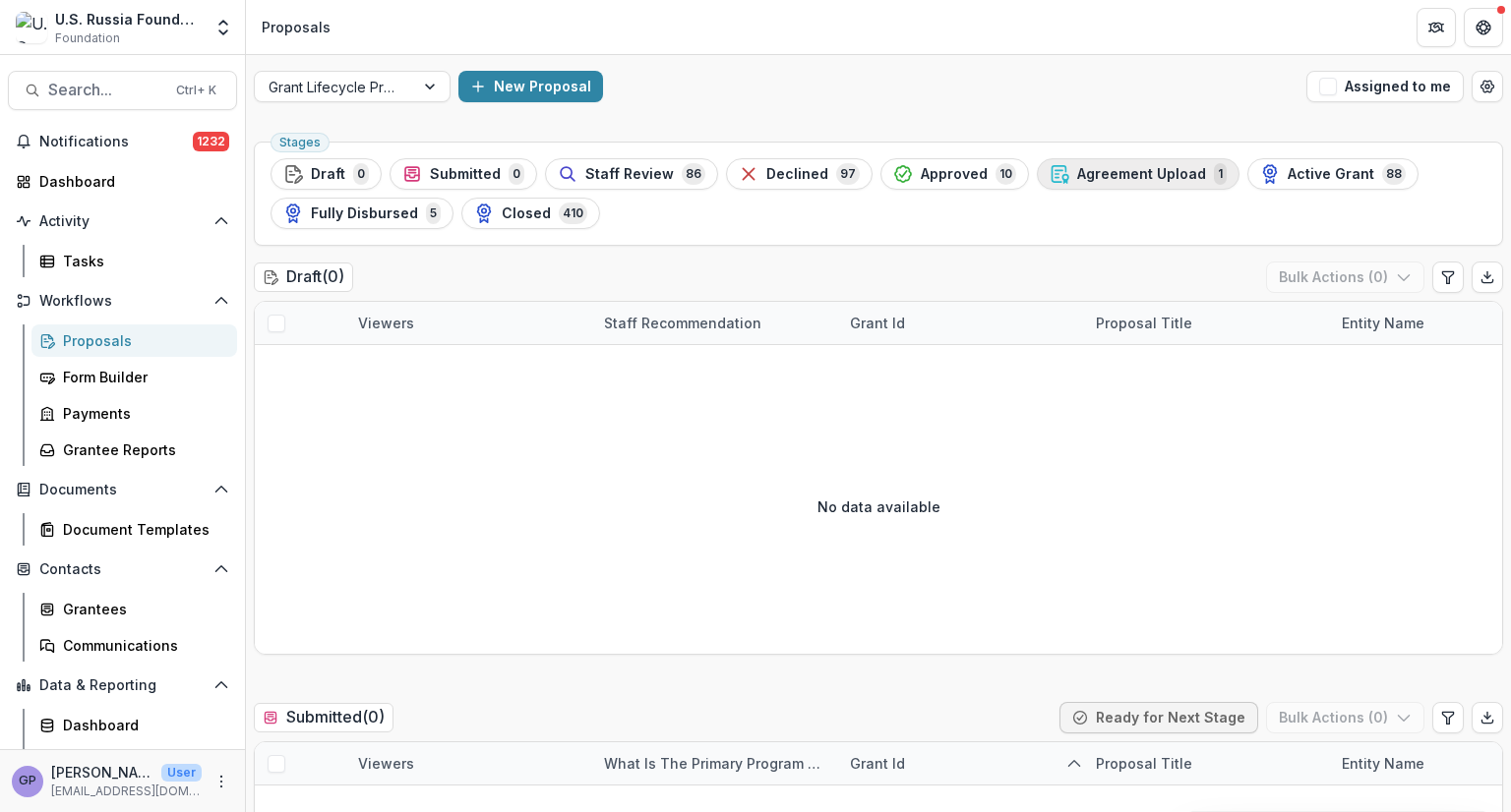
click at [1104, 166] on span "Agreement Upload" at bounding box center [1141, 174] width 129 height 17
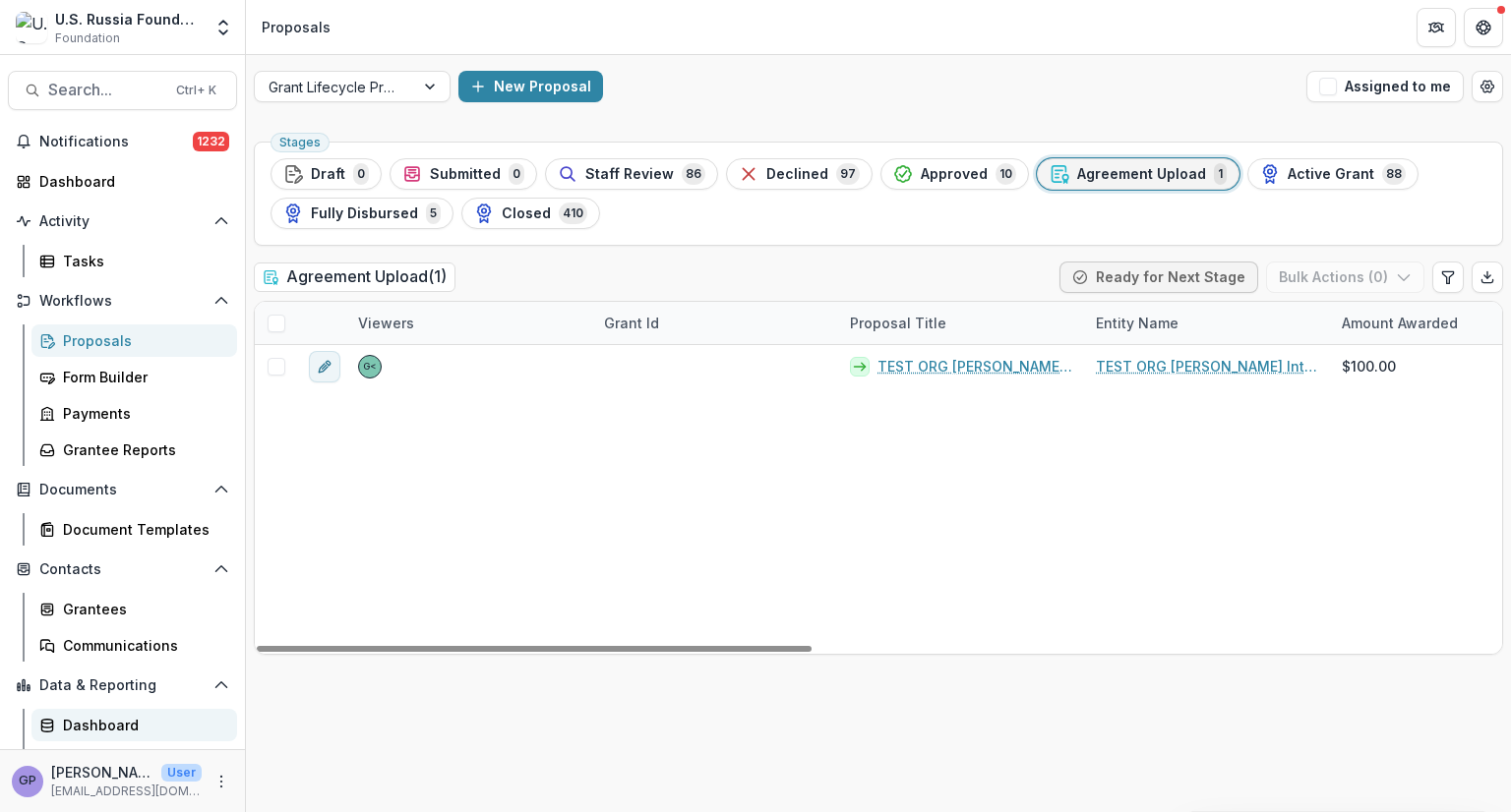
click at [94, 725] on div "Dashboard" at bounding box center [143, 725] width 159 height 21
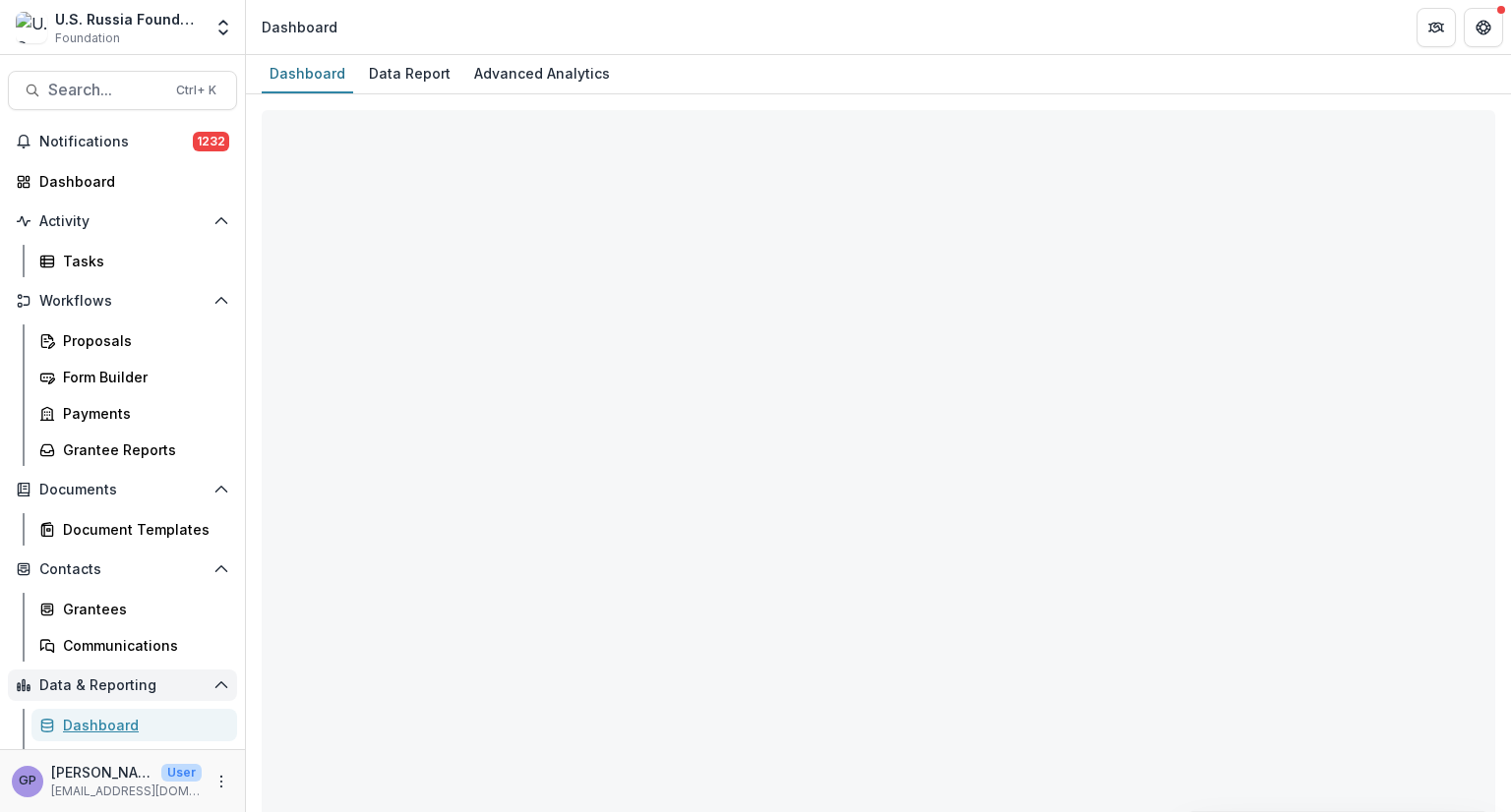
select select "**********"
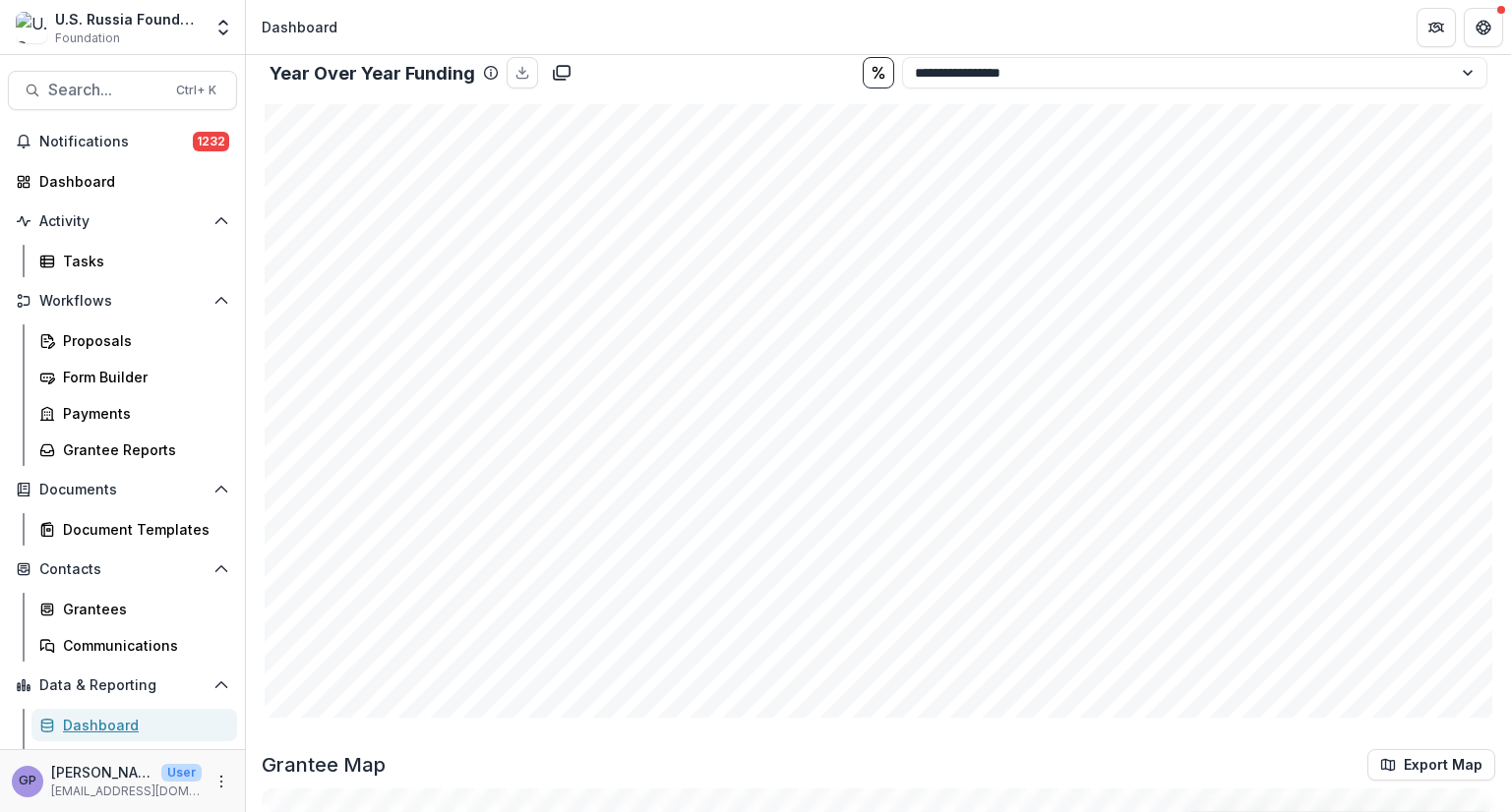
scroll to position [2035, 0]
click at [932, 757] on div "Grantee Map Export Map" at bounding box center [878, 767] width 1234 height 32
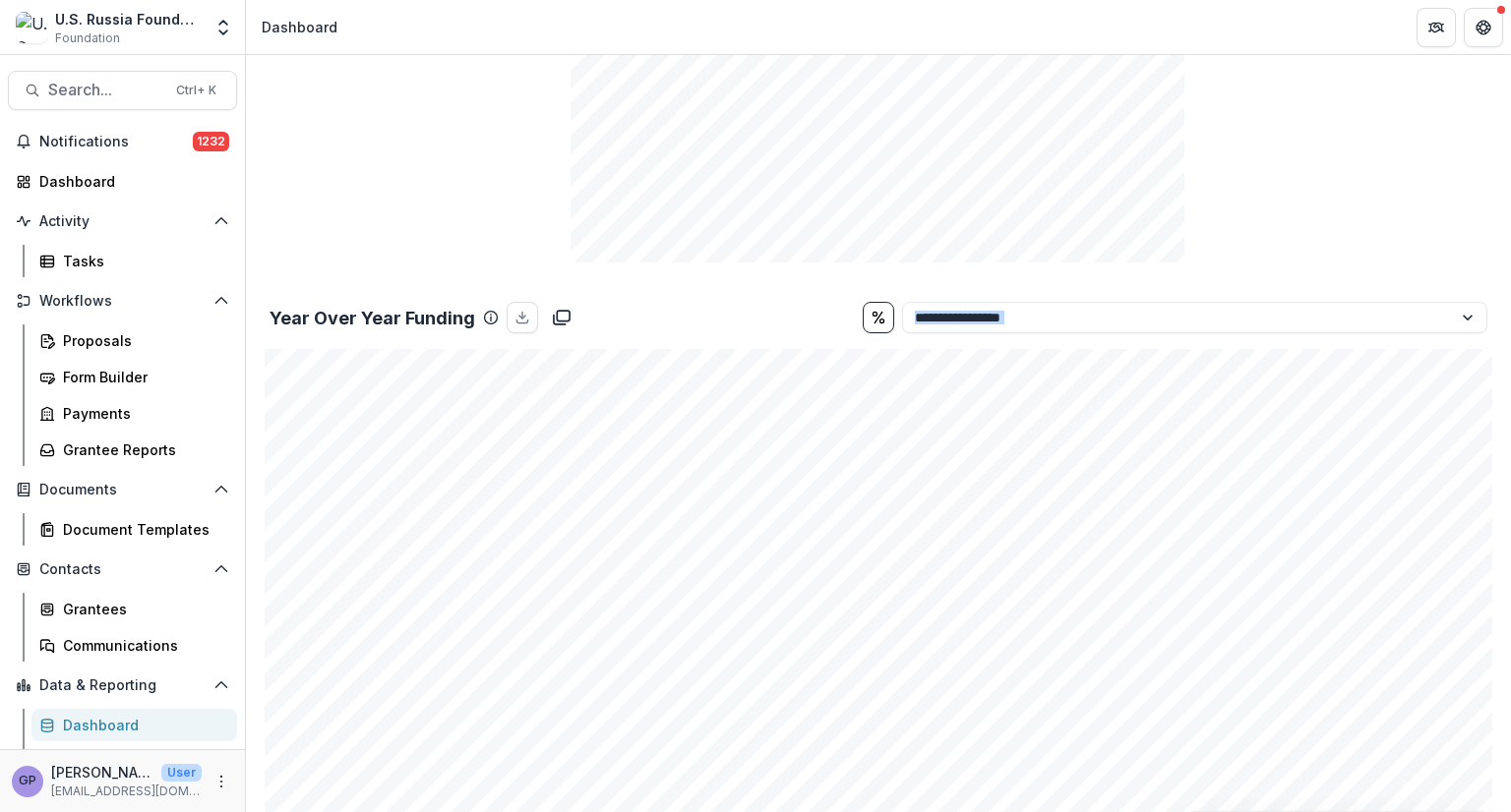
scroll to position [1790, 0]
click at [82, 258] on div "Tasks" at bounding box center [143, 260] width 159 height 21
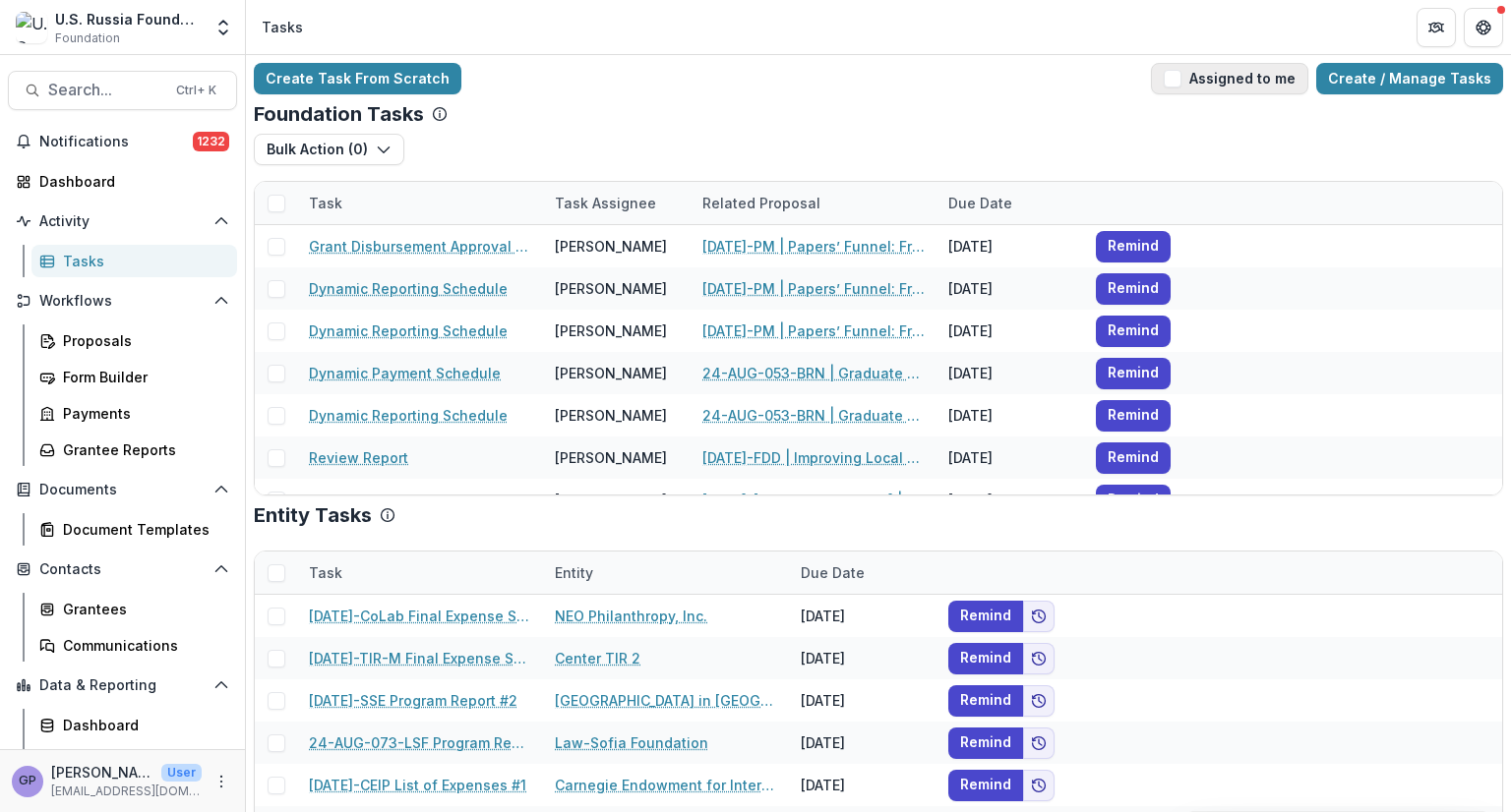
click at [1182, 75] on span "button" at bounding box center [1173, 79] width 18 height 18
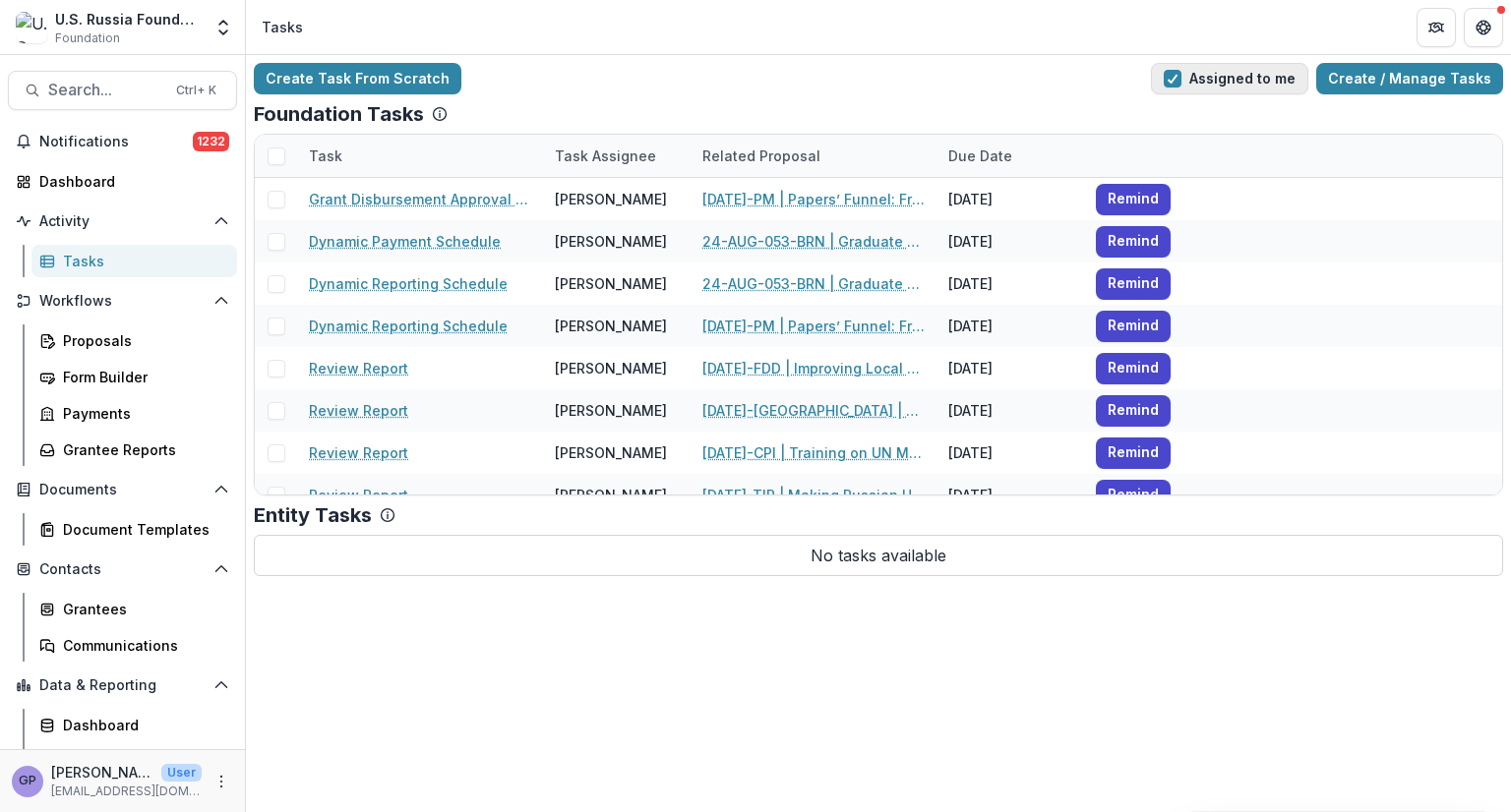
click at [1193, 68] on button "Assigned to me" at bounding box center [1230, 79] width 158 height 32
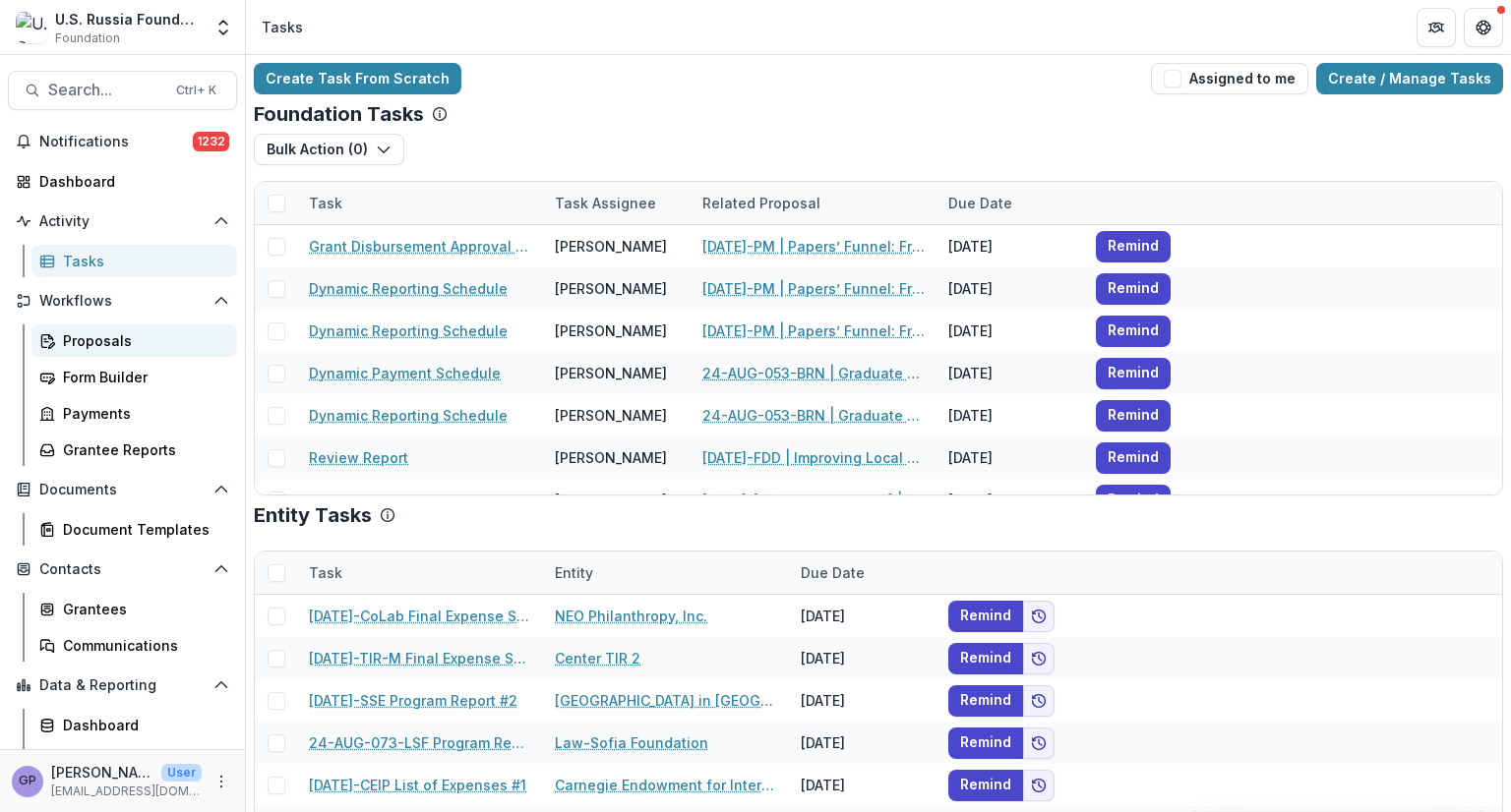
click at [90, 338] on div "Proposals" at bounding box center [143, 341] width 159 height 21
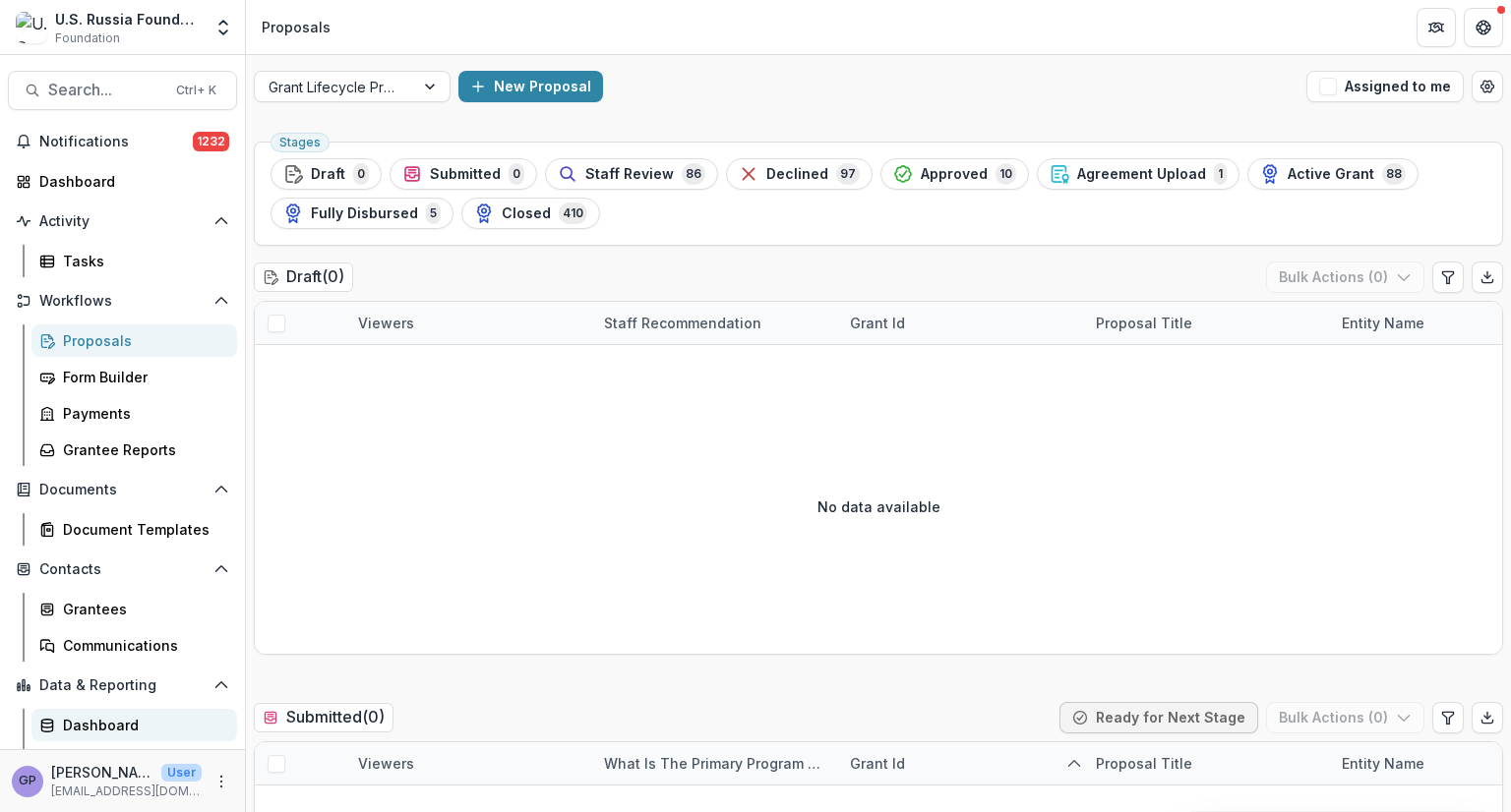
click at [113, 723] on div "Dashboard" at bounding box center [143, 725] width 159 height 21
select select "**********"
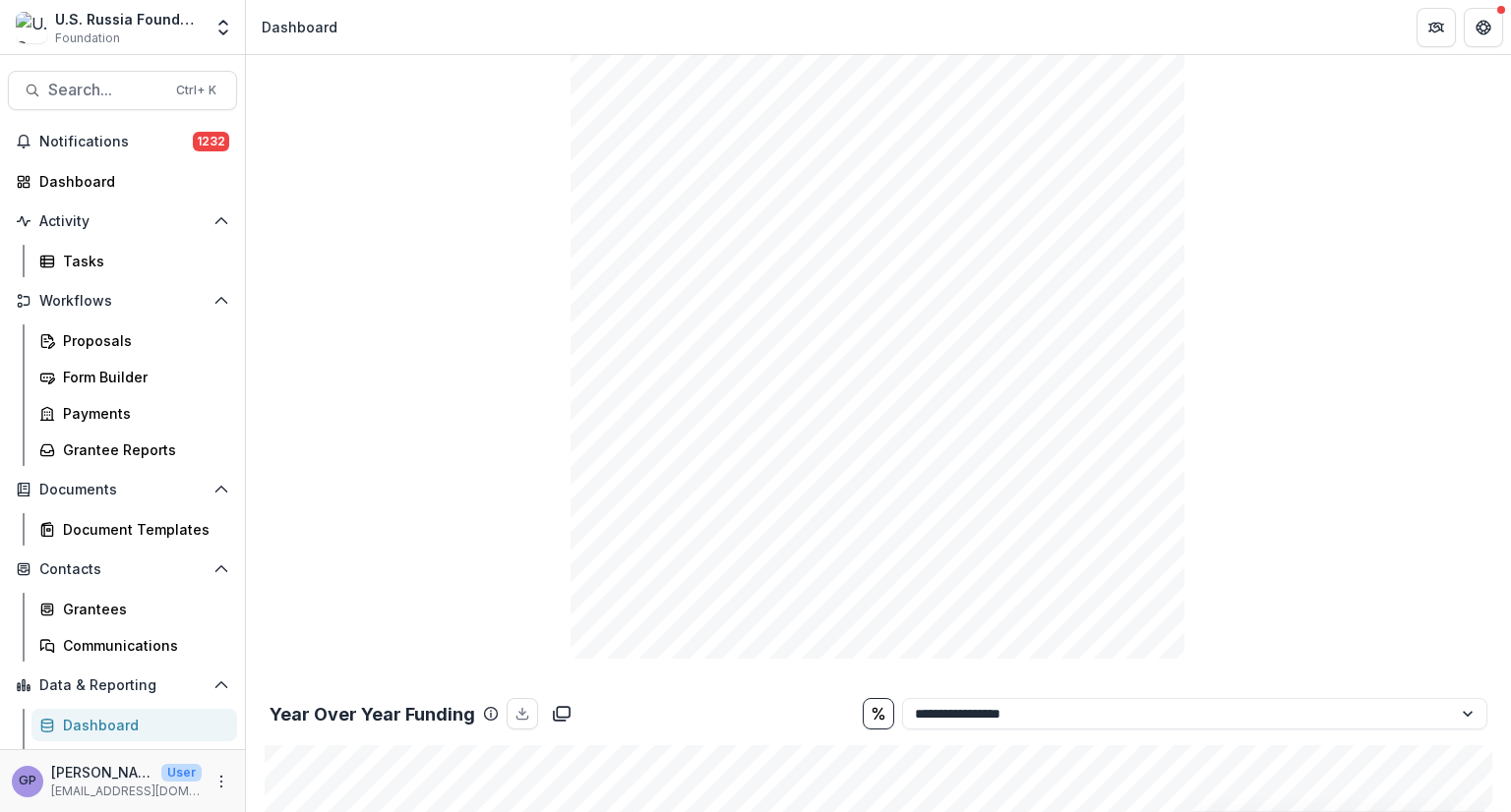
scroll to position [1396, 0]
click at [789, 689] on div "**********" at bounding box center [878, 713] width 1234 height 48
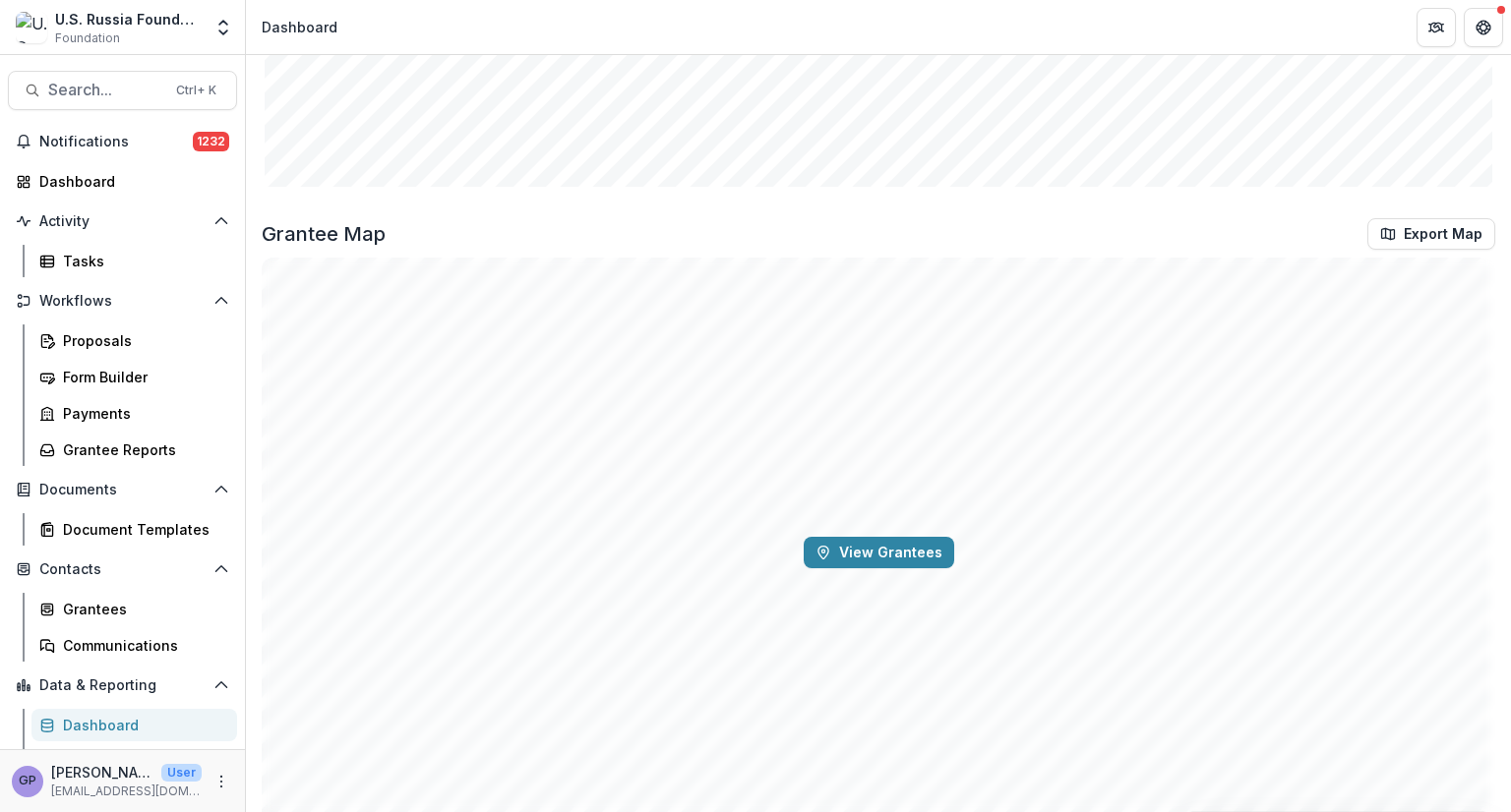
scroll to position [2617, 0]
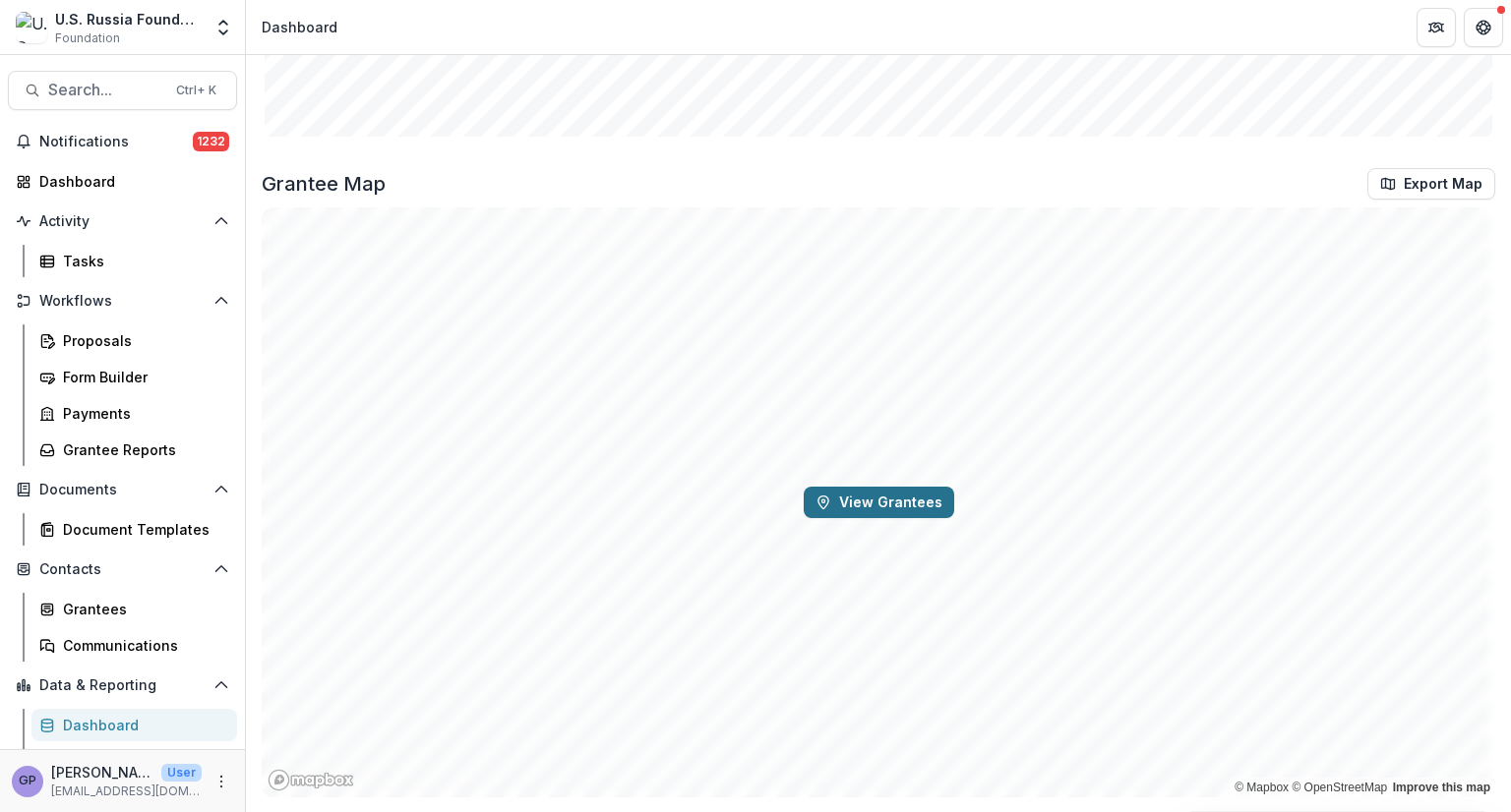
click at [861, 497] on button "View Grantees" at bounding box center [879, 503] width 151 height 32
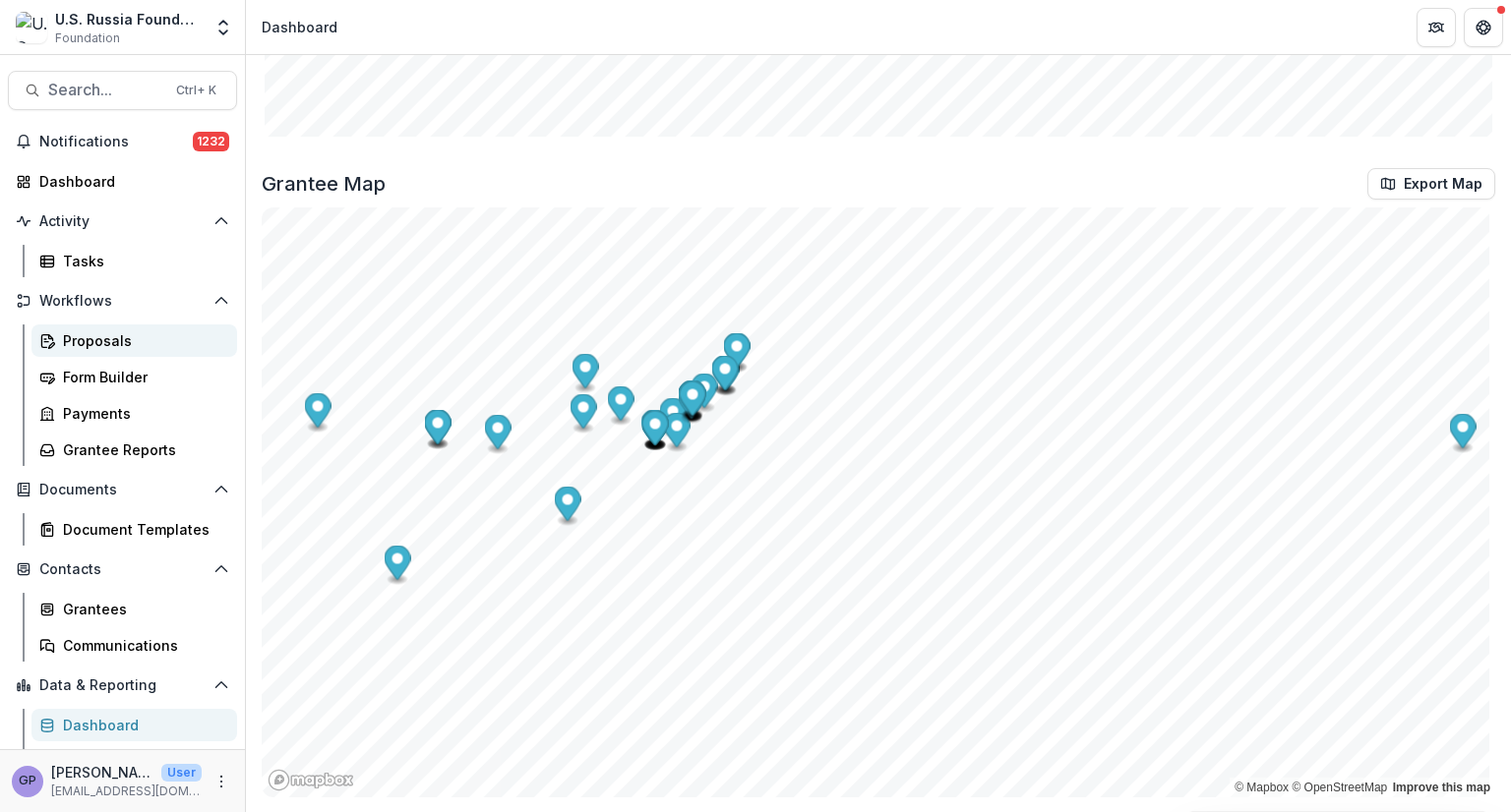
click at [91, 340] on div "Proposals" at bounding box center [143, 341] width 159 height 21
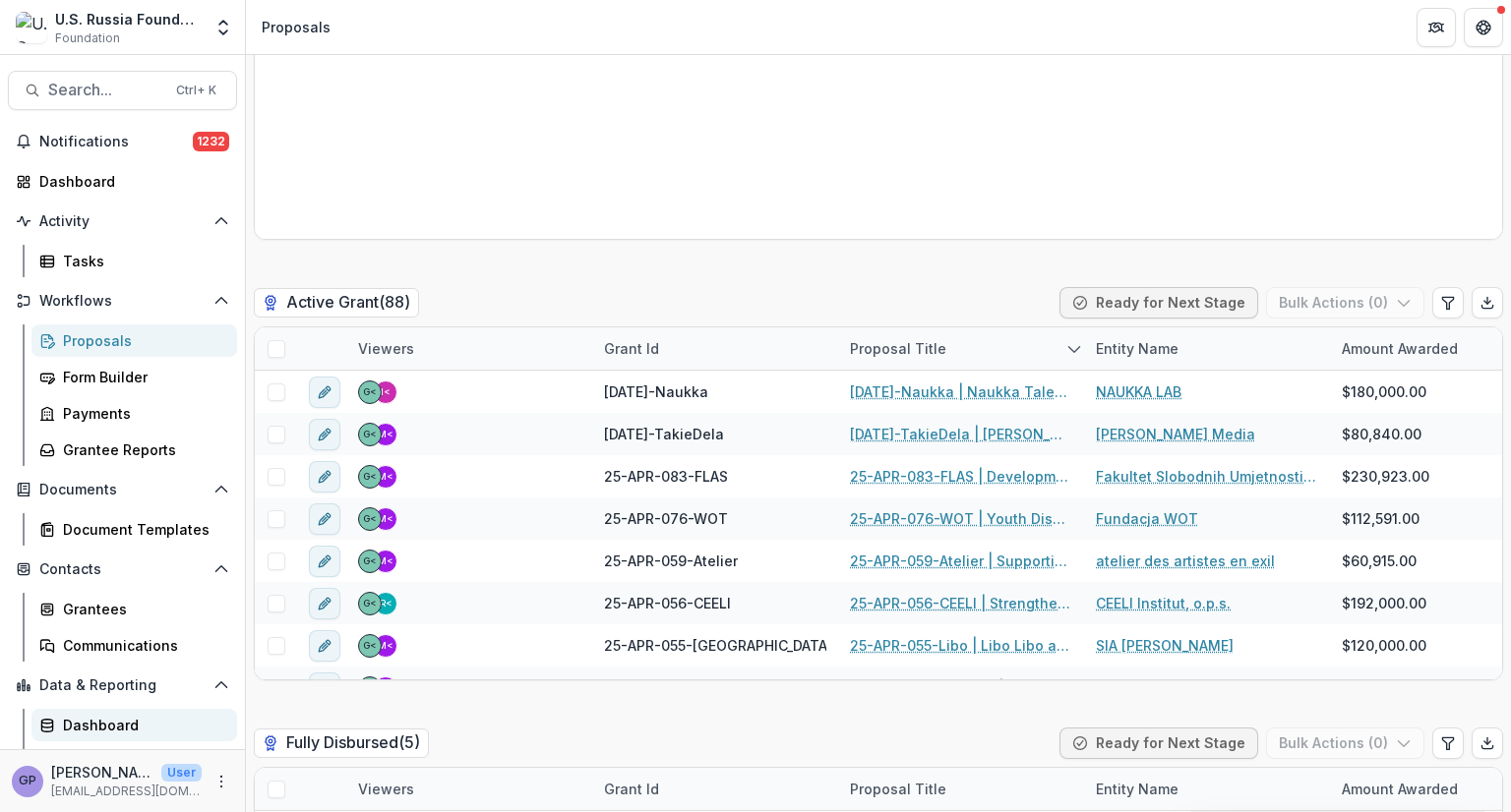
click at [92, 726] on div "Dashboard" at bounding box center [143, 725] width 159 height 21
select select "**********"
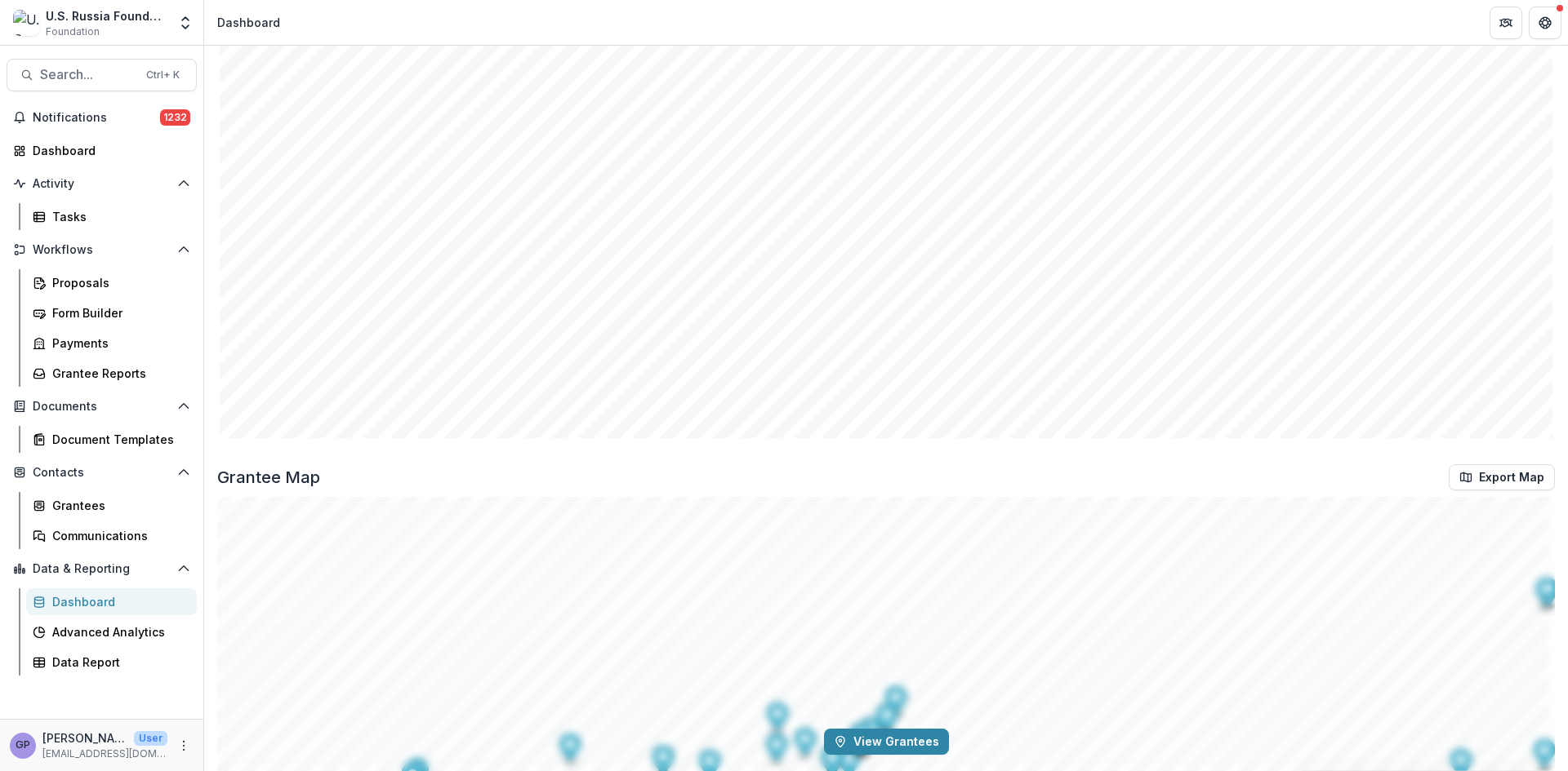
scroll to position [2319, 0]
drag, startPoint x: 65, startPoint y: 279, endPoint x: 87, endPoint y: 279, distance: 22.0
click at [65, 279] on div "Proposals" at bounding box center [118, 283] width 132 height 17
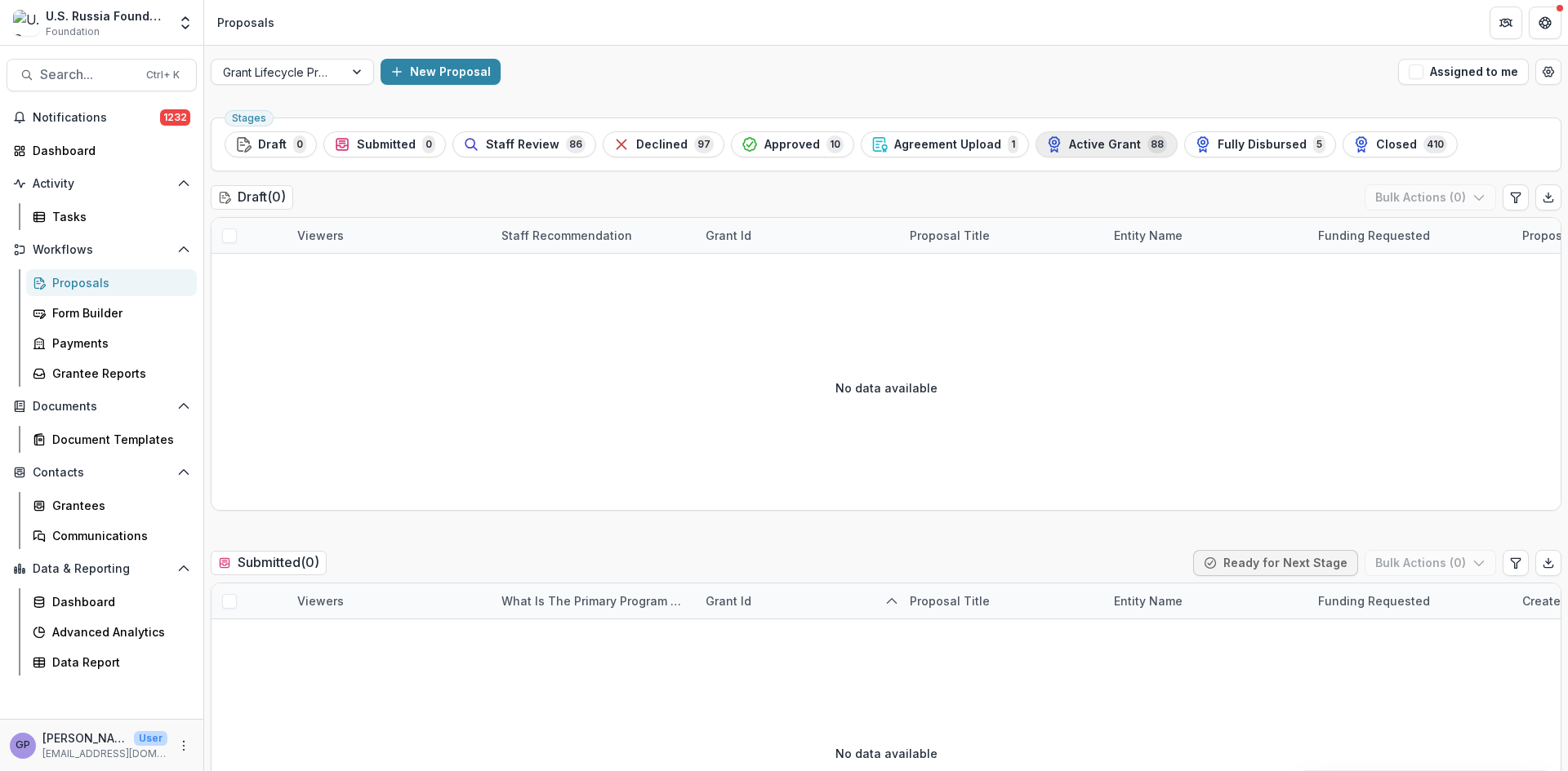
click at [1089, 138] on span "Active Grant" at bounding box center [1104, 145] width 72 height 14
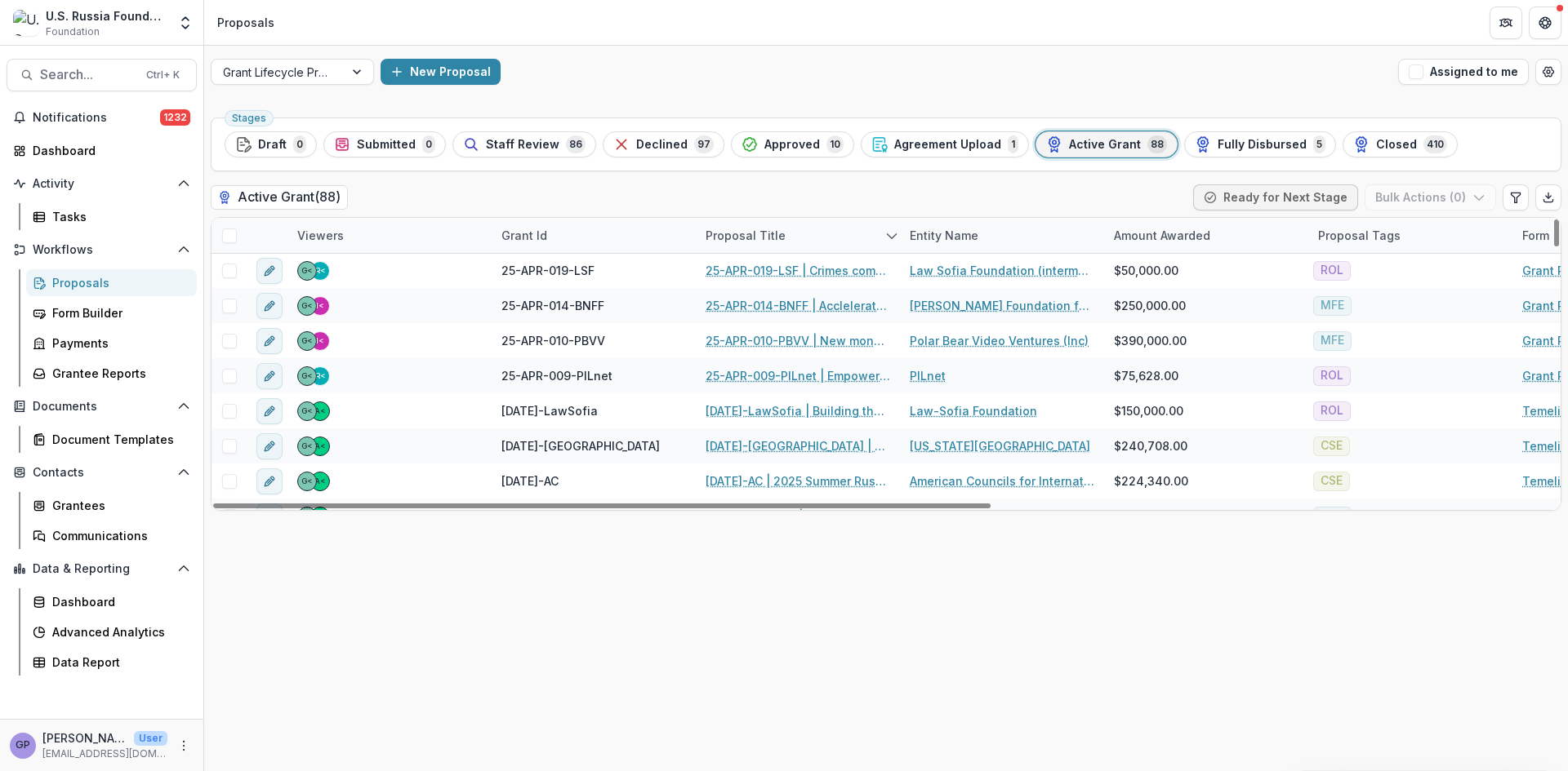
scroll to position [381, 0]
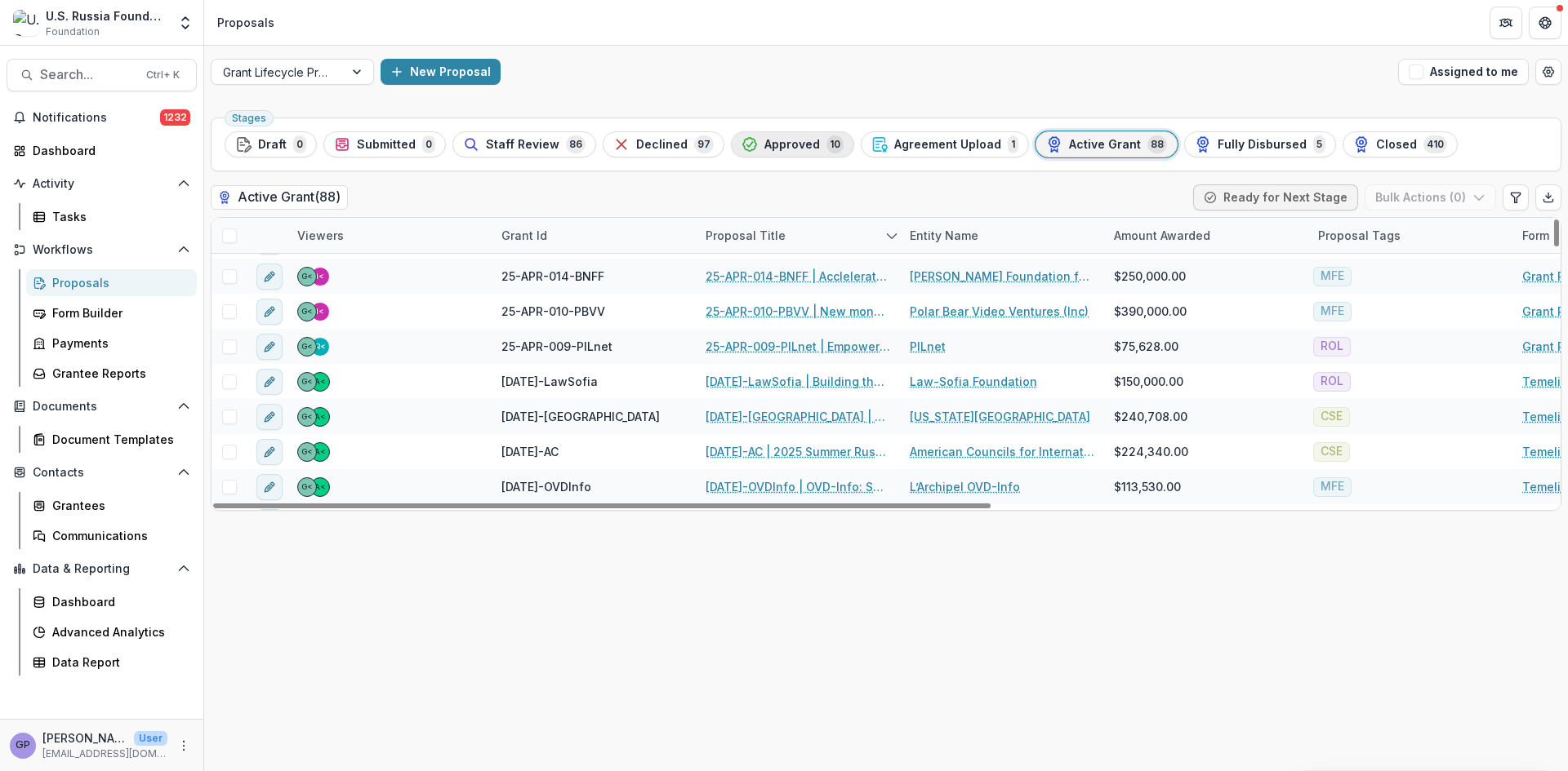
click at [792, 145] on span "Approved" at bounding box center [792, 145] width 56 height 14
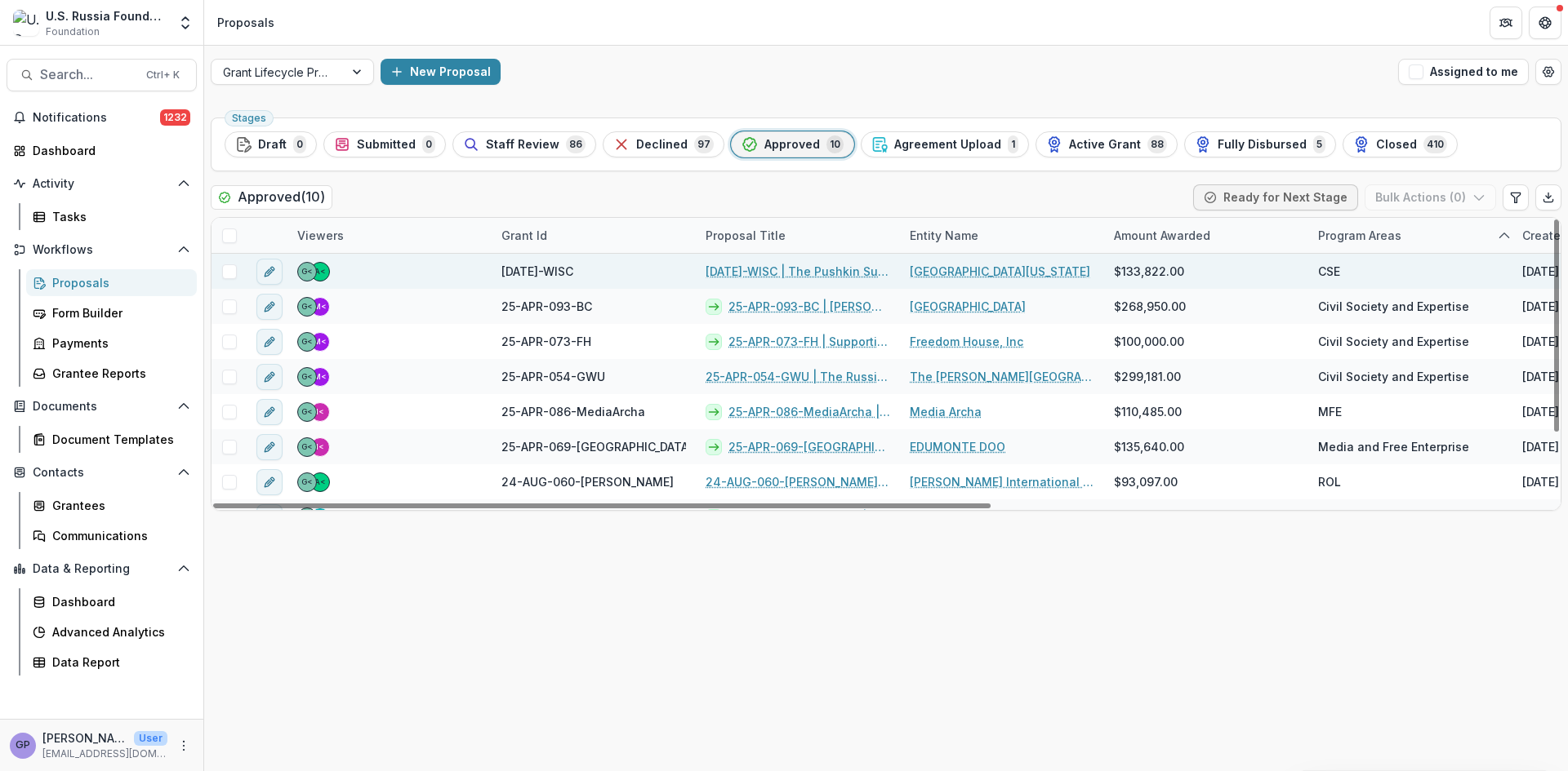
click at [769, 269] on link "[DATE]-WISC | The Pushkin Summer Institute: From High School to Professional [D…" at bounding box center [798, 271] width 184 height 17
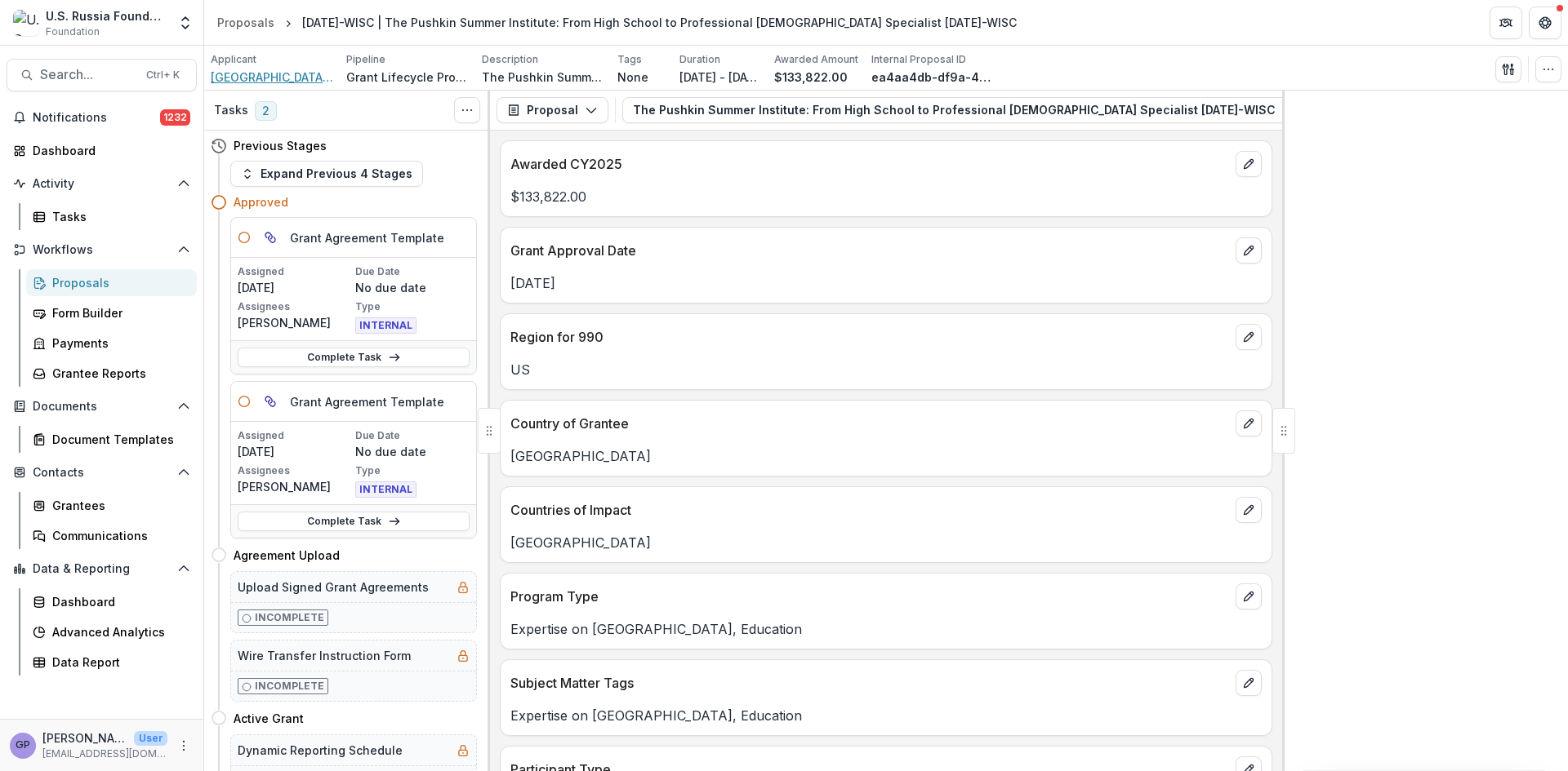
click at [263, 72] on span "[GEOGRAPHIC_DATA][US_STATE]" at bounding box center [271, 76] width 123 height 17
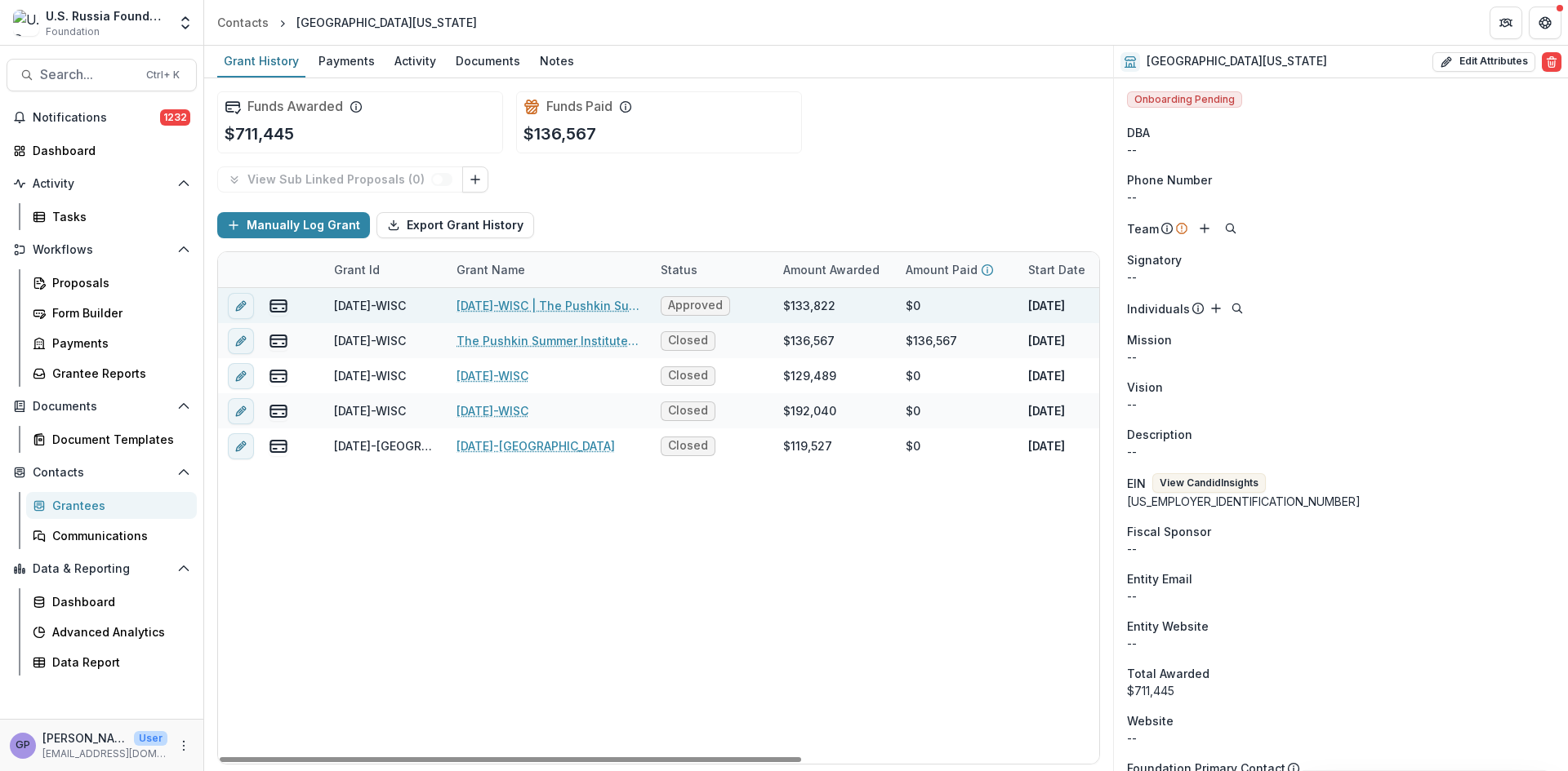
click at [531, 300] on link "[DATE]-WISC | The Pushkin Summer Institute: From High School to Professional [D…" at bounding box center [548, 305] width 184 height 17
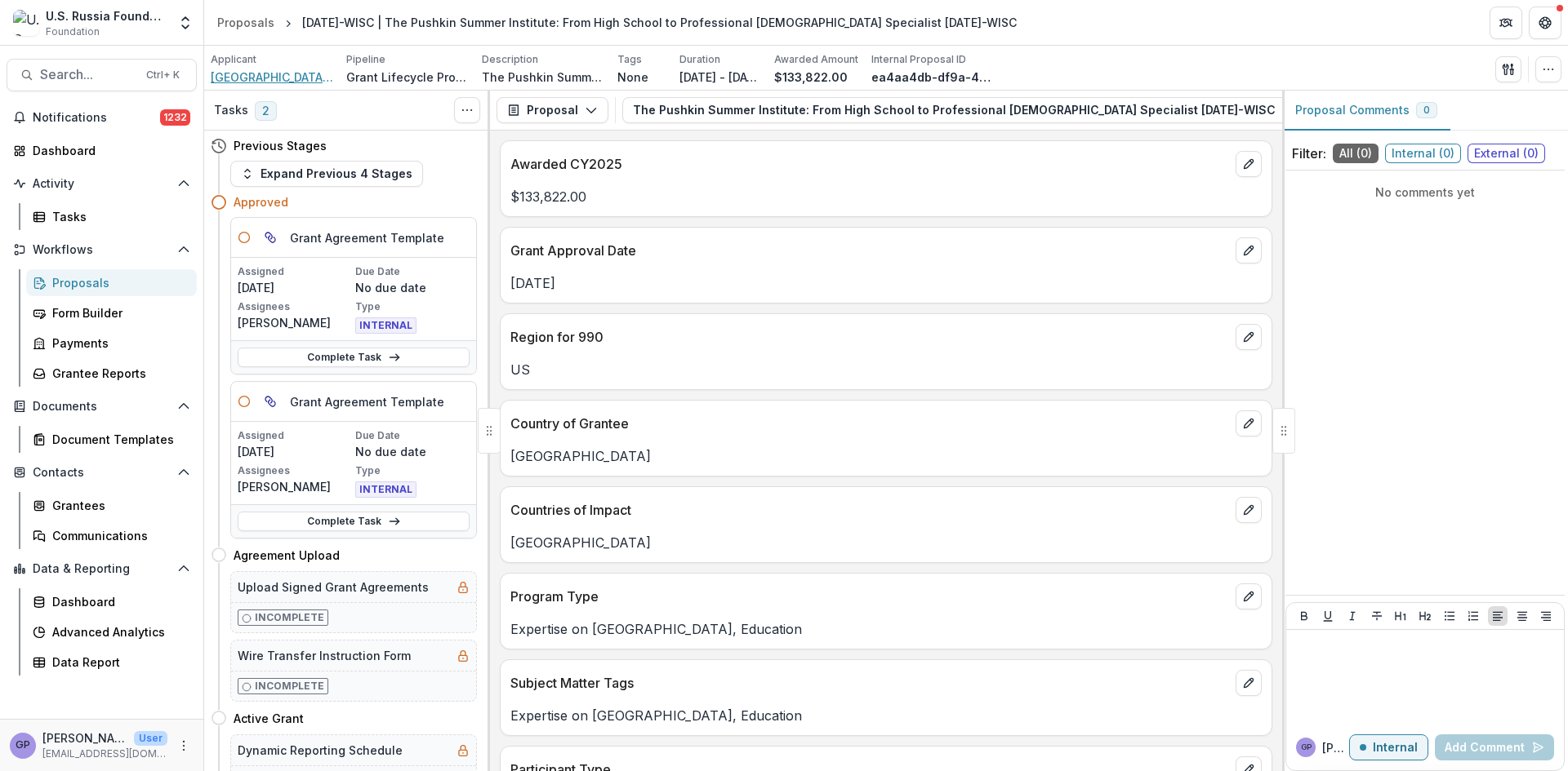
click at [272, 76] on span "[GEOGRAPHIC_DATA][US_STATE]" at bounding box center [271, 76] width 123 height 17
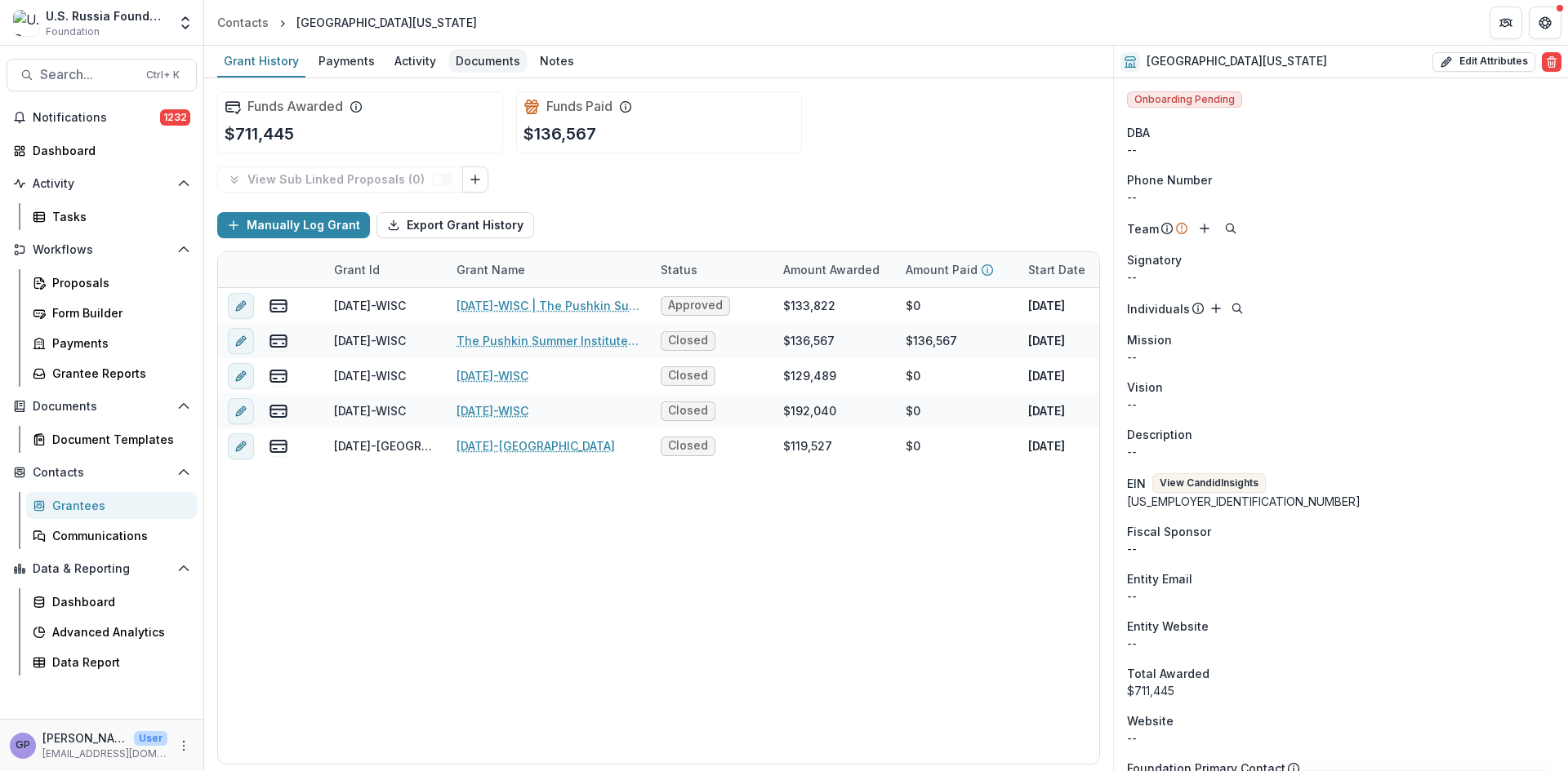
click at [481, 58] on div "Documents" at bounding box center [488, 61] width 77 height 24
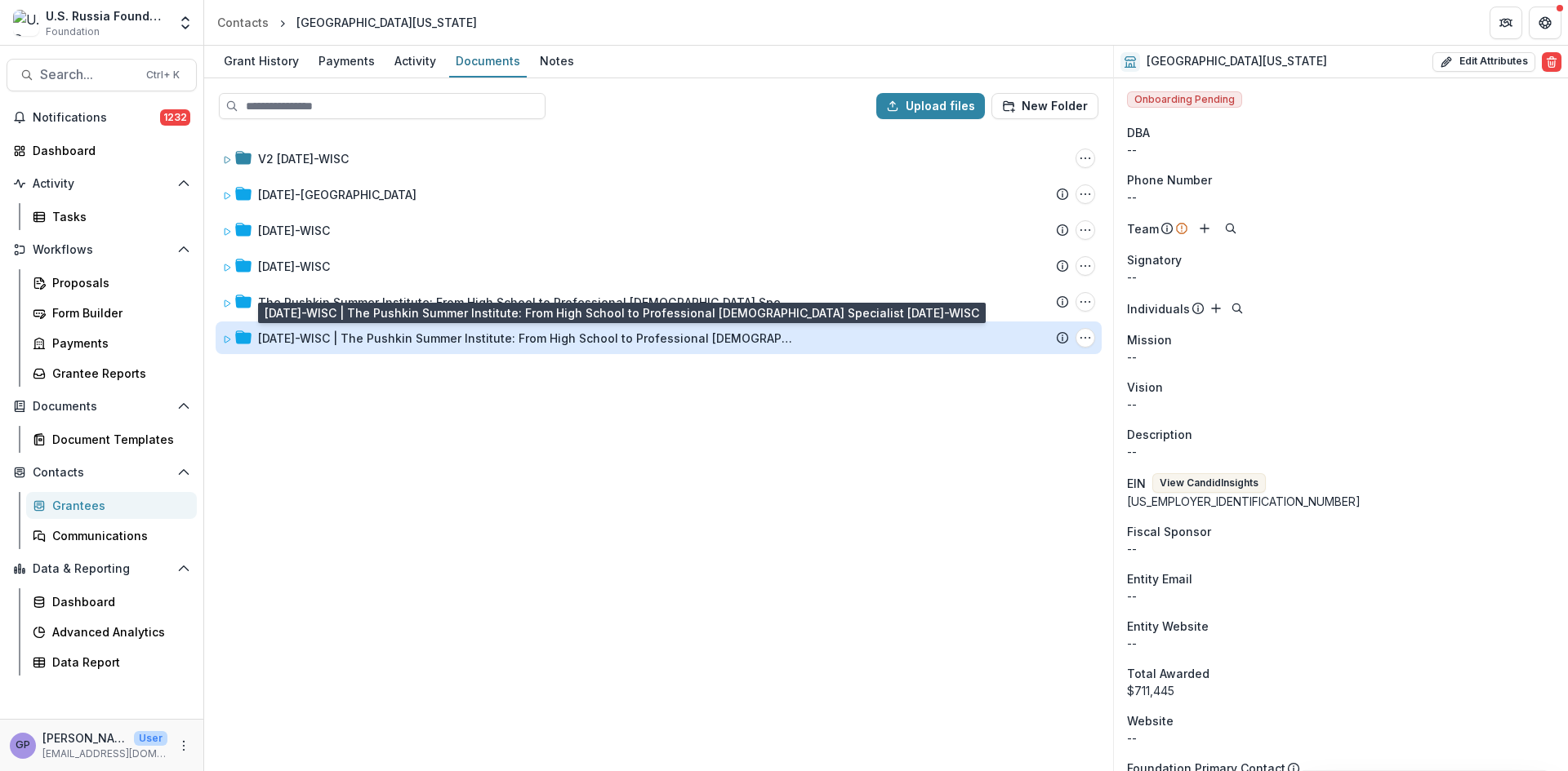
click at [454, 336] on div "[DATE]-WISC | The Pushkin Summer Institute: From High School to Professional [D…" at bounding box center [527, 338] width 539 height 17
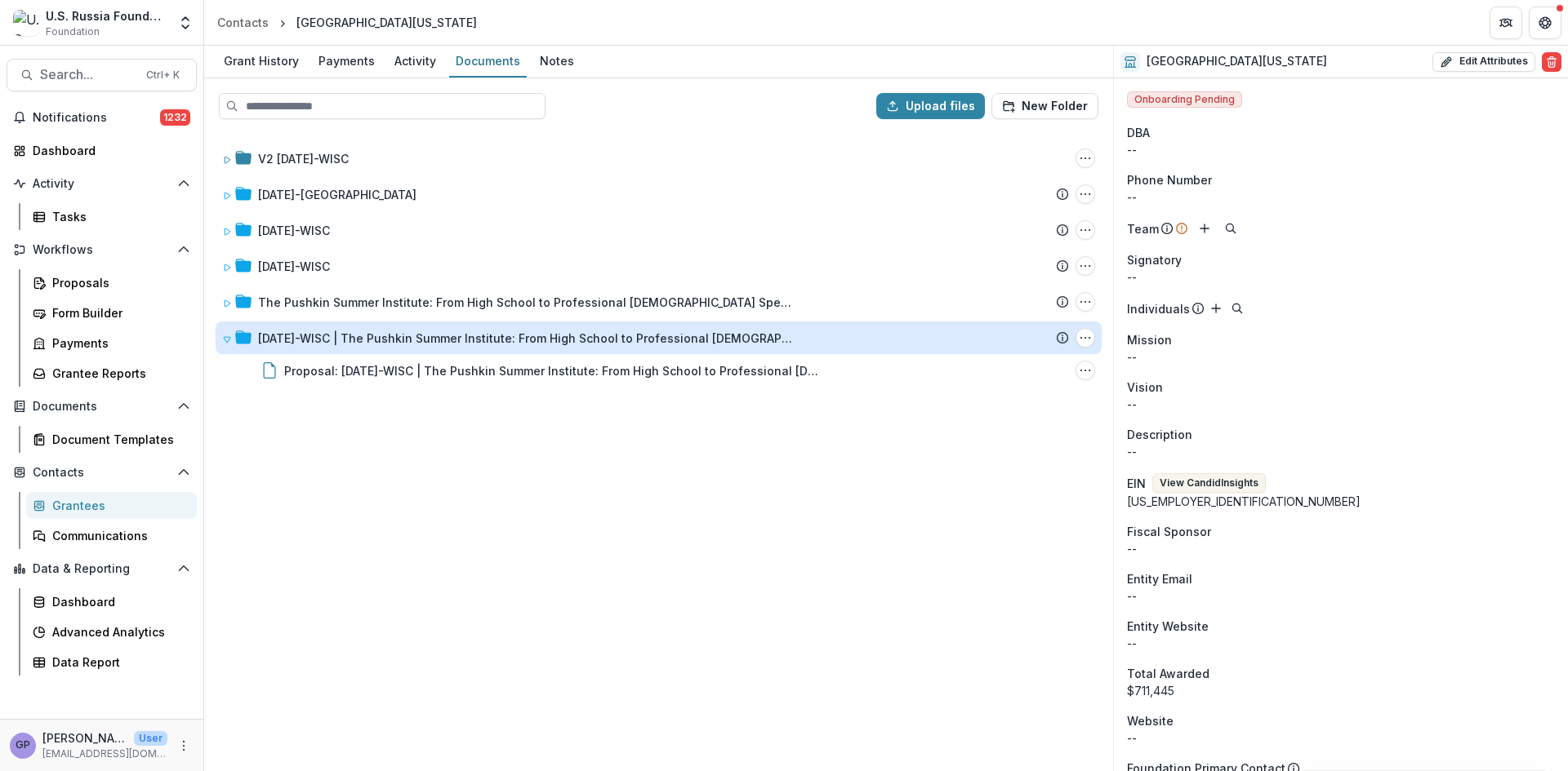
click at [454, 336] on div "[DATE]-WISC | The Pushkin Summer Institute: From High School to Professional [D…" at bounding box center [527, 338] width 539 height 17
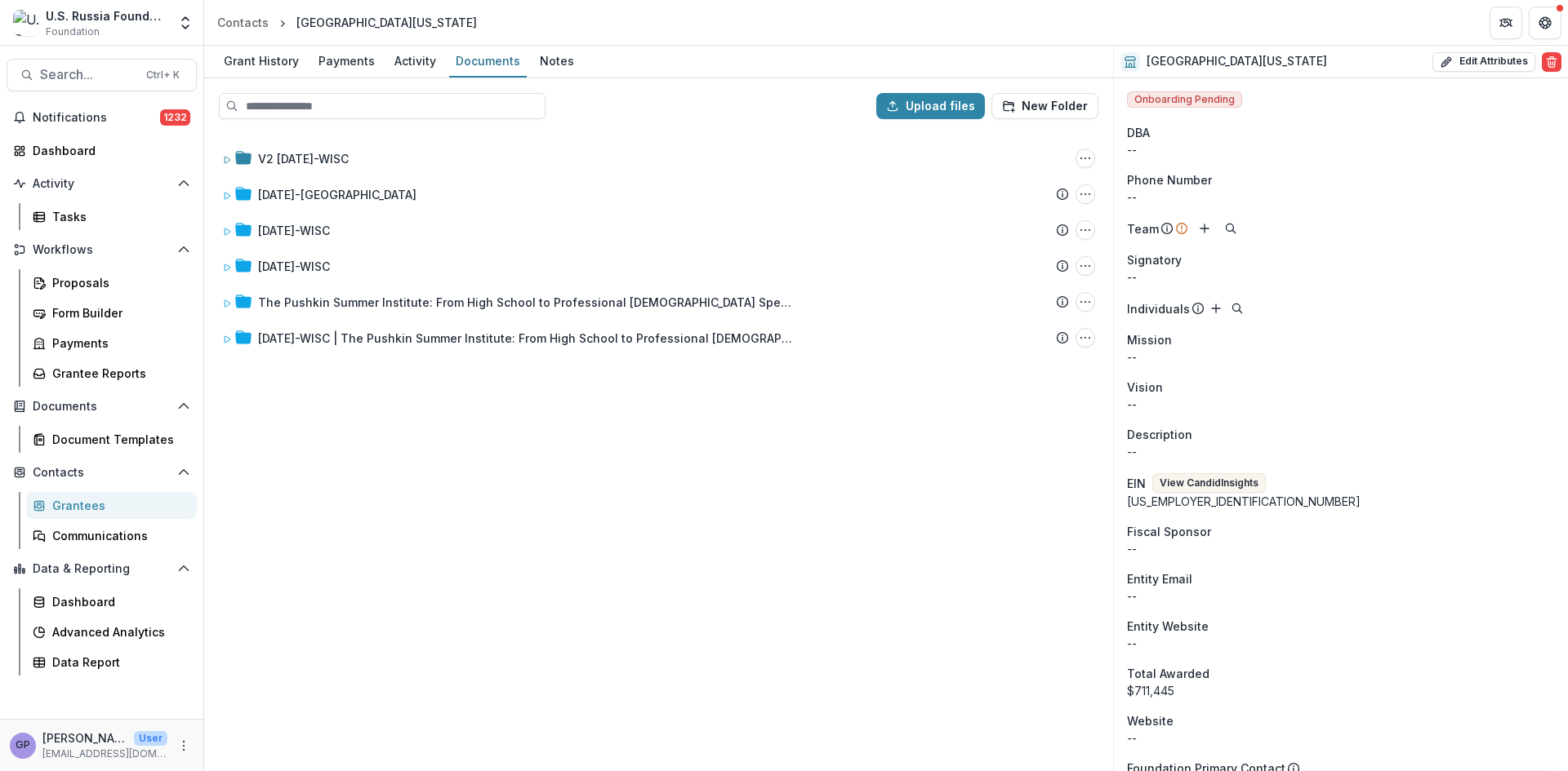
click at [978, 690] on div "V2 [DATE]-WISC Folder Options Rename Add Subfolder Delete [DATE]-UW Submission …" at bounding box center [658, 451] width 905 height 638
click at [98, 280] on div "Proposals" at bounding box center [118, 283] width 132 height 17
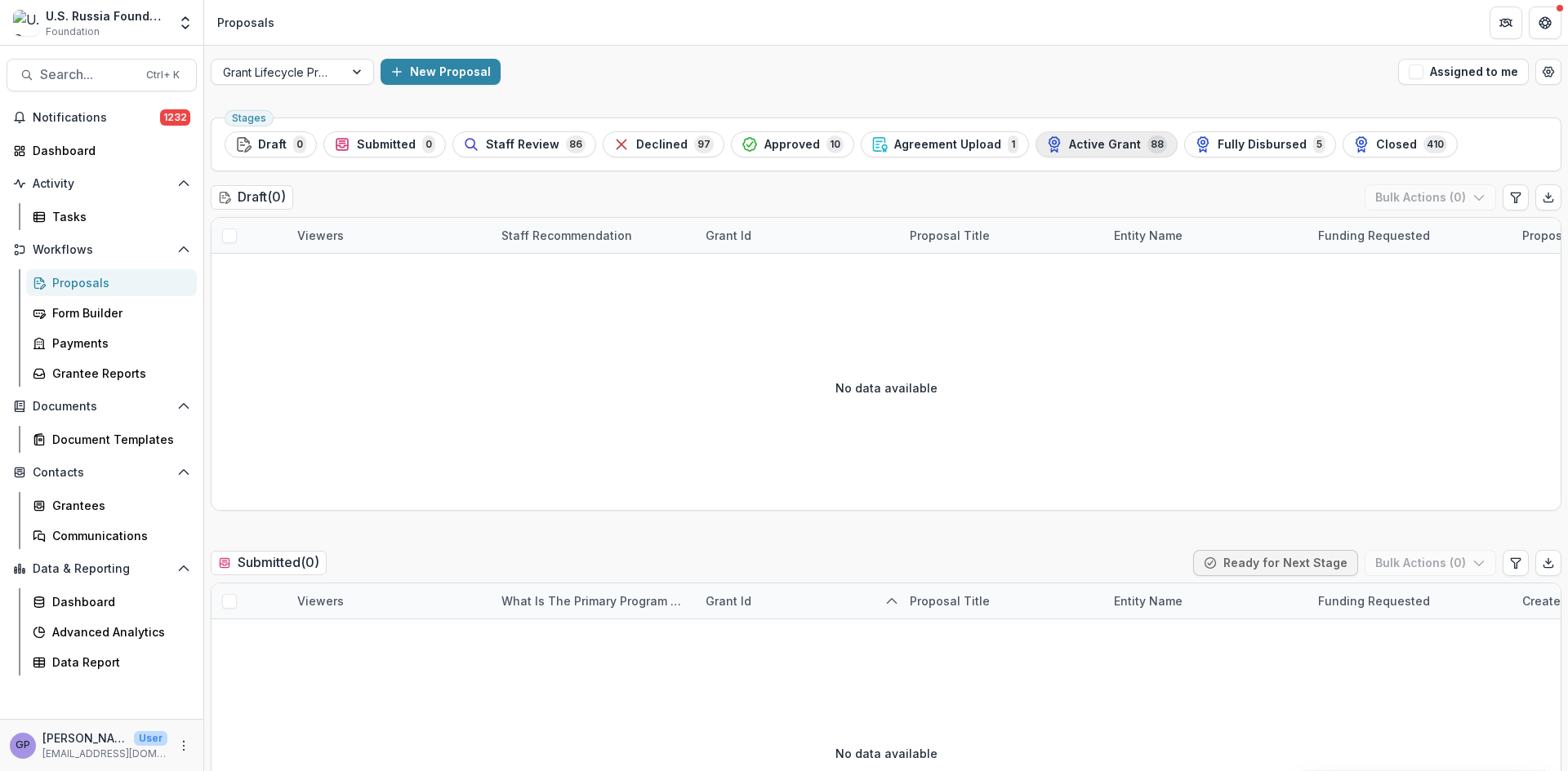
click at [1101, 138] on span "Active Grant" at bounding box center [1104, 145] width 72 height 14
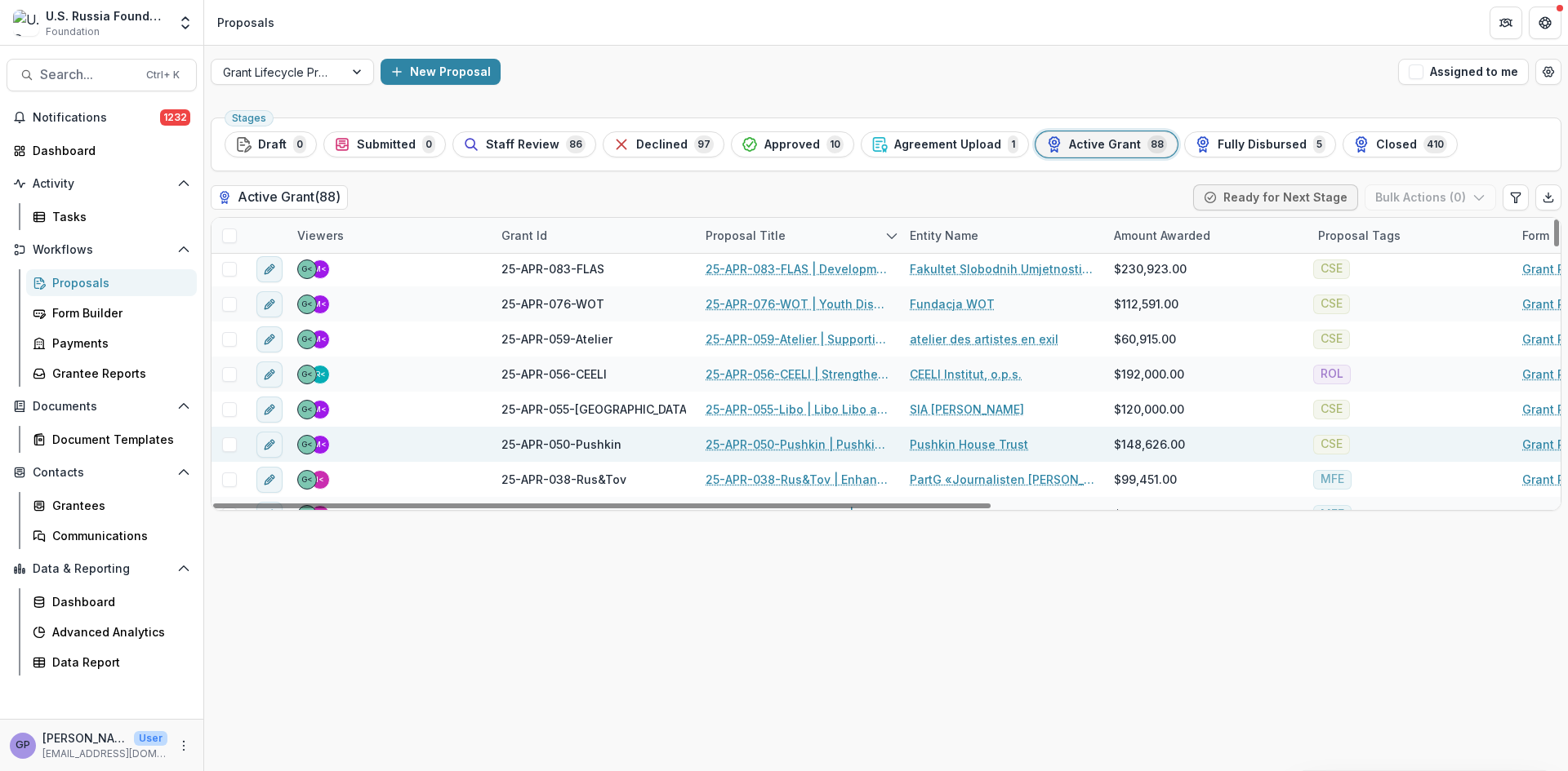
scroll to position [55, 0]
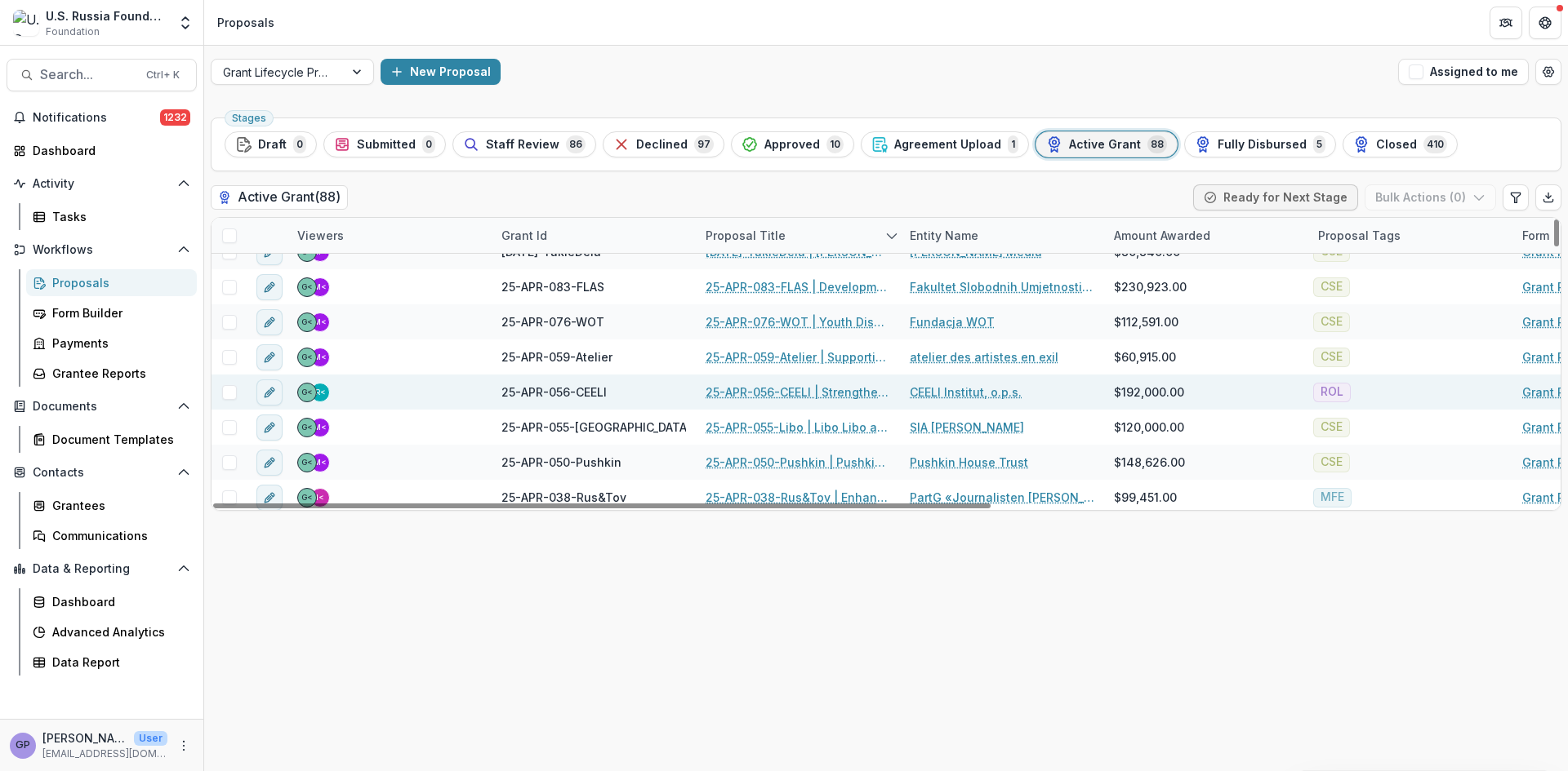
click at [784, 392] on link "25-APR-056-CEELI | Strengthening [DEMOGRAPHIC_DATA] lawyers’ capacity to addres…" at bounding box center [798, 392] width 184 height 17
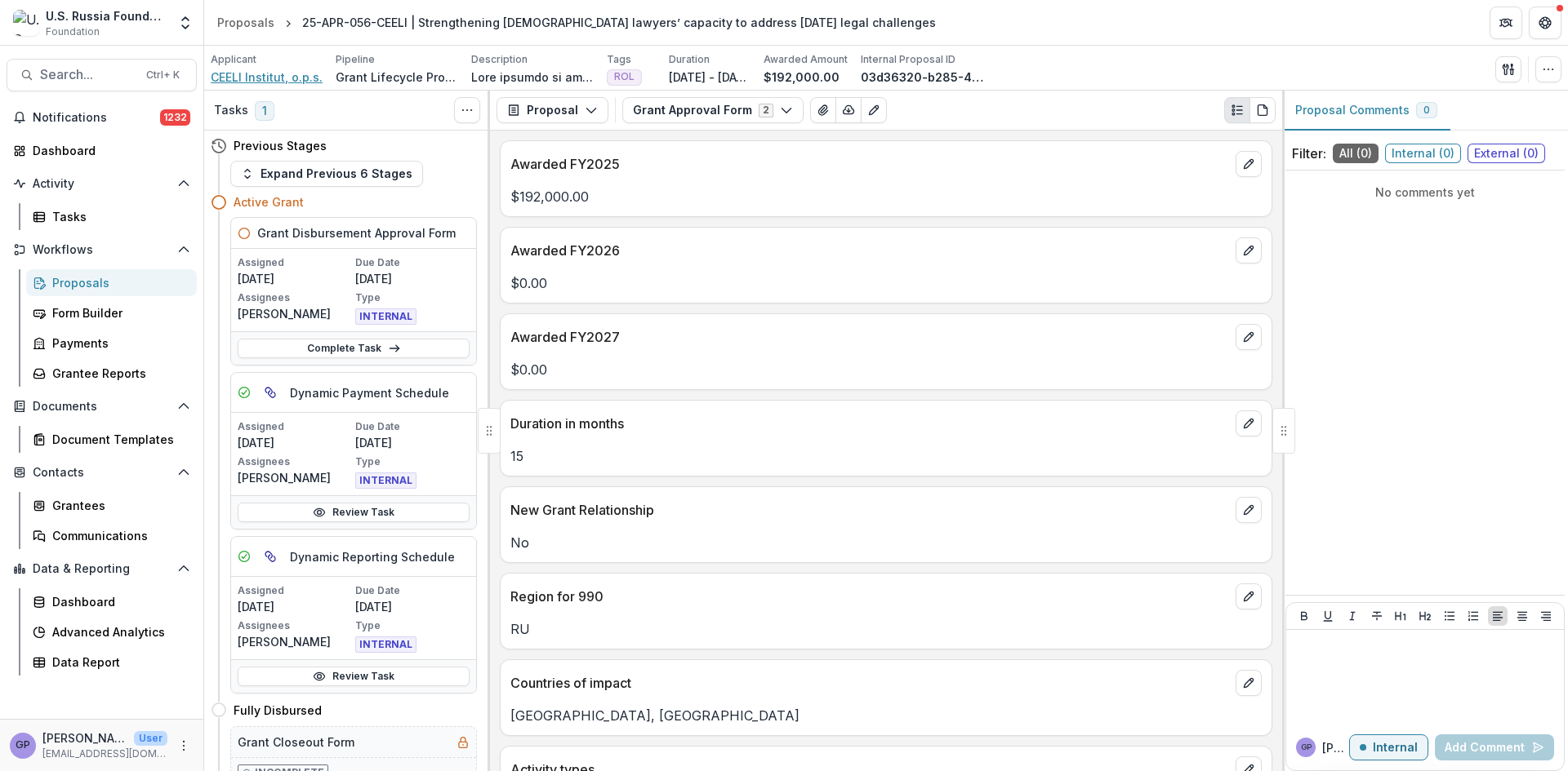
click at [249, 74] on span "CEELI Institut, o.p.s." at bounding box center [266, 76] width 112 height 17
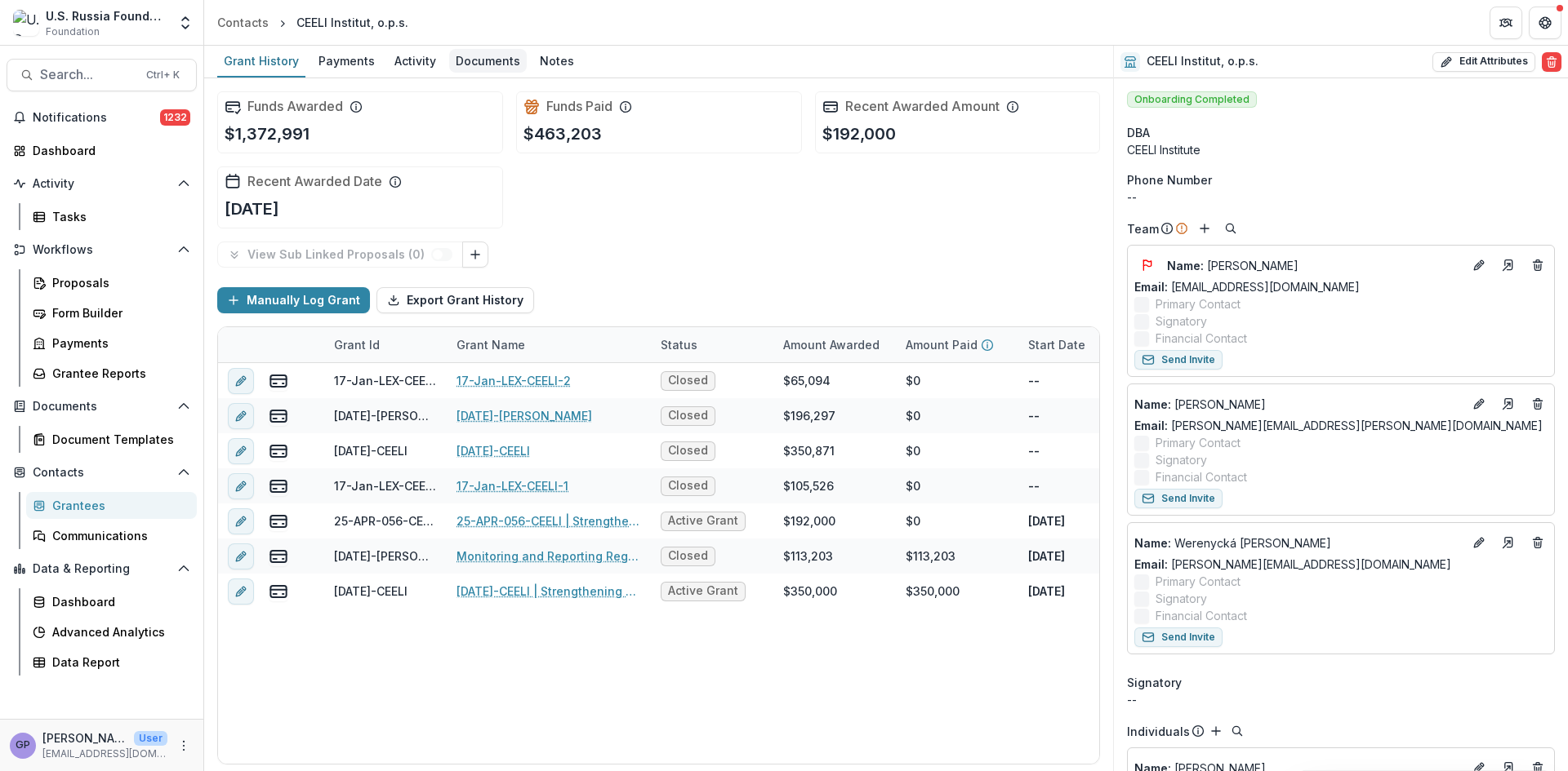
click at [484, 58] on div "Documents" at bounding box center [488, 61] width 77 height 24
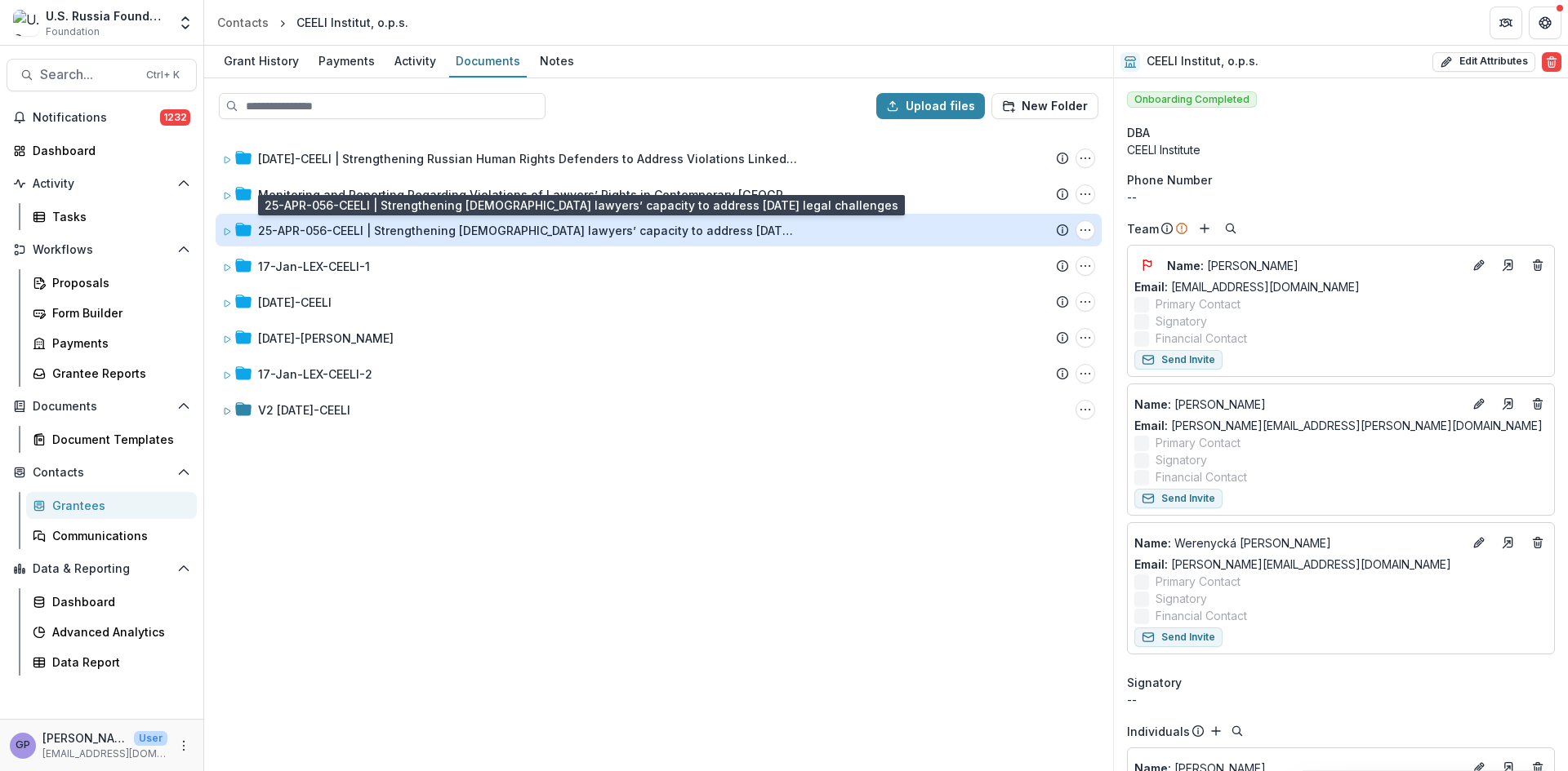
click at [450, 224] on div "25-APR-056-CEELI | Strengthening [DEMOGRAPHIC_DATA] lawyers’ capacity to addres…" at bounding box center [527, 230] width 539 height 17
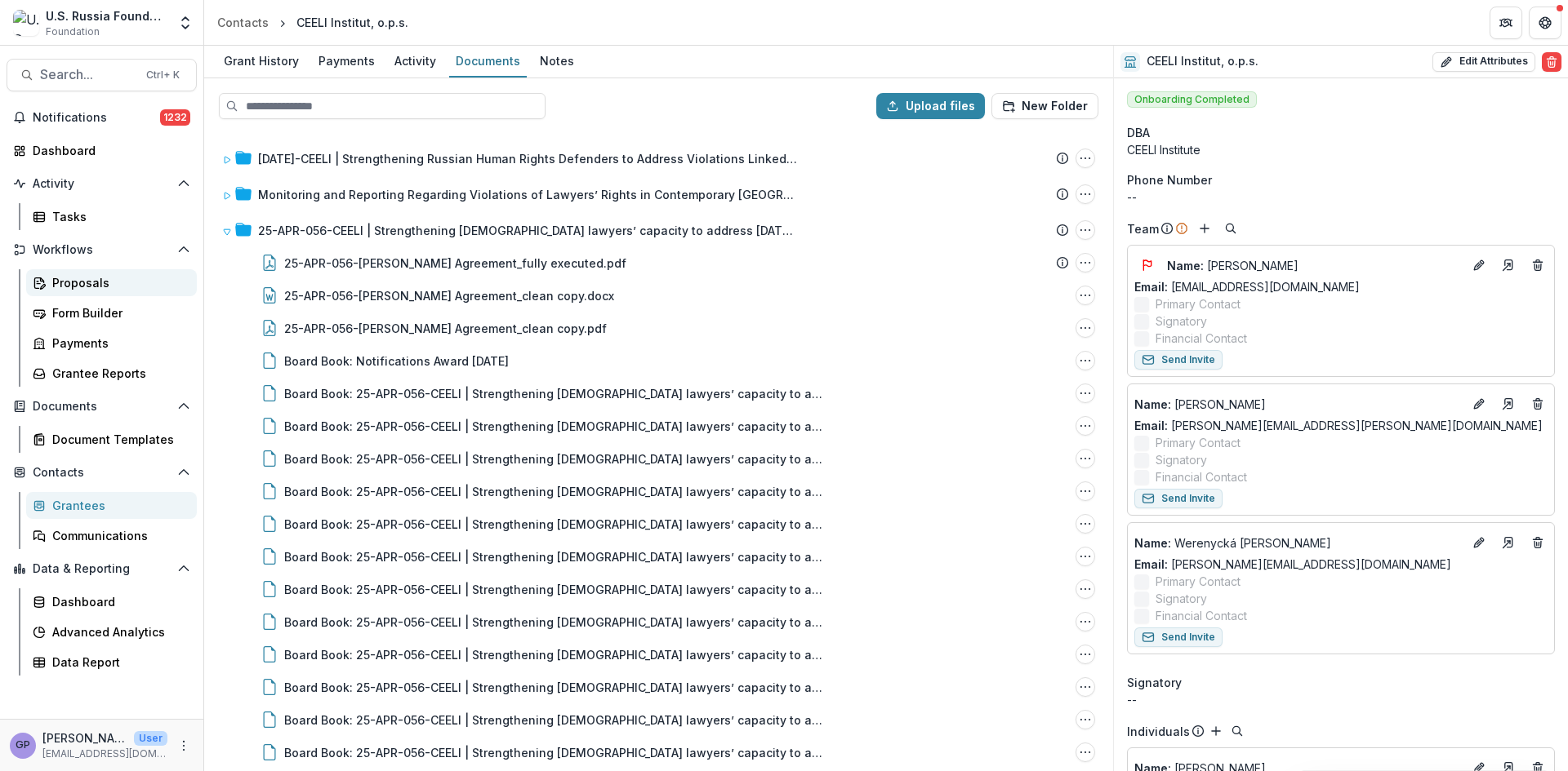
click at [88, 284] on div "Proposals" at bounding box center [118, 283] width 132 height 17
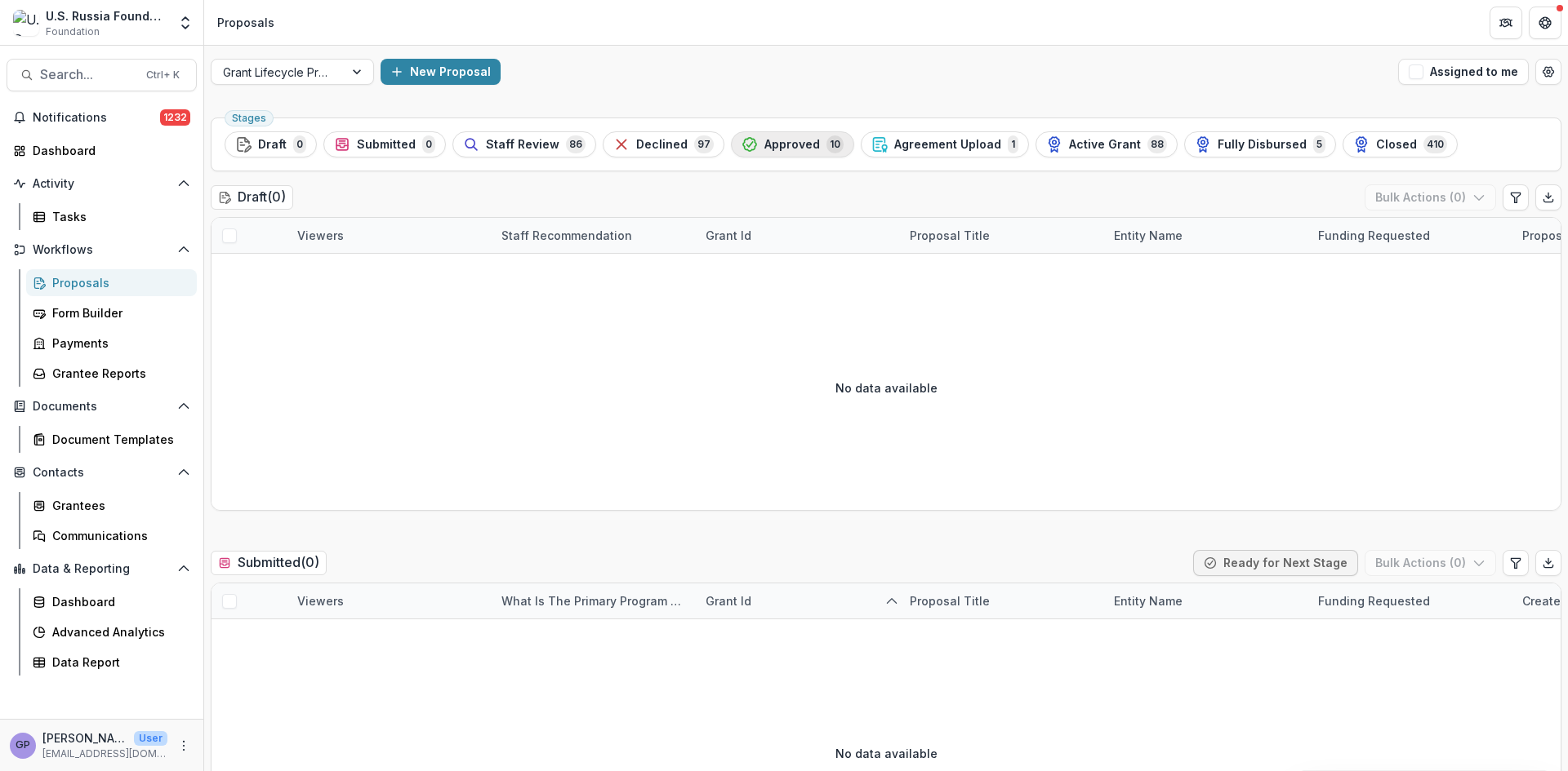
click at [773, 136] on div "Approved 10" at bounding box center [793, 145] width 102 height 18
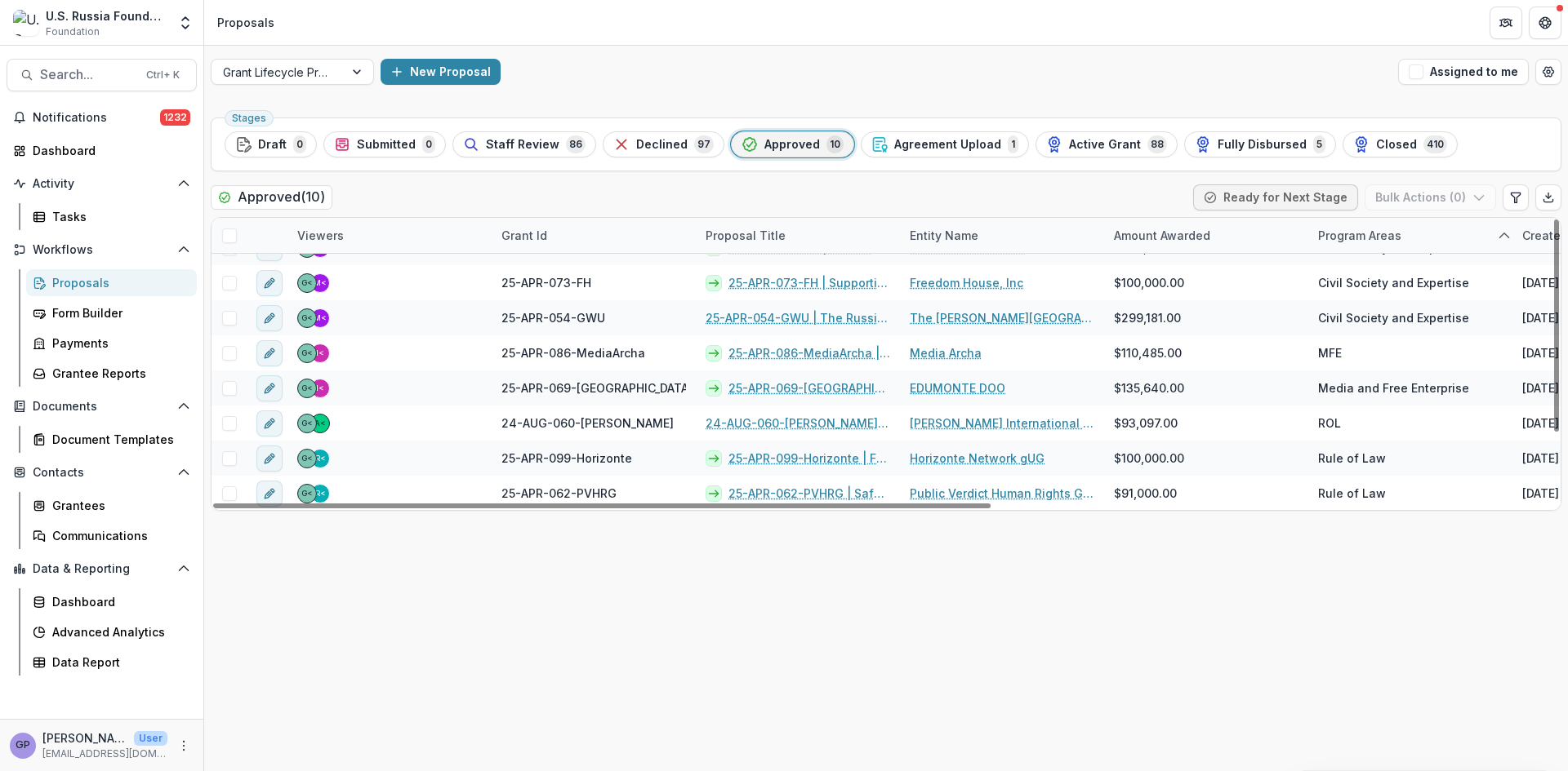
scroll to position [81, 0]
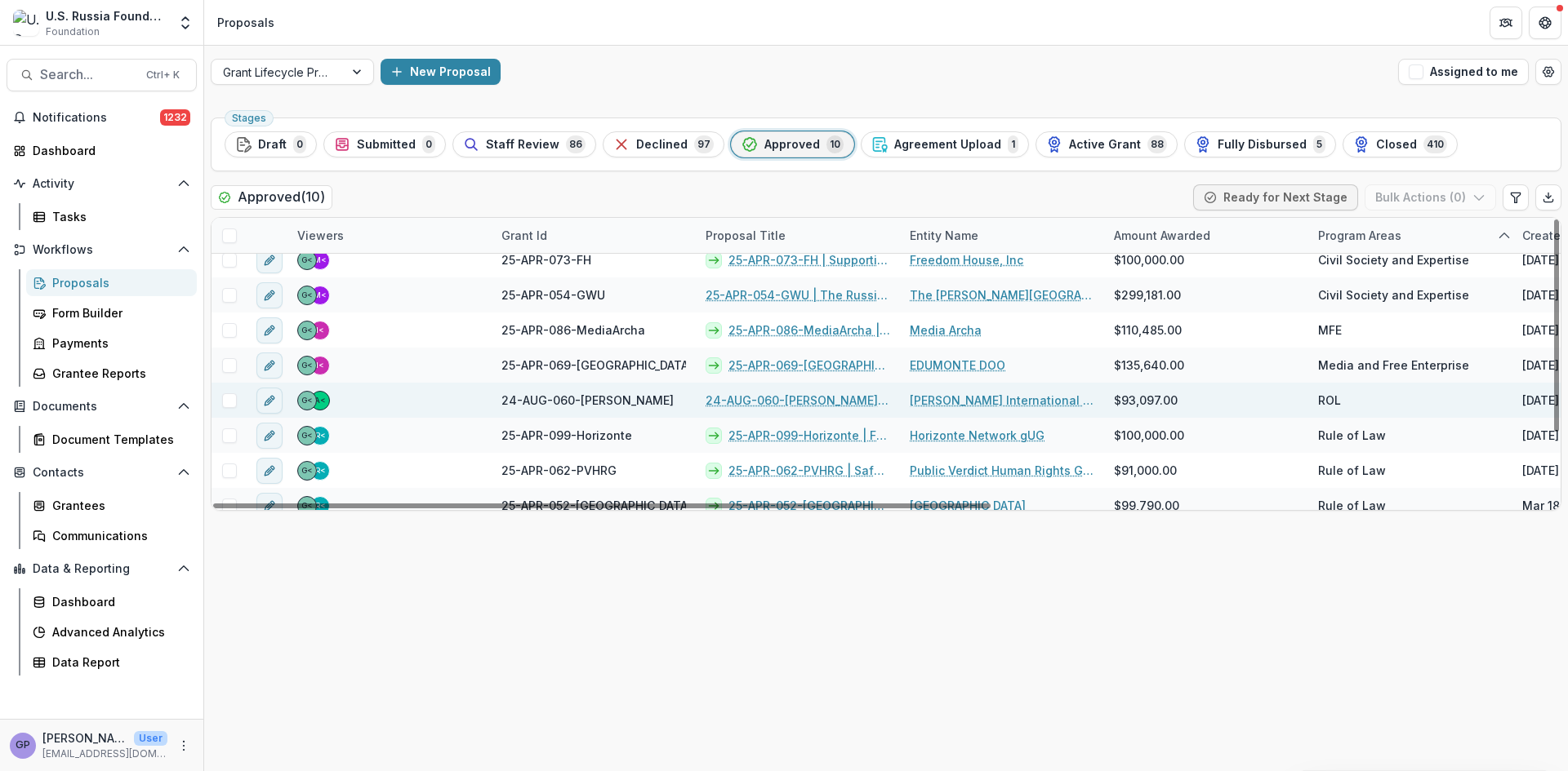
click at [766, 396] on link "24-AUG-060-[PERSON_NAME] | Beyond RAIPON? Assessing Russian Arctic Indigenous C…" at bounding box center [798, 400] width 184 height 17
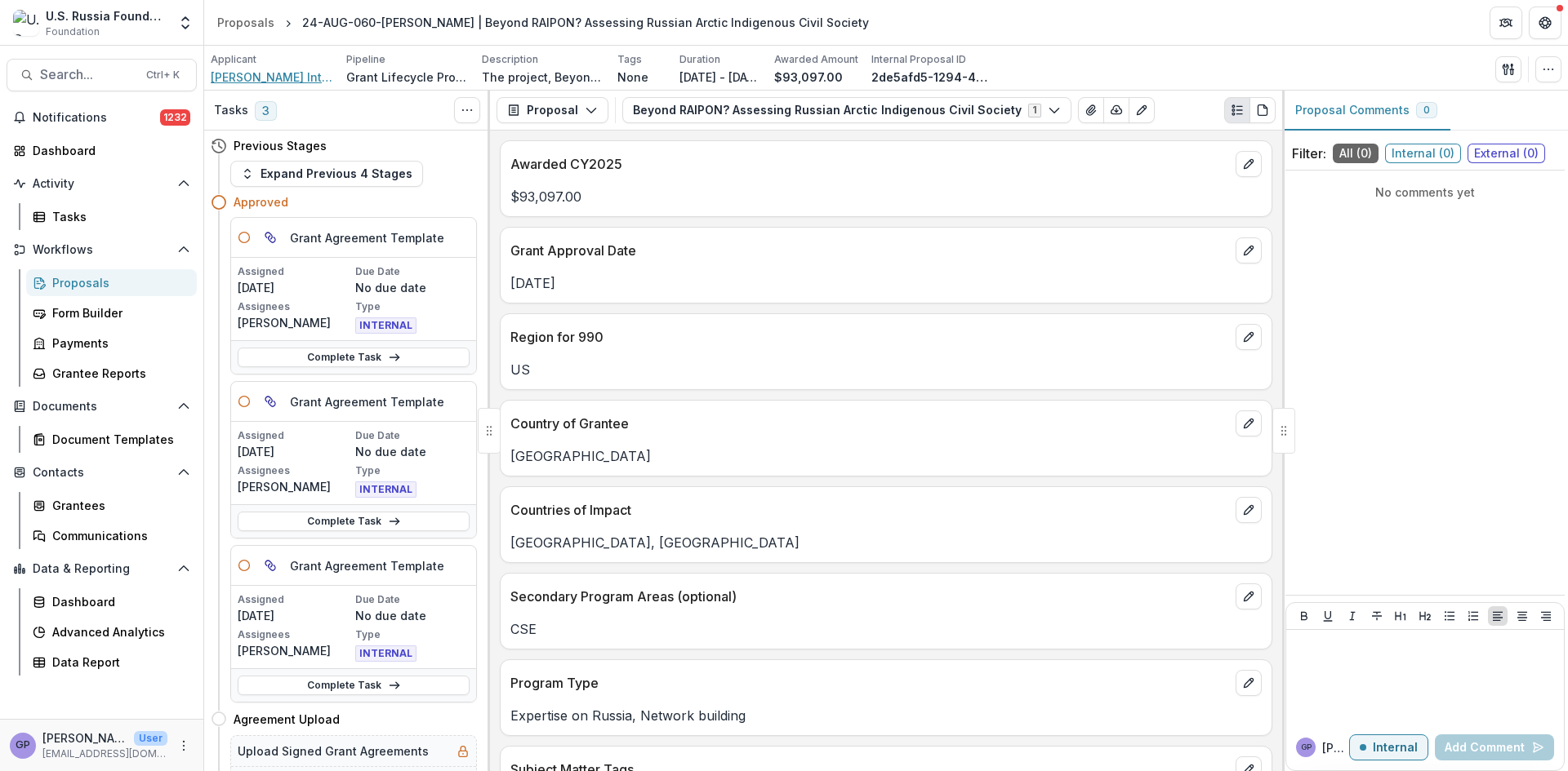
click at [293, 74] on span "[PERSON_NAME] International Center for Scholars" at bounding box center [271, 76] width 123 height 17
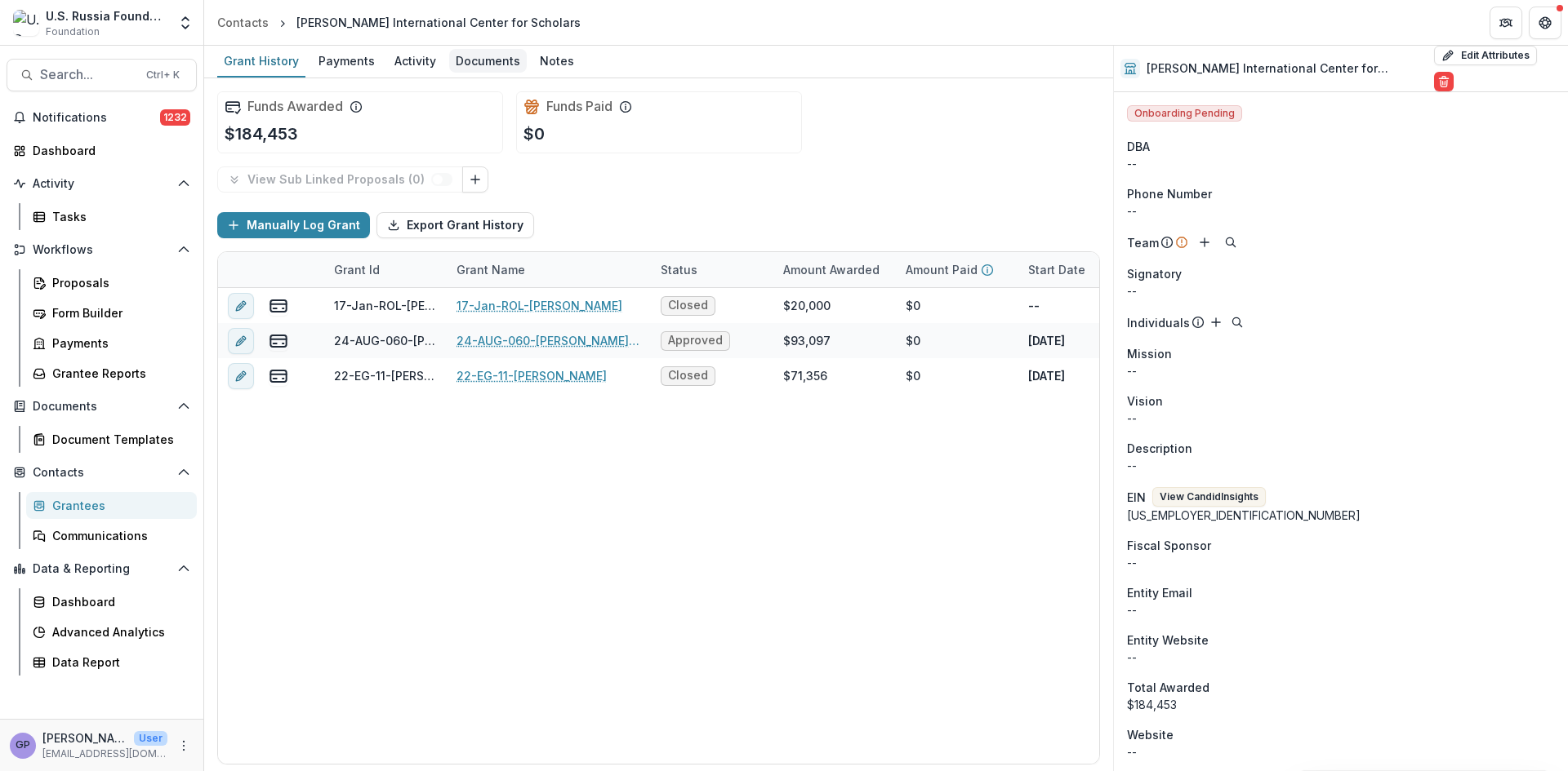
click at [494, 61] on div "Documents" at bounding box center [488, 61] width 77 height 24
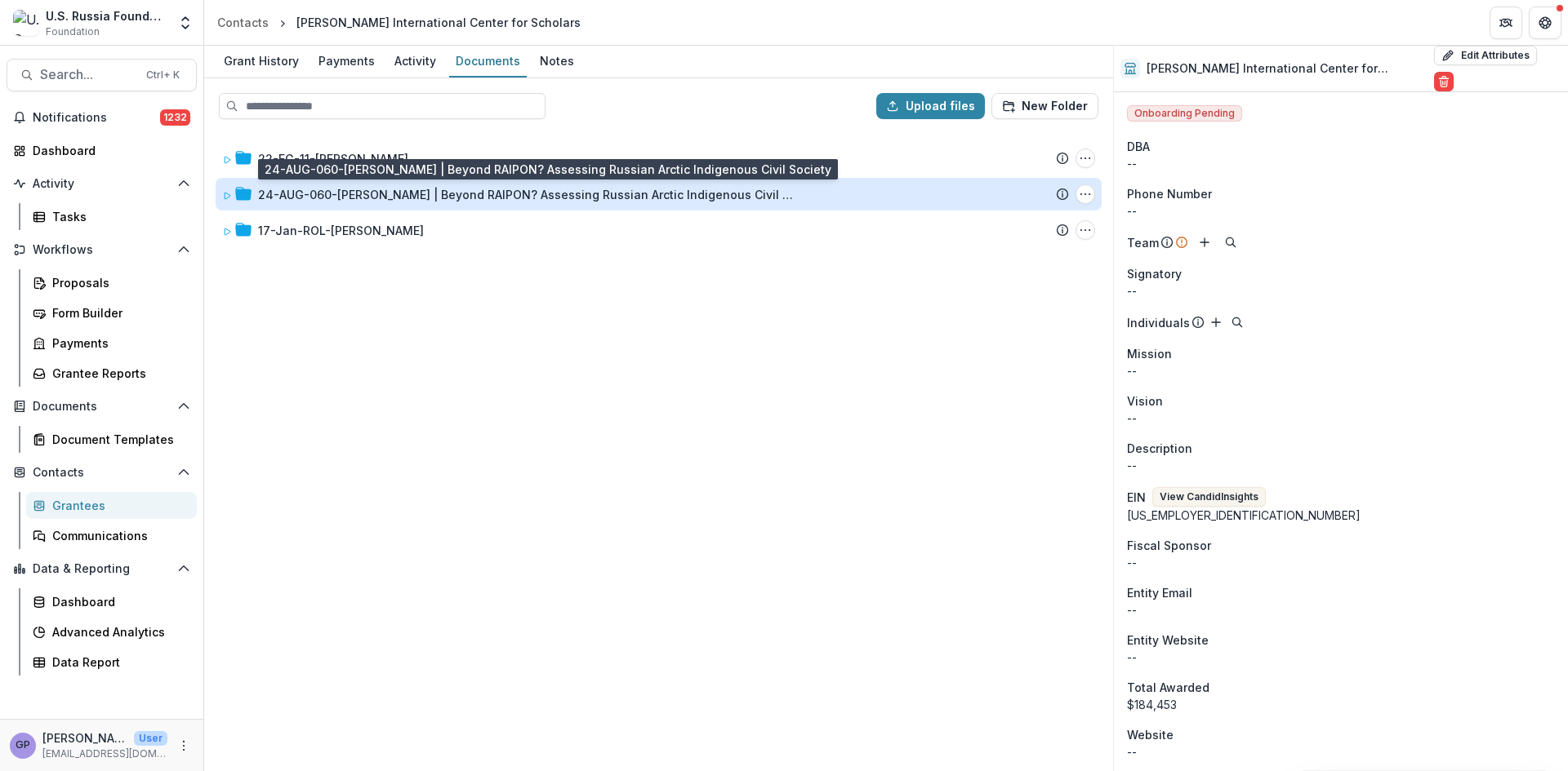
click at [507, 187] on div "24-AUG-060-[PERSON_NAME] | Beyond RAIPON? Assessing Russian Arctic Indigenous C…" at bounding box center [527, 194] width 539 height 17
